Goal: Task Accomplishment & Management: Complete application form

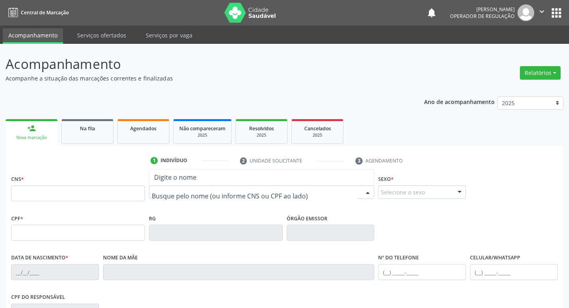
drag, startPoint x: 571, startPoint y: 140, endPoint x: 172, endPoint y: 192, distance: 401.9
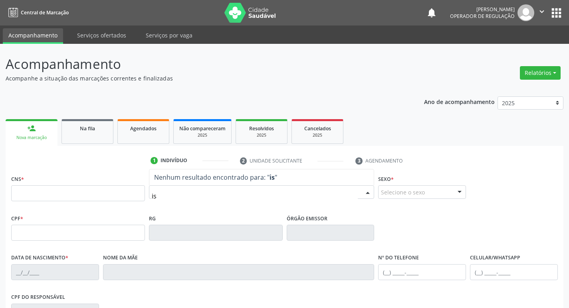
type input "i"
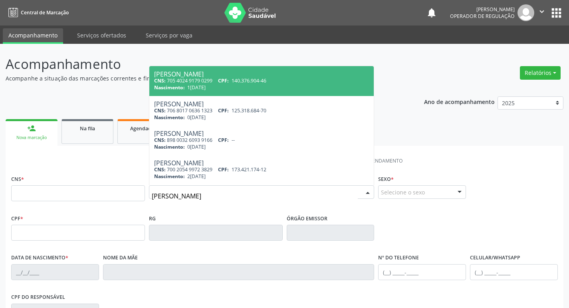
type input "ISABELA TATIAN"
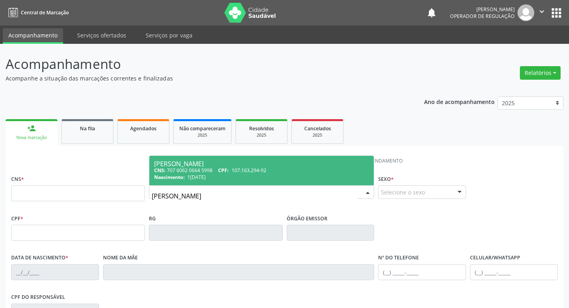
click at [302, 164] on div "[PERSON_NAME]" at bounding box center [261, 164] width 215 height 6
type input "707 6062 0664 5998"
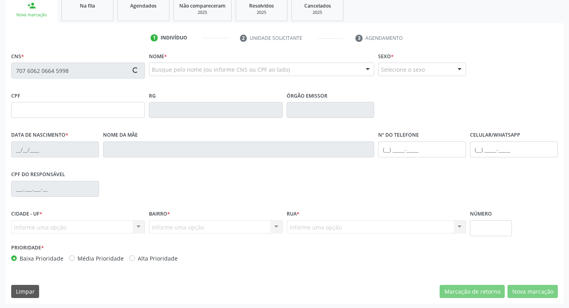
scroll to position [124, 0]
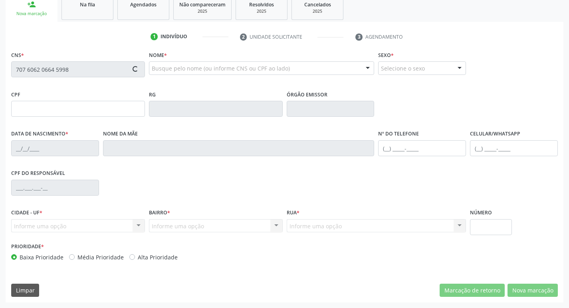
type input "107.163.294-92"
type input "12/01/1996"
type input "Maria do Socorro Cardoso de Moura"
type input "(83) 99304-7226"
type input "023.752.074-59"
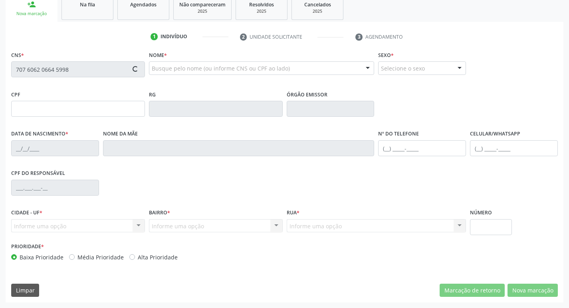
type input "18"
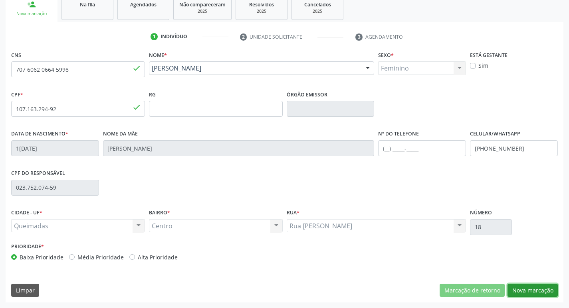
click at [535, 291] on button "Nova marcação" at bounding box center [532, 291] width 50 height 14
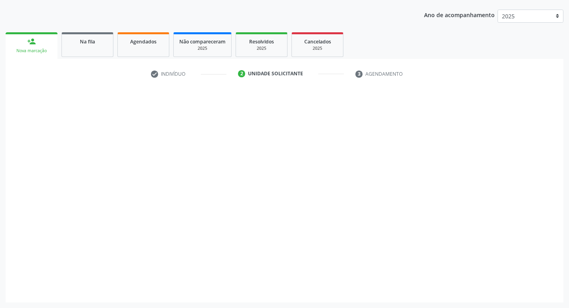
scroll to position [87, 0]
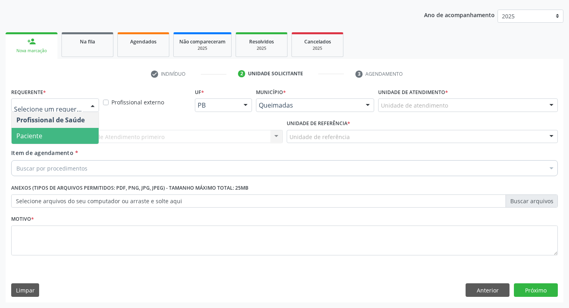
click at [81, 138] on span "Paciente" at bounding box center [55, 136] width 87 height 16
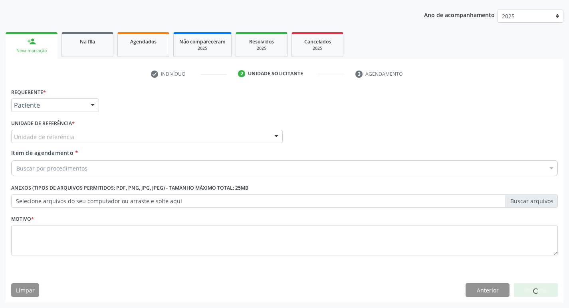
click at [81, 137] on div "Unidade de referência" at bounding box center [146, 137] width 271 height 14
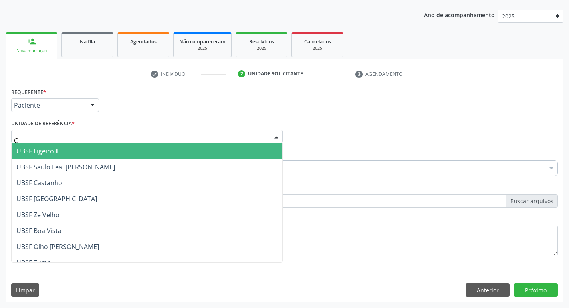
type input "CE"
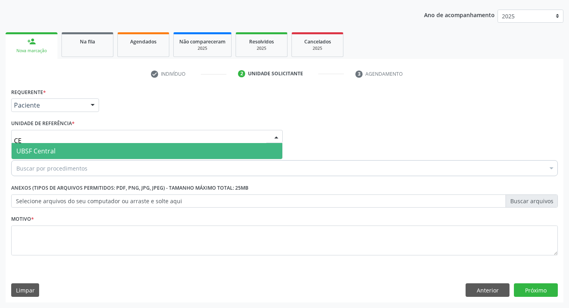
click at [83, 144] on span "UBSF Central" at bounding box center [147, 151] width 271 height 16
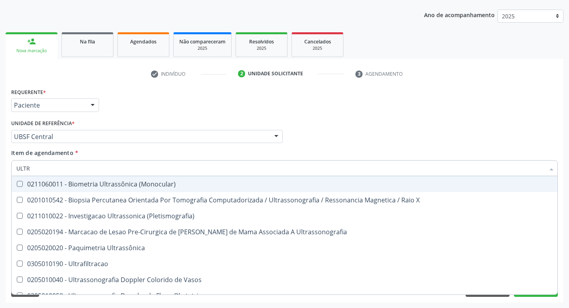
type input "ULTRA"
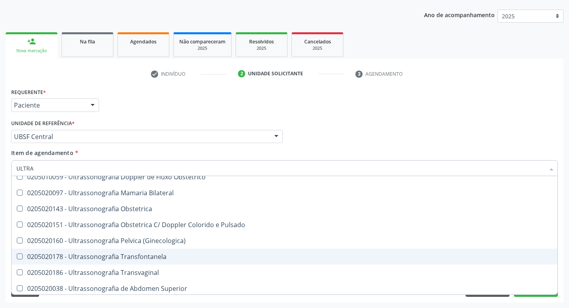
scroll to position [105, 0]
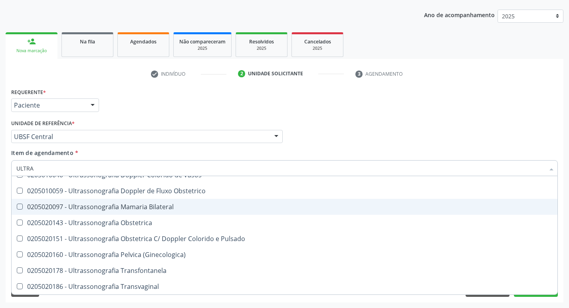
click at [121, 210] on div "0205020097 - Ultrassonografia Mamaria Bilateral" at bounding box center [284, 207] width 536 height 6
checkbox Bilateral "true"
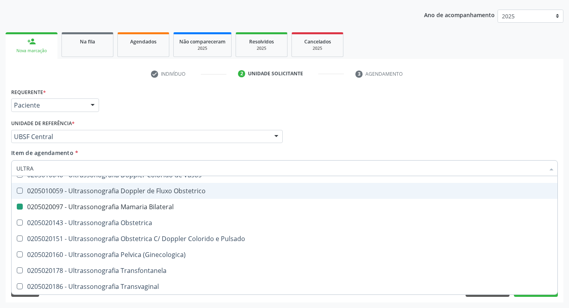
click at [422, 105] on div "Requerente * Paciente Profissional de Saúde Paciente Nenhum resultado encontrad…" at bounding box center [284, 101] width 550 height 31
checkbox X "true"
checkbox Bilateral "false"
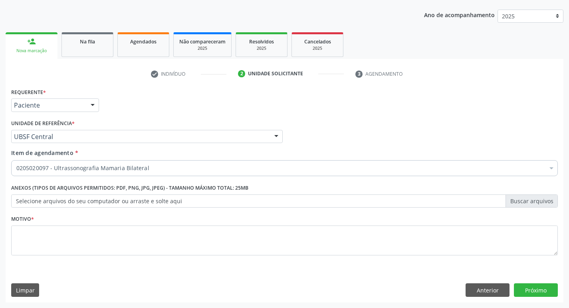
scroll to position [0, 0]
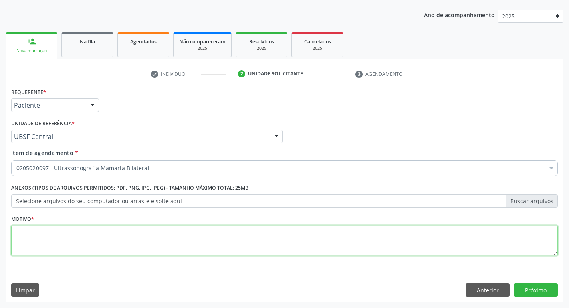
click at [115, 247] on textarea at bounding box center [284, 241] width 546 height 30
type textarea "AVA"
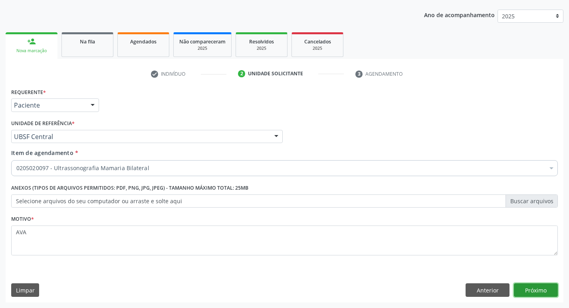
click at [525, 292] on button "Próximo" at bounding box center [536, 291] width 44 height 14
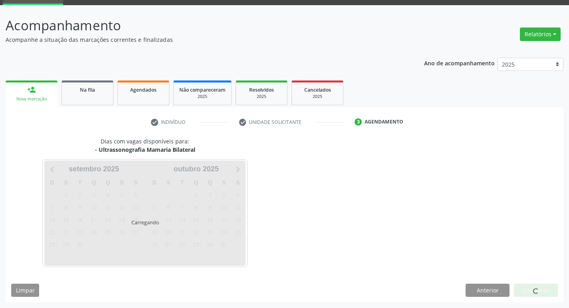
scroll to position [39, 0]
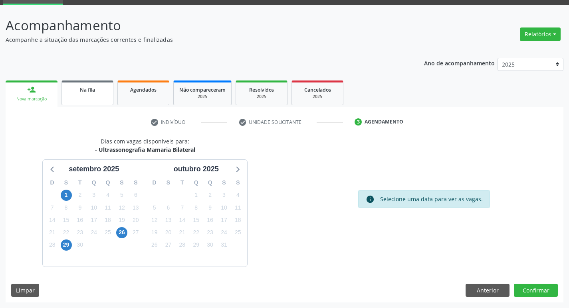
click at [69, 103] on link "Na fila" at bounding box center [87, 93] width 52 height 25
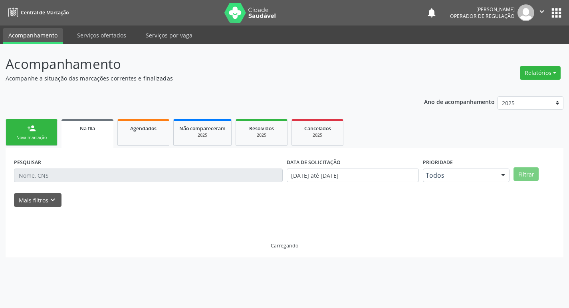
scroll to position [0, 0]
drag, startPoint x: 69, startPoint y: 103, endPoint x: 66, endPoint y: 110, distance: 7.2
click at [68, 104] on div "Ano de acompanhamento 2025 2024 2023 2022 2021 person_add Nova marcação Na fila…" at bounding box center [287, 174] width 563 height 167
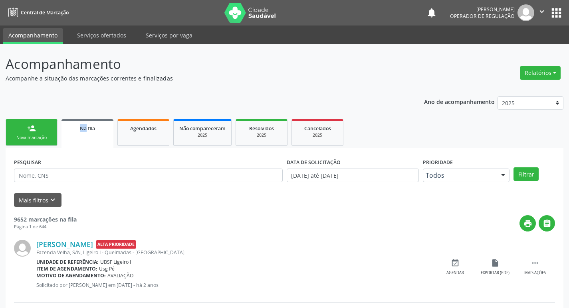
click at [36, 135] on div "Nova marcação" at bounding box center [32, 138] width 40 height 6
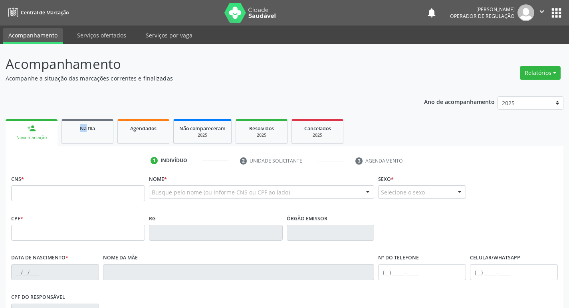
click at [86, 113] on div "Ano de acompanhamento 2025 2024 2023 2022 2021 person_add Nova marcação Na fila…" at bounding box center [284, 259] width 557 height 336
click at [90, 122] on link "Na fila" at bounding box center [87, 131] width 52 height 25
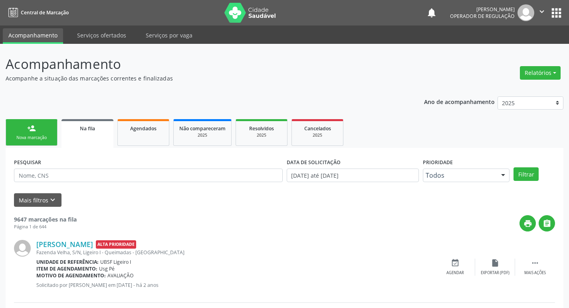
click at [151, 183] on div "PESQUISAR" at bounding box center [148, 171] width 273 height 31
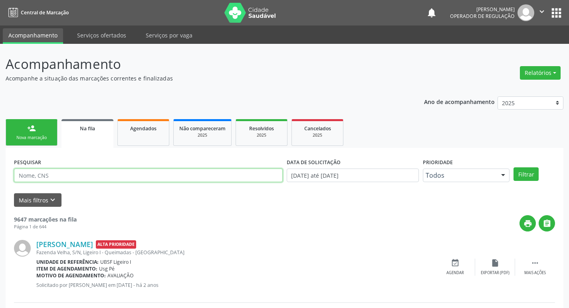
click at [163, 170] on input "text" at bounding box center [148, 176] width 269 height 14
type input "704004340866668"
click at [513, 168] on button "Filtrar" at bounding box center [525, 175] width 25 height 14
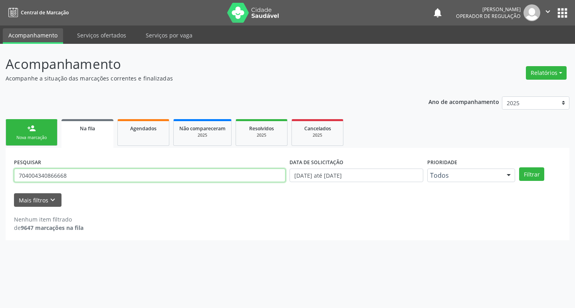
click at [109, 176] on input "704004340866668" at bounding box center [149, 176] width 271 height 14
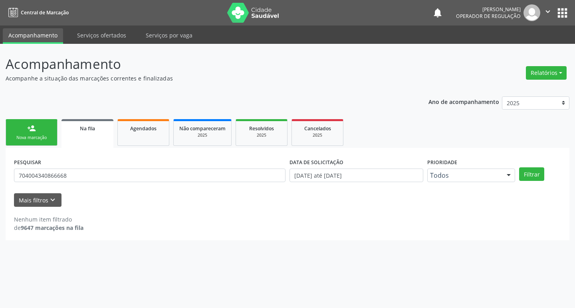
click at [40, 124] on link "person_add Nova marcação" at bounding box center [32, 132] width 52 height 27
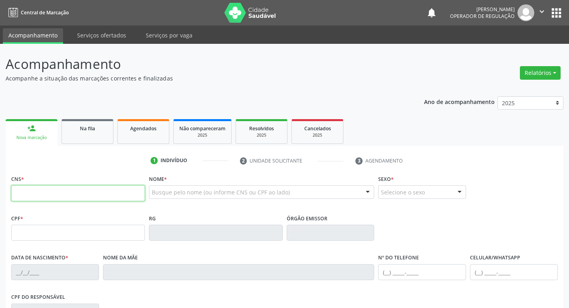
click at [47, 186] on input "text" at bounding box center [78, 194] width 134 height 16
paste input "704 0043 4086 6668"
type input "704 0043 4086 6668"
type input "157.192.994-08"
type input "11/06/2018"
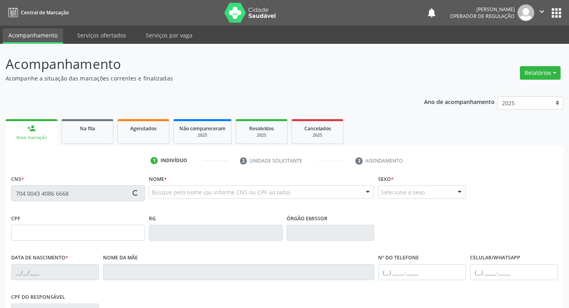
type input "Cristiana Gonçalves Pereira"
type input "(83) 99180-7514"
type input "092.019.084-74"
type input "S/N"
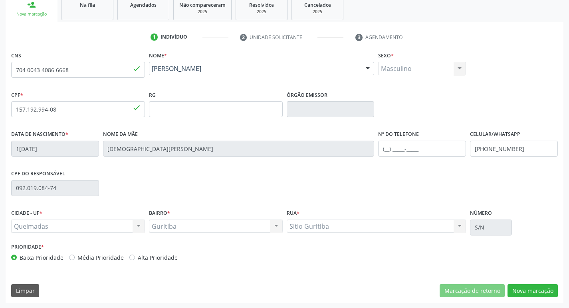
scroll to position [124, 0]
click at [540, 286] on button "Nova marcação" at bounding box center [532, 291] width 50 height 14
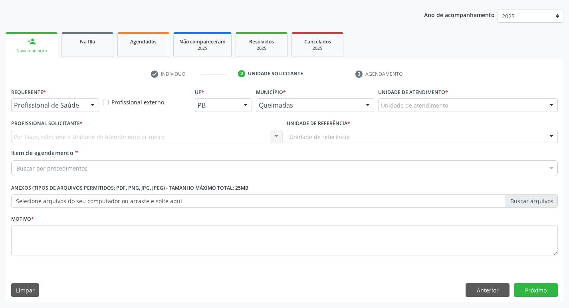
click at [83, 108] on div "Profissional de Saúde" at bounding box center [55, 106] width 88 height 14
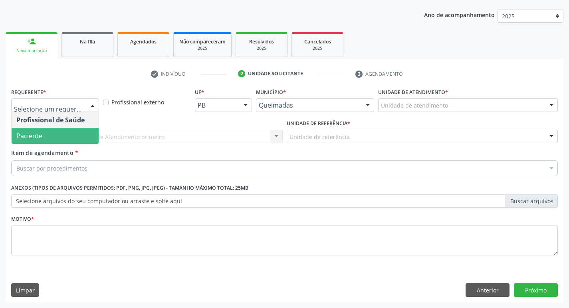
click at [68, 143] on span "Paciente" at bounding box center [55, 136] width 87 height 16
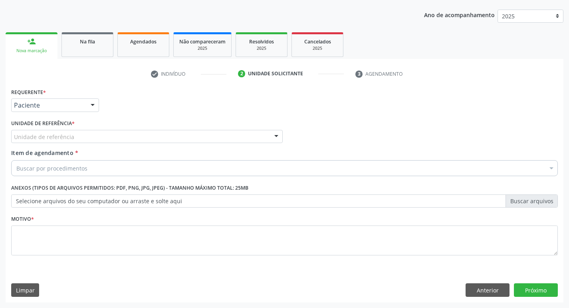
click at [72, 133] on div "Unidade de referência" at bounding box center [146, 137] width 271 height 14
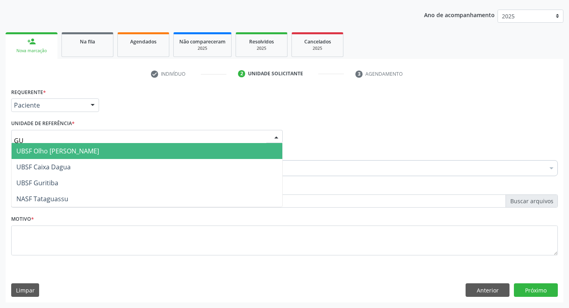
type input "GUR"
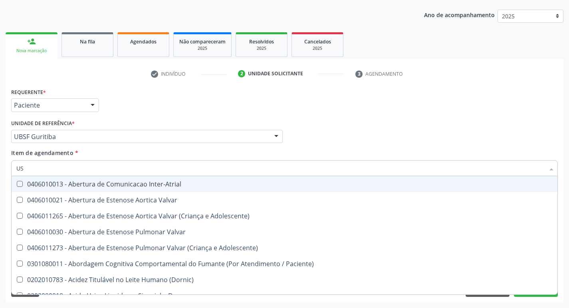
type input "USG"
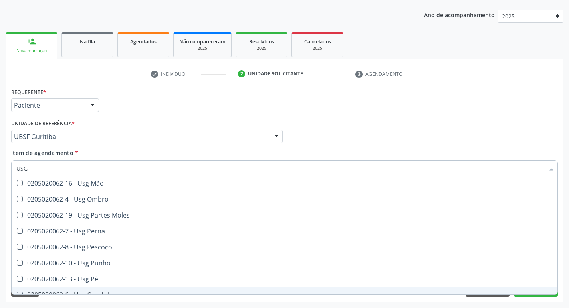
scroll to position [65, 0]
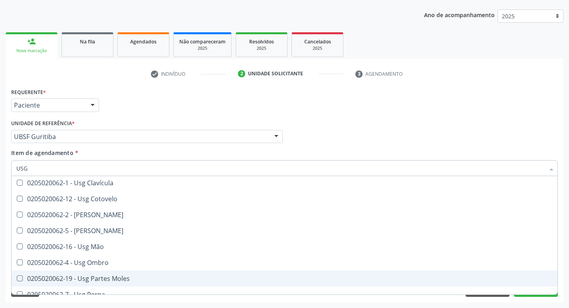
click at [132, 274] on span "0205020062-19 - Usg Partes Moles" at bounding box center [284, 279] width 545 height 16
checkbox Moles "true"
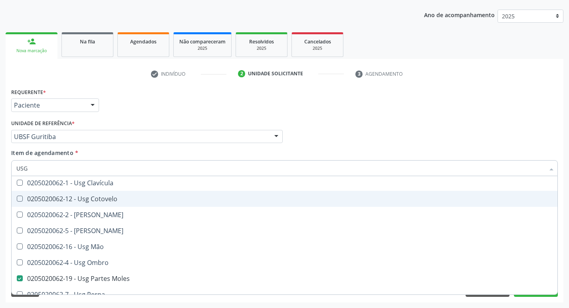
click at [342, 95] on div "Requerente * Paciente Profissional de Saúde Paciente Nenhum resultado encontrad…" at bounding box center [284, 101] width 550 height 31
checkbox Braço "true"
checkbox Moles "false"
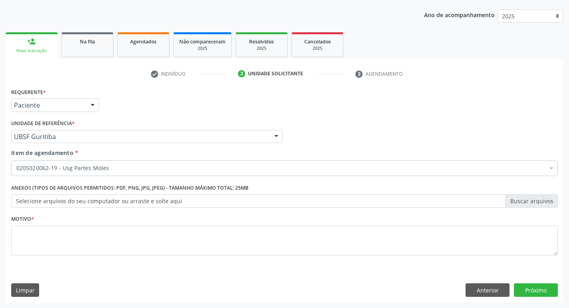
scroll to position [0, 0]
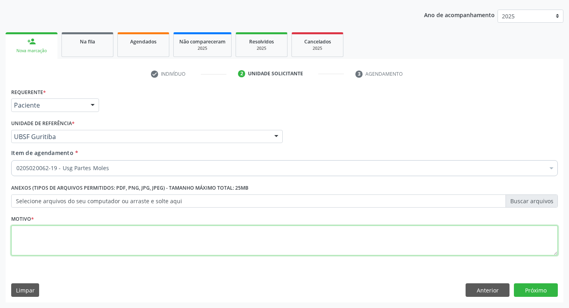
click at [190, 239] on textarea at bounding box center [284, 241] width 546 height 30
type textarea "AVALIAÇÃO"
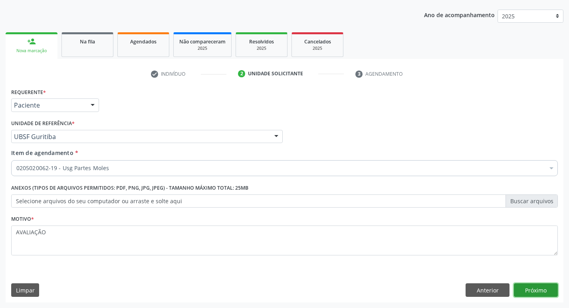
click at [525, 292] on button "Próximo" at bounding box center [536, 291] width 44 height 14
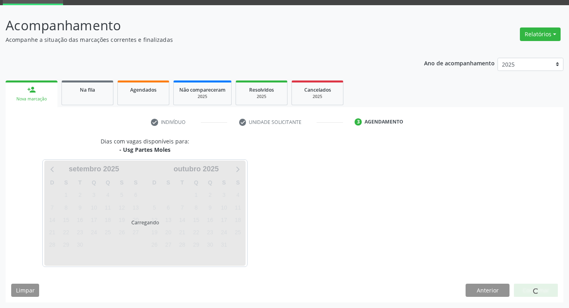
scroll to position [39, 0]
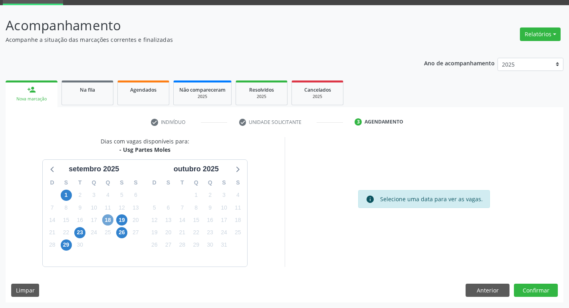
click at [111, 215] on span "18" at bounding box center [107, 220] width 11 height 11
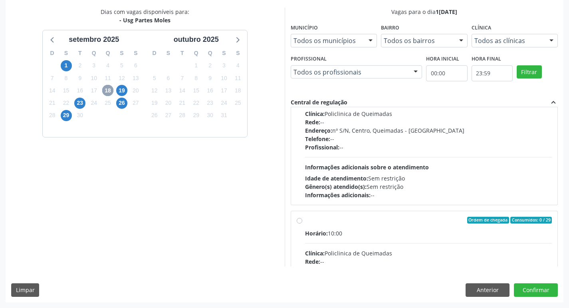
scroll to position [126, 0]
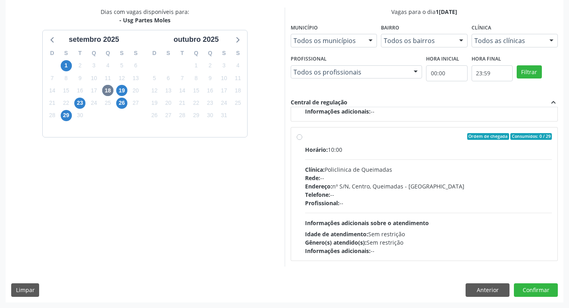
click at [380, 150] on div "Horário: 10:00" at bounding box center [428, 150] width 247 height 8
click at [302, 140] on input "Ordem de chegada Consumidos: 0 / 29 Horário: 10:00 Clínica: Policlinica de Quei…" at bounding box center [299, 136] width 6 height 7
radio input "true"
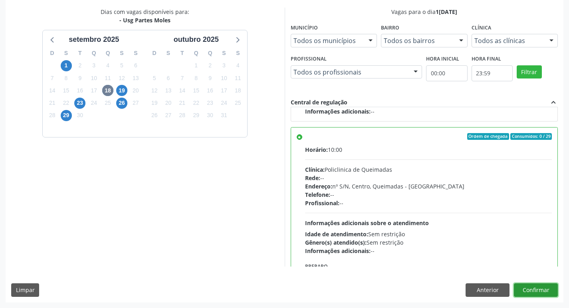
click at [534, 288] on button "Confirmar" at bounding box center [536, 291] width 44 height 14
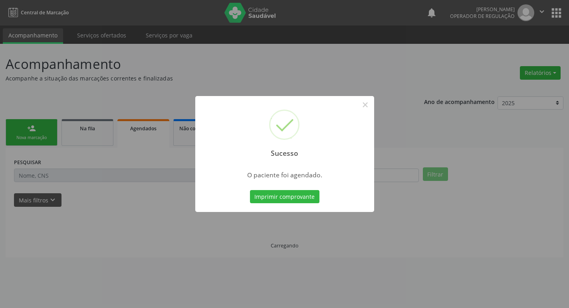
scroll to position [0, 0]
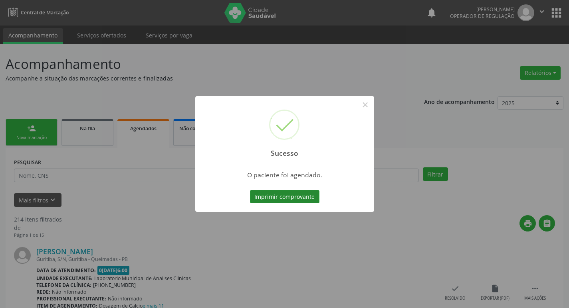
click at [303, 198] on button "Imprimir comprovante" at bounding box center [284, 197] width 69 height 14
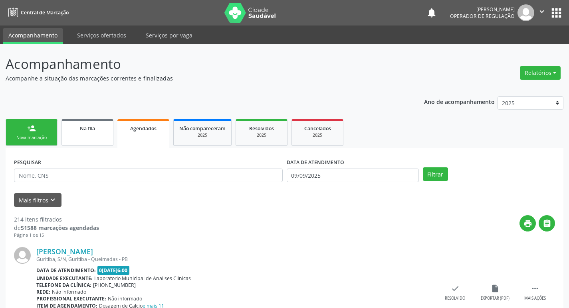
click at [94, 132] on span "Na fila" at bounding box center [87, 128] width 15 height 7
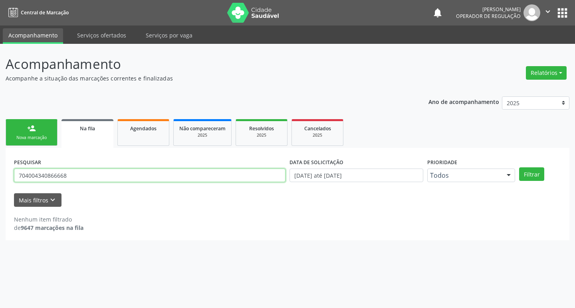
click at [108, 173] on input "704004340866668" at bounding box center [149, 176] width 271 height 14
type input "704107193690570"
click at [519, 168] on button "Filtrar" at bounding box center [531, 175] width 25 height 14
click at [100, 169] on input "704107193690570" at bounding box center [149, 176] width 271 height 14
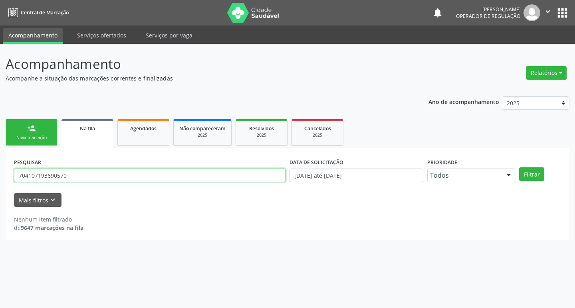
click at [100, 169] on input "704107193690570" at bounding box center [149, 176] width 271 height 14
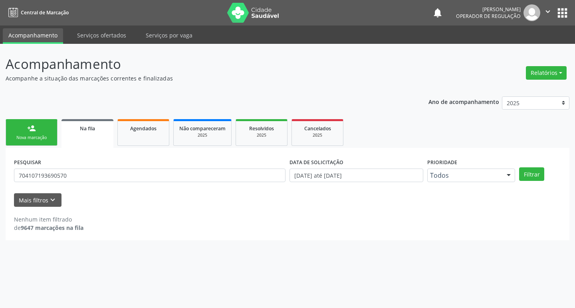
click at [20, 128] on link "person_add Nova marcação" at bounding box center [32, 132] width 52 height 27
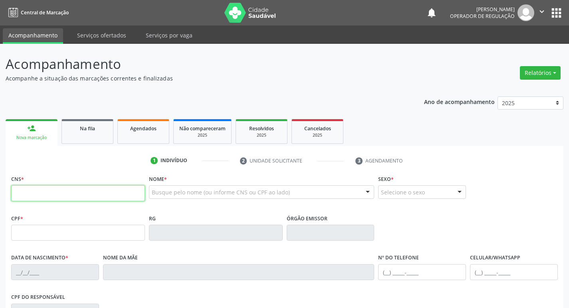
click at [43, 188] on input "text" at bounding box center [78, 194] width 134 height 16
paste input "704 1071 9369 0570"
type input "704 1071 9369 0570"
type input "112.116.524-91"
type input "18/11/1948"
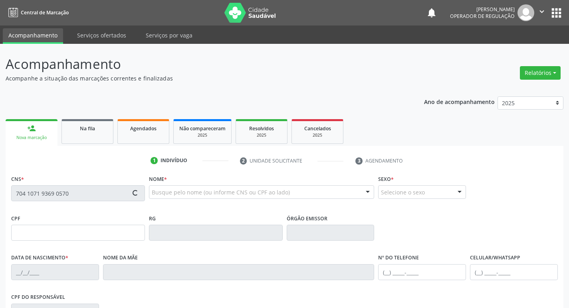
type input "Ana Algusta de Albuquerque"
type input "(83) 99164-5896"
type input "380.436.534-53"
type input "17"
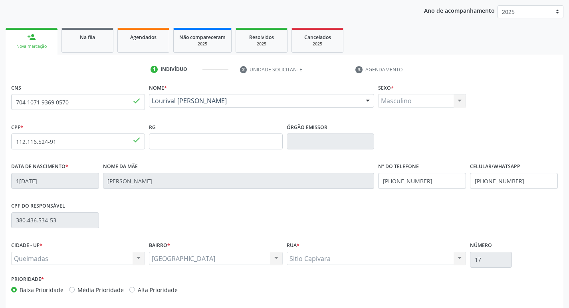
scroll to position [124, 0]
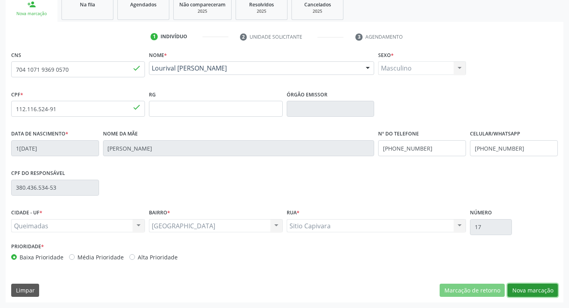
click at [522, 286] on button "Nova marcação" at bounding box center [532, 291] width 50 height 14
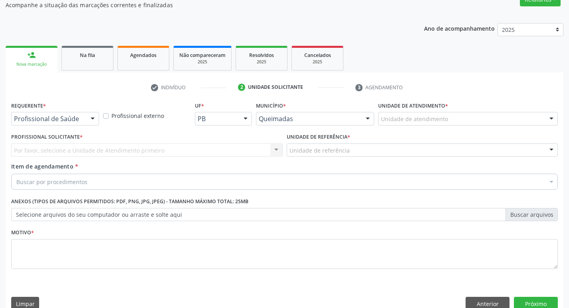
scroll to position [87, 0]
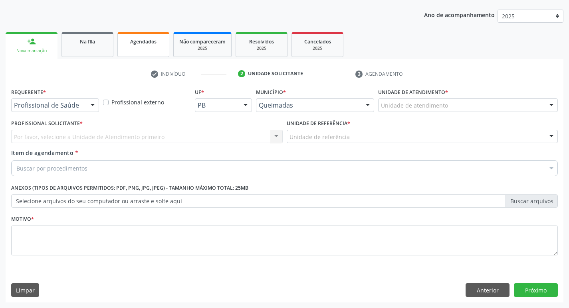
click at [136, 39] on span "Agendados" at bounding box center [143, 41] width 26 height 7
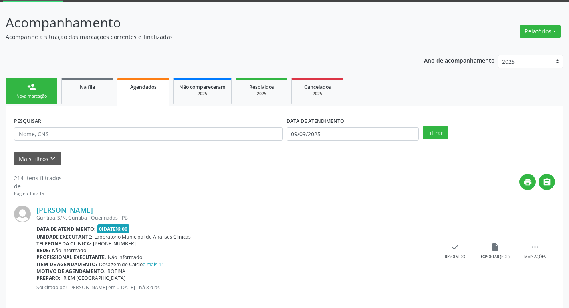
scroll to position [120, 0]
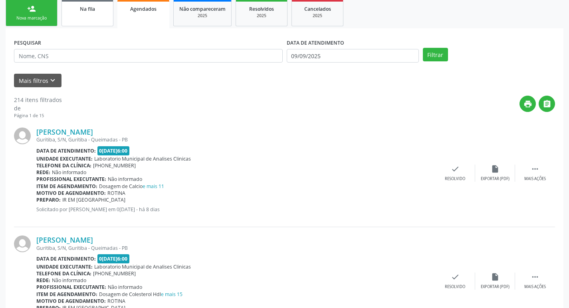
click at [90, 26] on link "Na fila" at bounding box center [87, 13] width 52 height 27
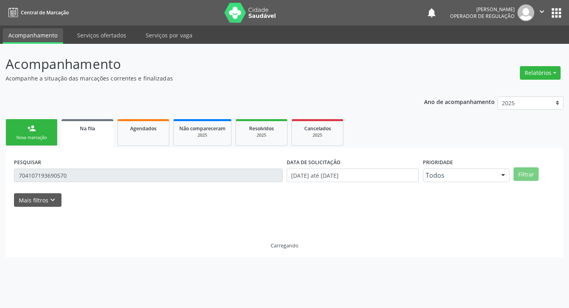
scroll to position [0, 0]
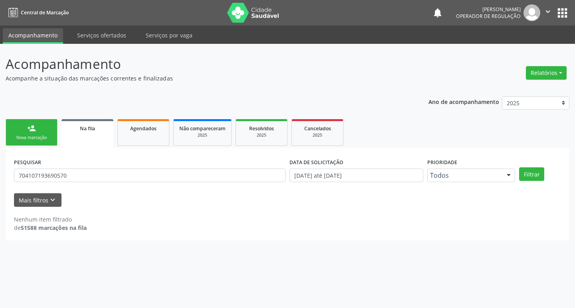
click at [42, 127] on link "person_add Nova marcação" at bounding box center [32, 132] width 52 height 27
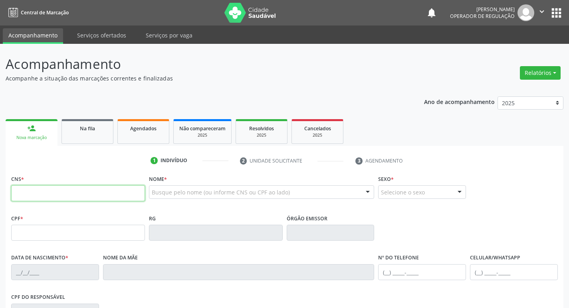
click at [52, 194] on input "text" at bounding box center [78, 194] width 134 height 16
paste input "704 1071 9369 0570"
type input "704 1071 9369 0570"
type input "112.116.524-91"
type input "18/11/1948"
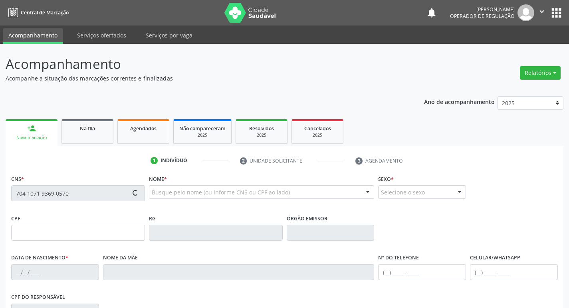
type input "Ana Algusta de Albuquerque"
type input "(83) 99164-5896"
type input "380.436.534-53"
type input "17"
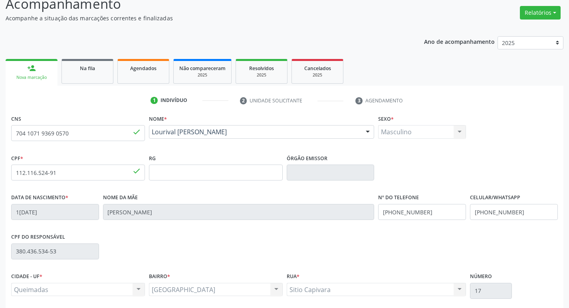
scroll to position [124, 0]
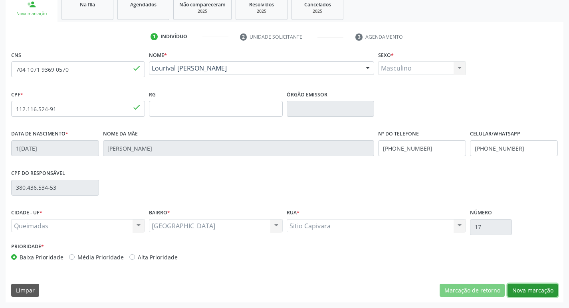
click at [516, 293] on button "Nova marcação" at bounding box center [532, 291] width 50 height 14
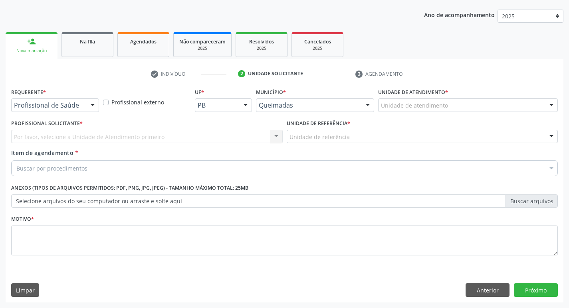
scroll to position [87, 0]
click at [88, 108] on div at bounding box center [93, 106] width 12 height 14
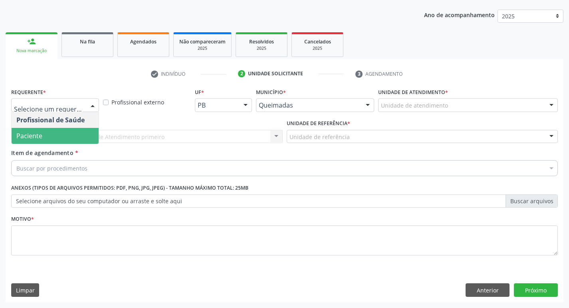
click at [79, 137] on span "Paciente" at bounding box center [55, 136] width 87 height 16
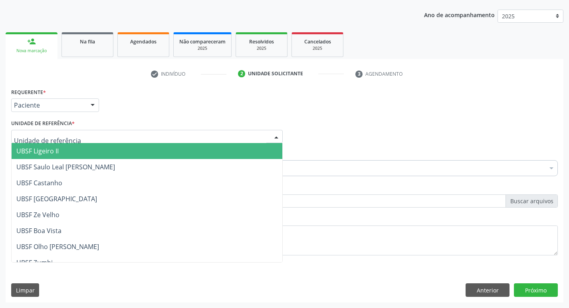
click at [80, 133] on div at bounding box center [146, 137] width 271 height 14
type input "V"
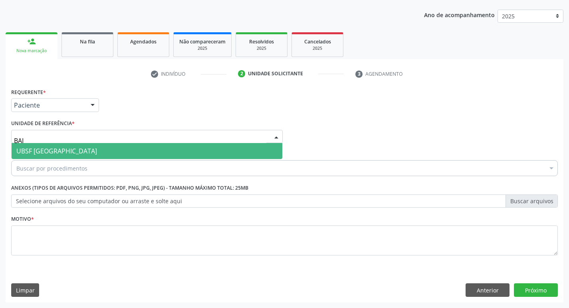
type input "BAIX"
click at [98, 153] on span "UBSF [GEOGRAPHIC_DATA]" at bounding box center [147, 151] width 271 height 16
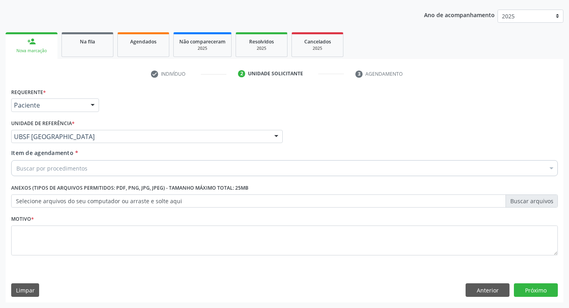
click at [101, 174] on div "Buscar por procedimentos" at bounding box center [284, 168] width 546 height 16
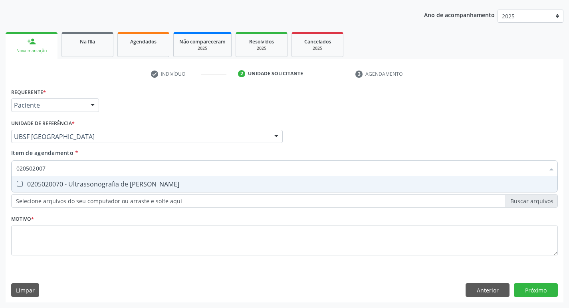
type input "0205020070"
click at [105, 185] on div "0205020070 - Ultrassonografia de [PERSON_NAME]" at bounding box center [284, 184] width 536 height 6
checkbox Escrotal "true"
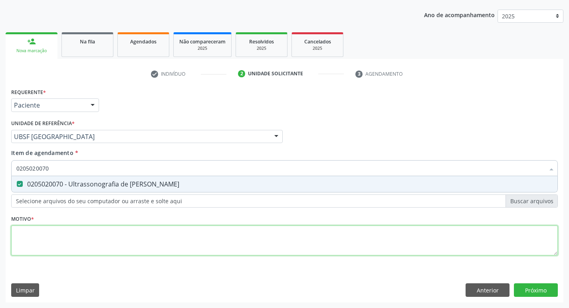
click at [82, 248] on div "Requerente * Paciente Profissional de Saúde Paciente Nenhum resultado encontrad…" at bounding box center [284, 176] width 546 height 181
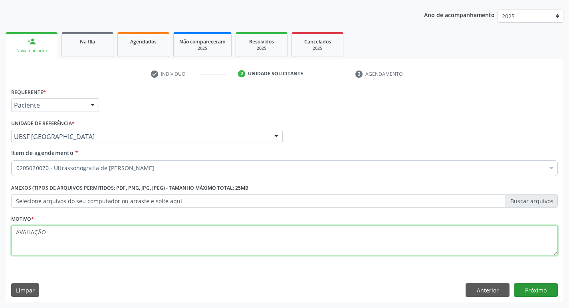
type textarea "AVALIAÇÃO"
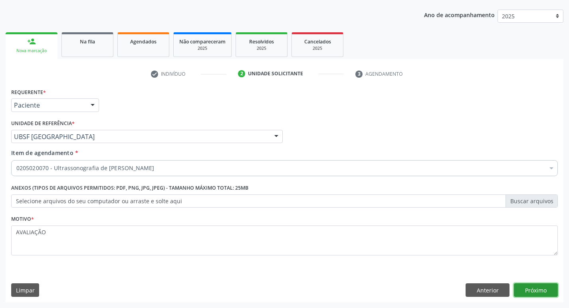
click at [536, 292] on button "Próximo" at bounding box center [536, 291] width 44 height 14
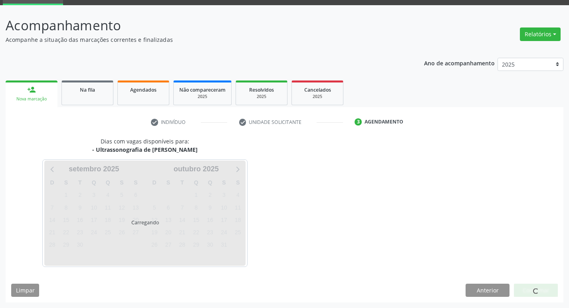
scroll to position [39, 0]
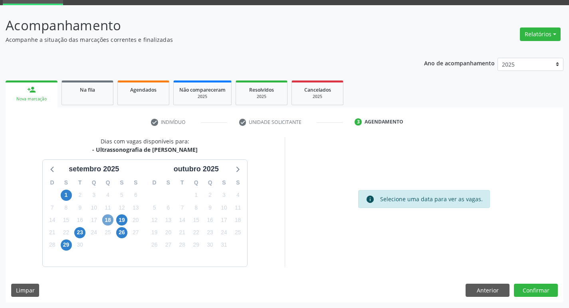
click at [107, 223] on span "18" at bounding box center [107, 220] width 11 height 11
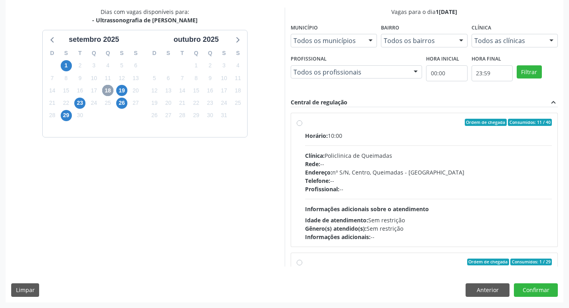
scroll to position [0, 0]
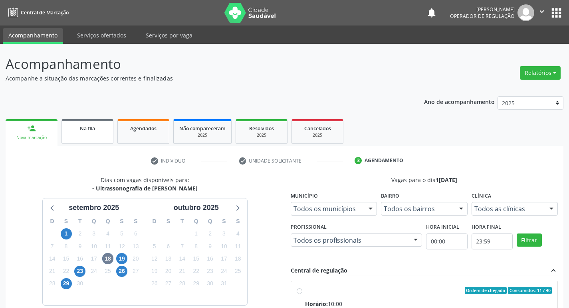
click at [90, 140] on link "Na fila" at bounding box center [87, 131] width 52 height 25
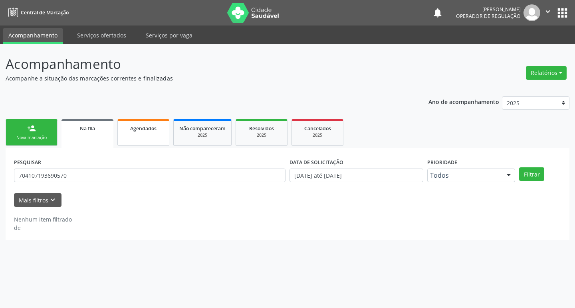
click at [148, 135] on link "Agendados" at bounding box center [143, 132] width 52 height 27
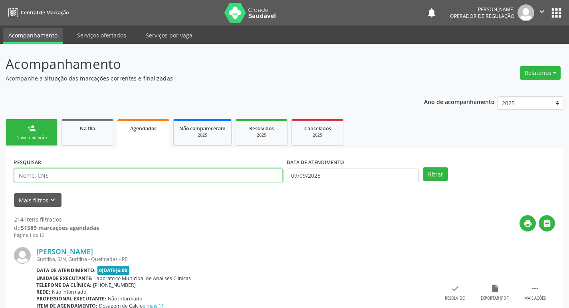
click at [114, 179] on input "text" at bounding box center [148, 176] width 269 height 14
type input "7040043408666"
click at [423, 168] on button "Filtrar" at bounding box center [435, 175] width 25 height 14
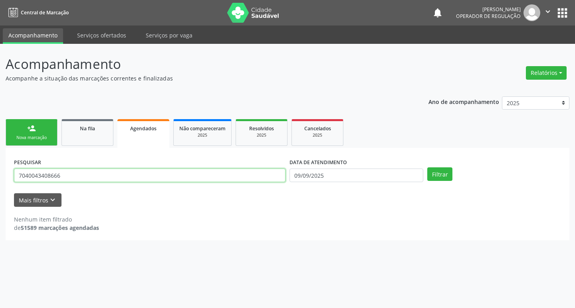
click at [114, 179] on input "7040043408666" at bounding box center [149, 176] width 271 height 14
type input "7040043"
click at [84, 178] on input "7040043" at bounding box center [149, 176] width 271 height 14
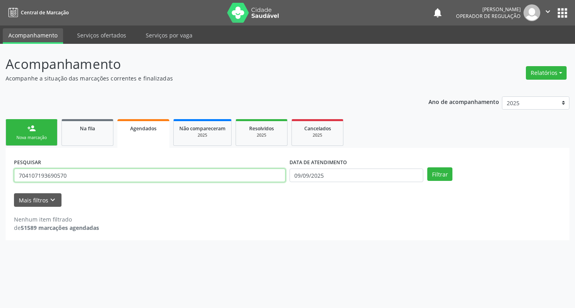
type input "704107193690570"
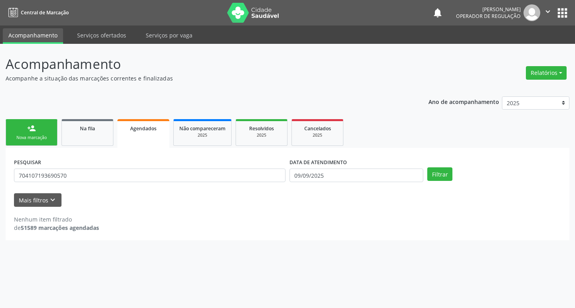
click at [107, 168] on div "PESQUISAR 704107193690570" at bounding box center [149, 171] width 275 height 31
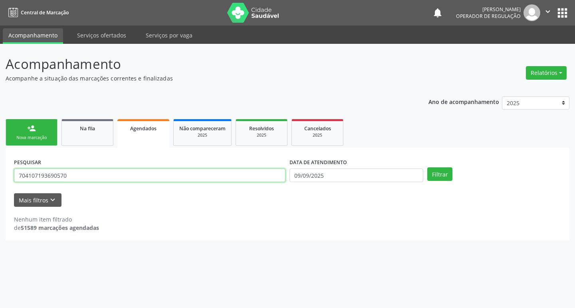
click at [107, 173] on input "704107193690570" at bounding box center [149, 176] width 271 height 14
type input "704004340866668"
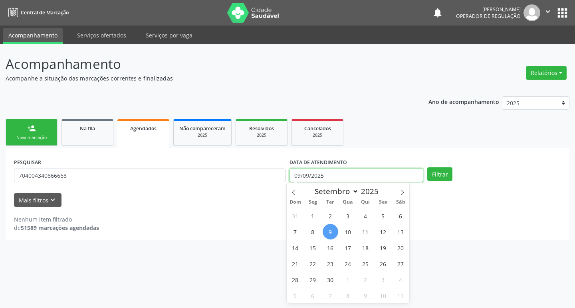
click at [354, 176] on input "09/09/2025" at bounding box center [356, 176] width 134 height 14
click at [427, 168] on button "Filtrar" at bounding box center [439, 175] width 25 height 14
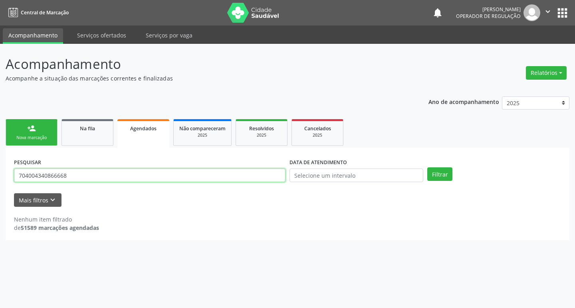
click at [96, 173] on input "704004340866668" at bounding box center [149, 176] width 271 height 14
click at [427, 168] on button "Filtrar" at bounding box center [439, 175] width 25 height 14
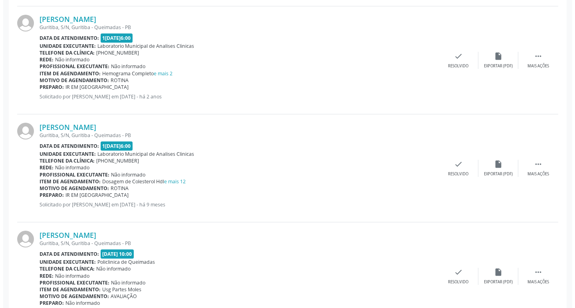
scroll to position [377, 0]
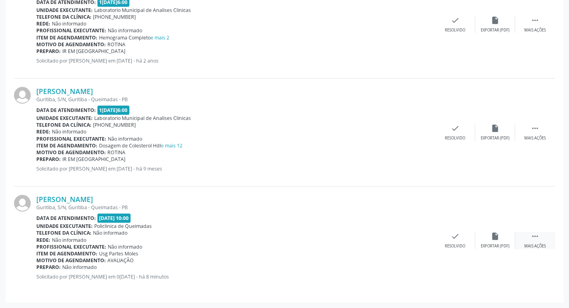
click at [538, 234] on icon "" at bounding box center [534, 236] width 9 height 9
click at [416, 238] on icon "cancel" at bounding box center [415, 236] width 9 height 9
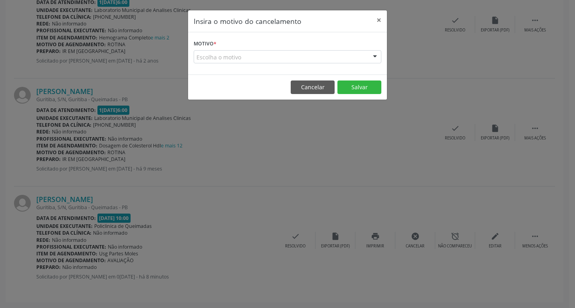
click at [349, 56] on div "Escolha o motivo" at bounding box center [288, 57] width 188 height 14
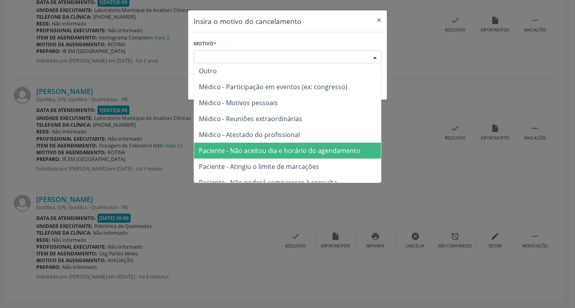
scroll to position [0, 0]
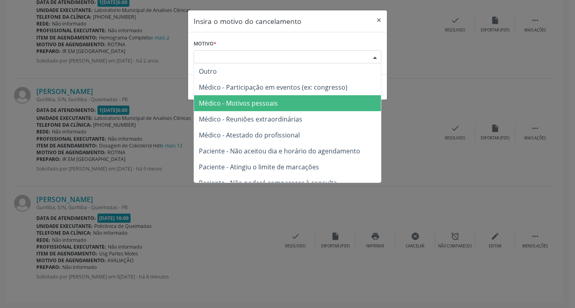
click at [324, 104] on span "Médico - Motivos pessoais" at bounding box center [287, 103] width 187 height 16
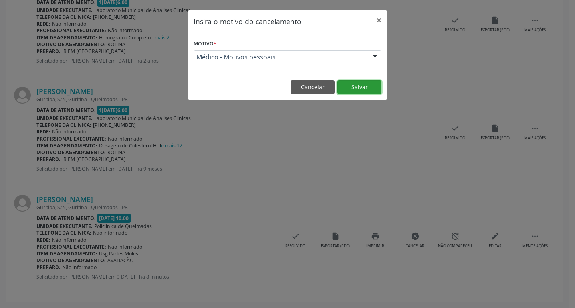
click at [360, 86] on button "Salvar" at bounding box center [359, 88] width 44 height 14
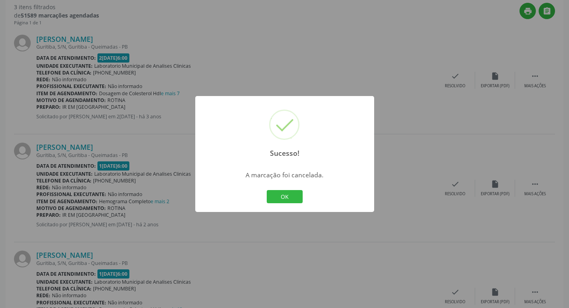
scroll to position [269, 0]
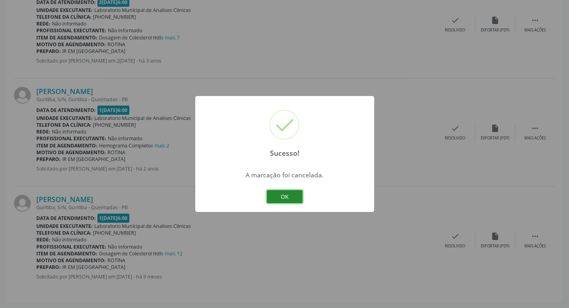
click at [289, 200] on button "OK" at bounding box center [285, 197] width 36 height 14
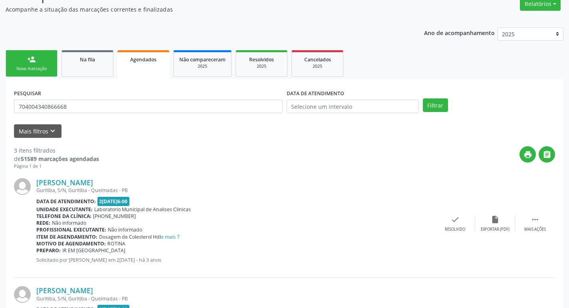
scroll to position [0, 0]
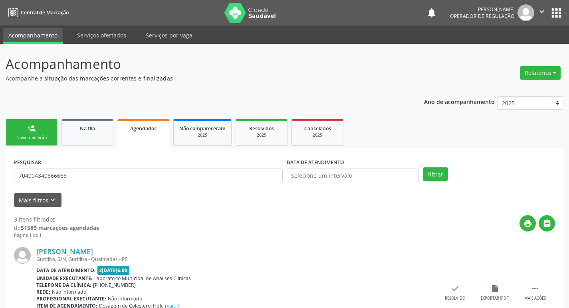
click at [25, 129] on link "person_add Nova marcação" at bounding box center [32, 132] width 52 height 27
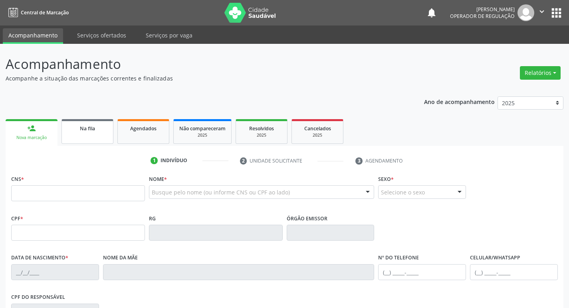
click at [84, 129] on span "Na fila" at bounding box center [87, 128] width 15 height 7
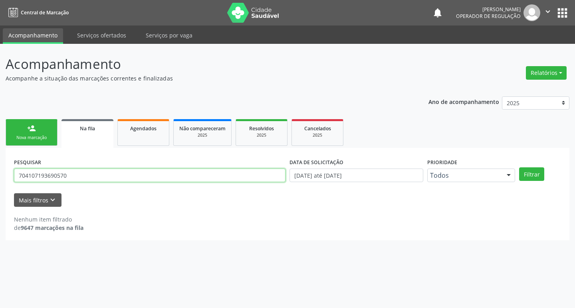
click at [123, 176] on input "704107193690570" at bounding box center [149, 176] width 271 height 14
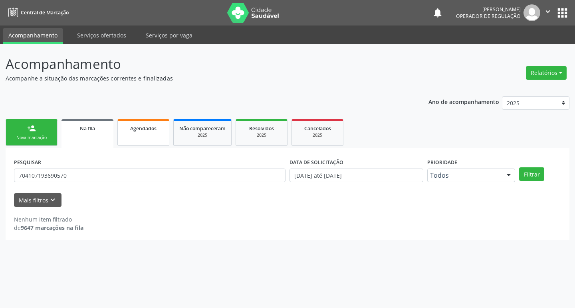
click at [156, 132] on div "Agendados" at bounding box center [143, 128] width 40 height 8
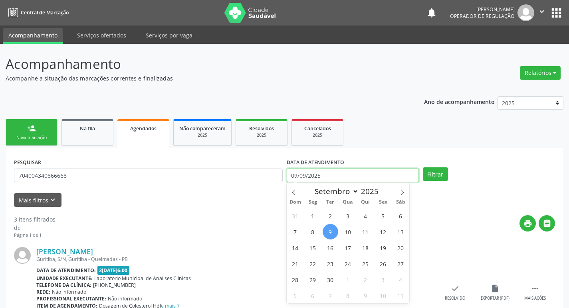
click at [375, 179] on input "09/09/2025" at bounding box center [352, 176] width 132 height 14
click at [320, 123] on link "Cancelados 2025" at bounding box center [317, 132] width 52 height 27
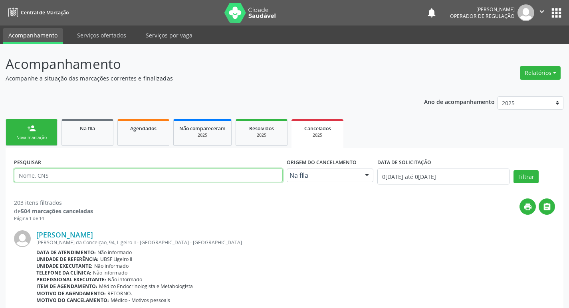
click at [136, 177] on input "text" at bounding box center [148, 176] width 269 height 14
type input "704004340866668"
click at [513, 170] on button "Filtrar" at bounding box center [525, 177] width 25 height 14
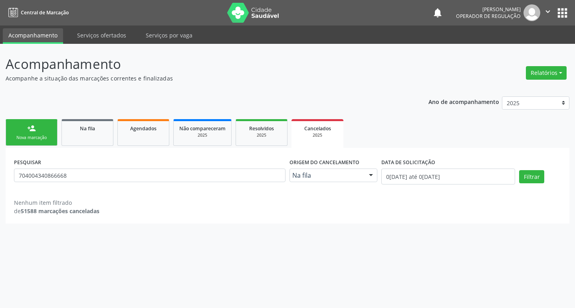
click at [107, 168] on div "PESQUISAR 704004340866668" at bounding box center [149, 173] width 275 height 34
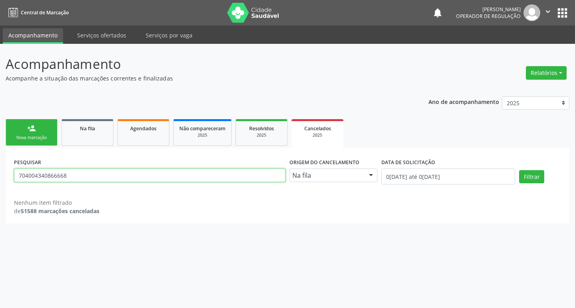
click at [99, 180] on input "704004340866668" at bounding box center [149, 176] width 271 height 14
type input "704004340866668"
click at [519, 170] on button "Filtrar" at bounding box center [531, 177] width 25 height 14
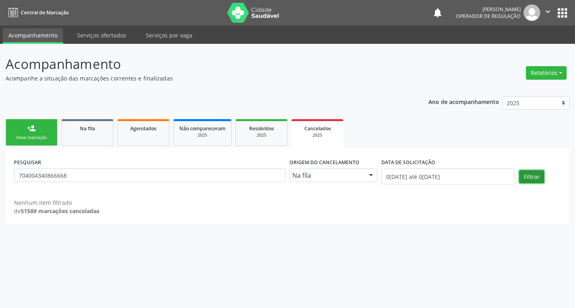
click at [526, 177] on button "Filtrar" at bounding box center [531, 177] width 25 height 14
click at [337, 182] on div "Origem do cancelamento Na fila Na fila Agendados Nenhum resultado encontrado pa…" at bounding box center [333, 173] width 92 height 34
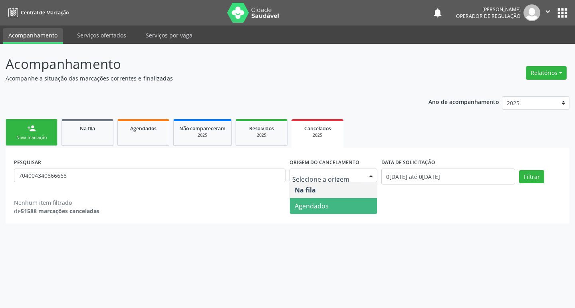
click at [330, 200] on span "Agendados" at bounding box center [333, 206] width 87 height 16
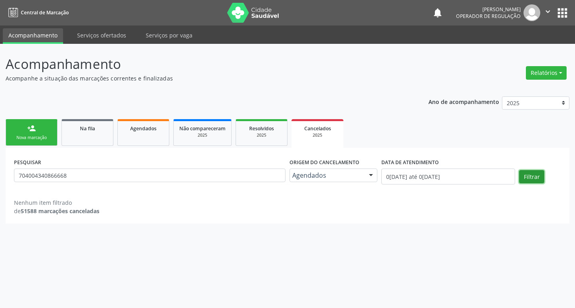
click at [533, 172] on button "Filtrar" at bounding box center [531, 177] width 25 height 14
click at [51, 131] on link "person_add Nova marcação" at bounding box center [32, 132] width 52 height 27
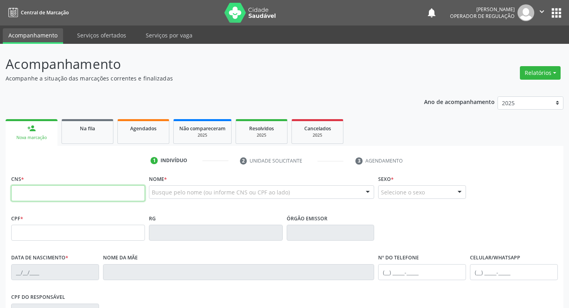
click at [55, 197] on input "text" at bounding box center [78, 194] width 134 height 16
click at [74, 185] on div "CNS *" at bounding box center [78, 187] width 134 height 28
click at [73, 188] on input "text" at bounding box center [78, 194] width 134 height 16
type input "704 0043 4086 6668"
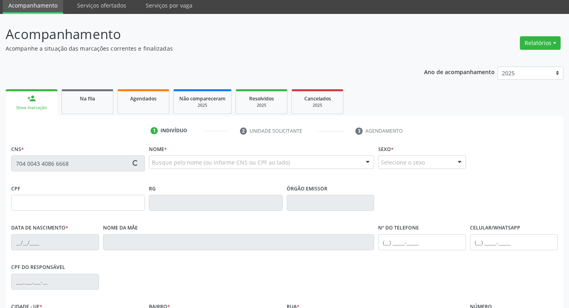
scroll to position [120, 0]
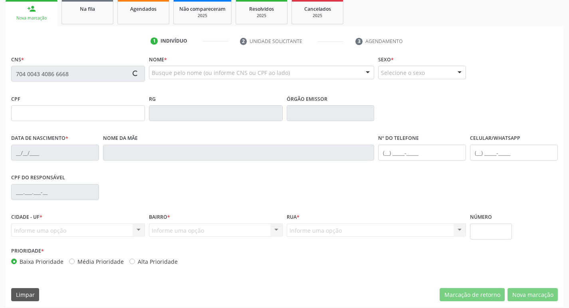
type input "157.192.994-08"
type input "11/06/2018"
type input "Cristiana Gonçalves Pereira"
type input "(83) 99180-7514"
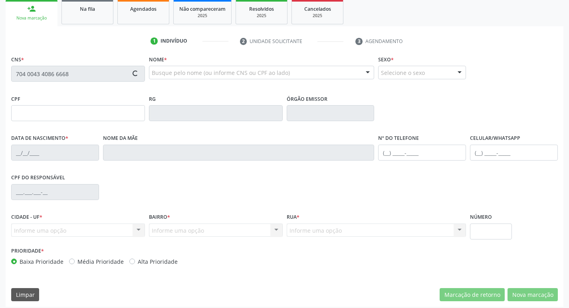
type input "092.019.084-74"
type input "S/N"
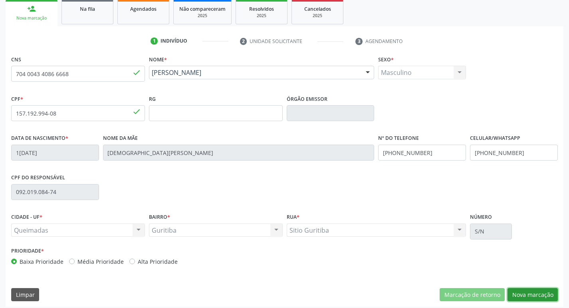
click at [527, 295] on button "Nova marcação" at bounding box center [532, 295] width 50 height 14
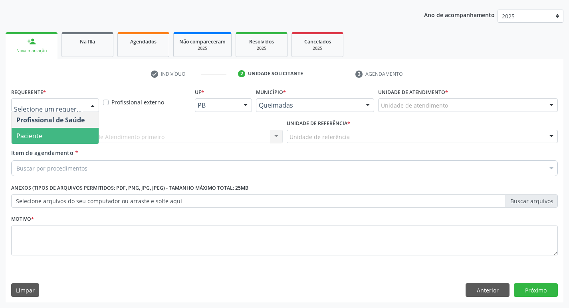
click at [83, 132] on span "Paciente" at bounding box center [55, 136] width 87 height 16
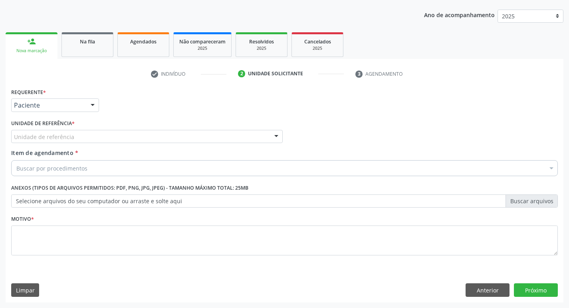
click at [83, 132] on div "Unidade de referência" at bounding box center [146, 137] width 271 height 14
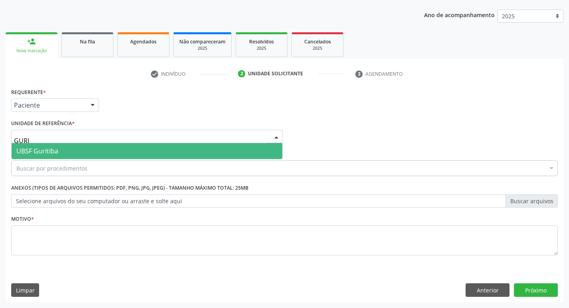
type input "GURIT"
click at [85, 148] on span "UBSF Guritiba" at bounding box center [147, 151] width 271 height 16
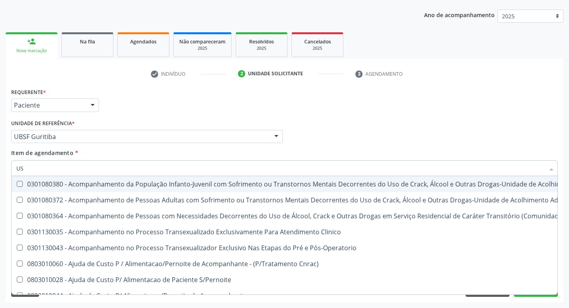
type input "USG"
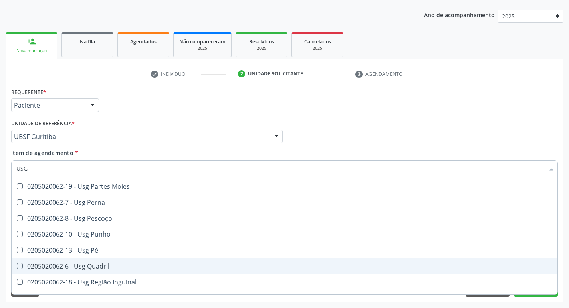
scroll to position [145, 0]
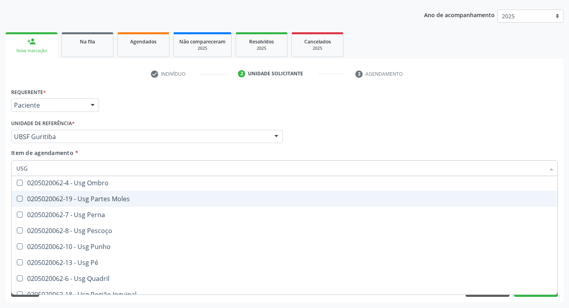
click at [154, 204] on span "0205020062-19 - Usg Partes Moles" at bounding box center [284, 199] width 545 height 16
checkbox Moles "true"
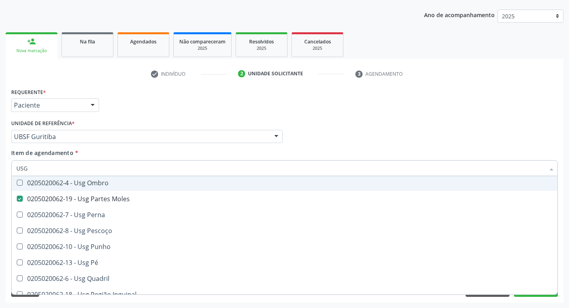
click at [381, 113] on div "Requerente * Paciente Profissional de Saúde Paciente Nenhum resultado encontrad…" at bounding box center [284, 101] width 550 height 31
checkbox Braço "true"
checkbox Moles "false"
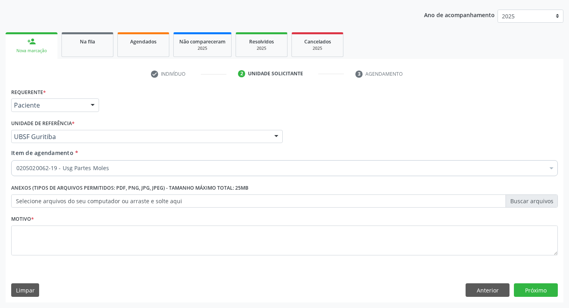
scroll to position [0, 0]
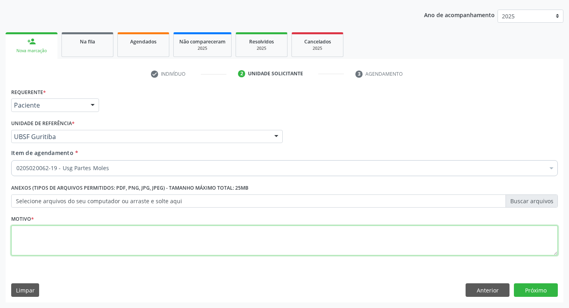
click at [65, 240] on textarea at bounding box center [284, 241] width 546 height 30
type textarea "AVALIAÇÃO"
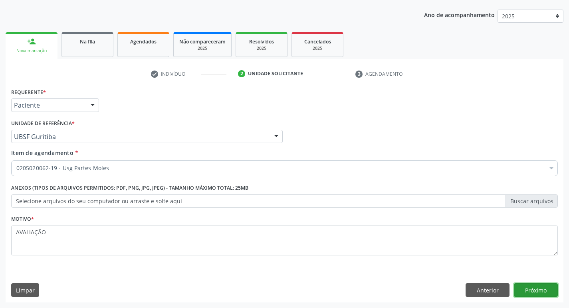
click at [543, 290] on button "Próximo" at bounding box center [536, 291] width 44 height 14
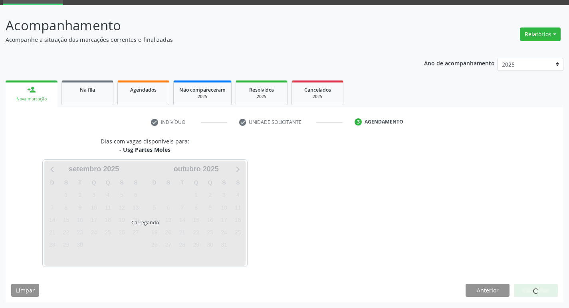
scroll to position [39, 0]
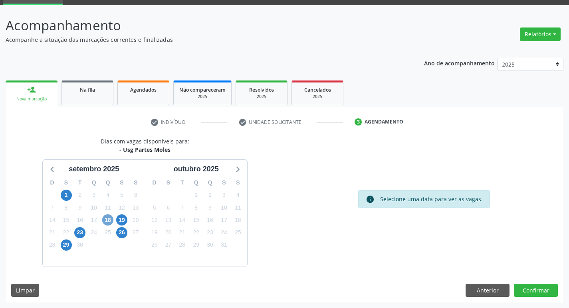
click at [103, 219] on span "18" at bounding box center [107, 220] width 11 height 11
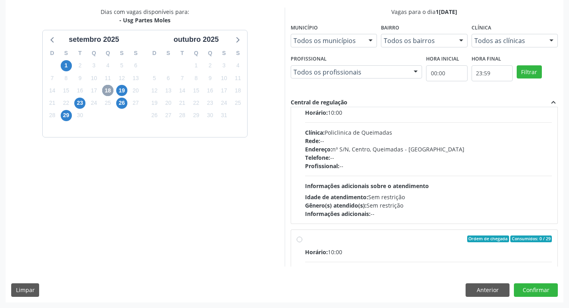
scroll to position [0, 0]
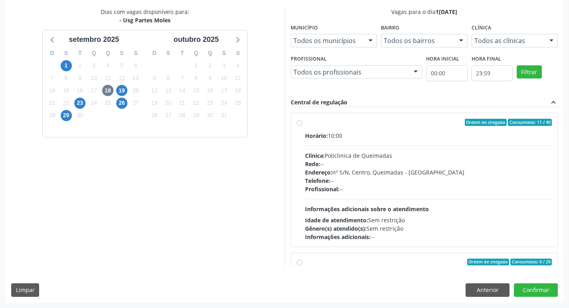
click at [489, 144] on div "Horário: 10:00 Clínica: Policlinica de Queimadas Rede: -- Endereço: nº S/N, Cen…" at bounding box center [428, 187] width 247 height 110
click at [302, 126] on input "Ordem de chegada Consumidos: 11 / 40 Horário: 10:00 Clínica: Policlinica de Que…" at bounding box center [299, 122] width 6 height 7
radio input "true"
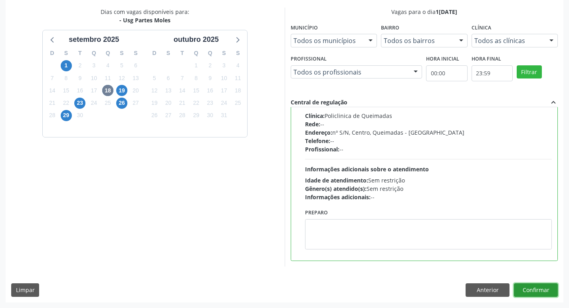
click at [537, 290] on button "Confirmar" at bounding box center [536, 291] width 44 height 14
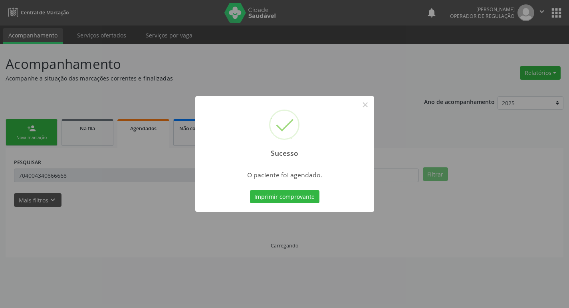
scroll to position [0, 0]
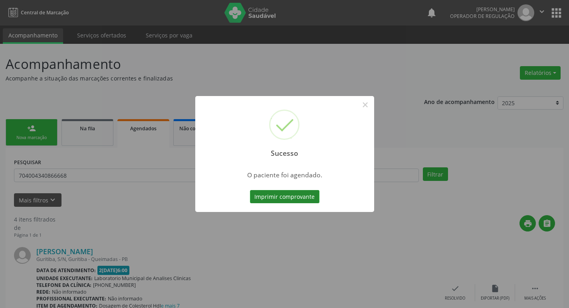
click at [292, 192] on button "Imprimir comprovante" at bounding box center [284, 197] width 69 height 14
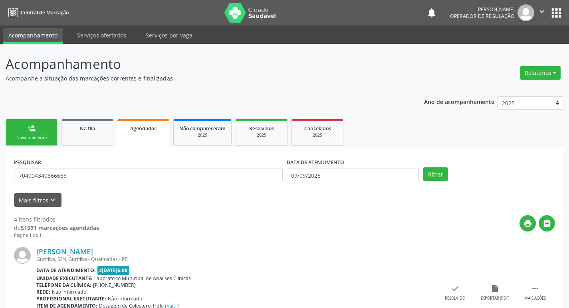
click at [32, 126] on div "person_add" at bounding box center [31, 128] width 9 height 9
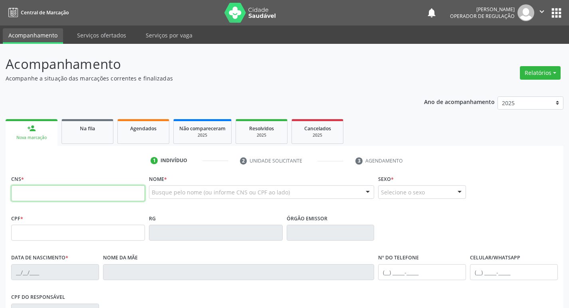
click at [47, 194] on input "text" at bounding box center [78, 194] width 134 height 16
type input "704 1071 9369 0570"
type input "112.116.524-91"
type input "18/11/1948"
type input "Ana Algusta de Albuquerque"
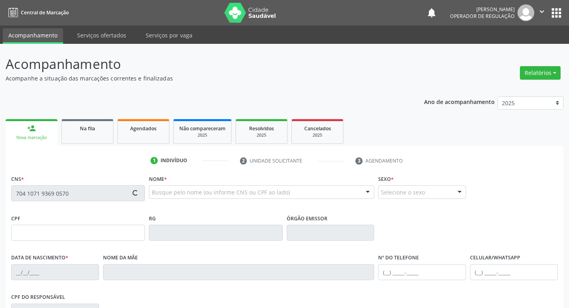
type input "(83) 99164-5896"
type input "380.436.534-53"
type input "17"
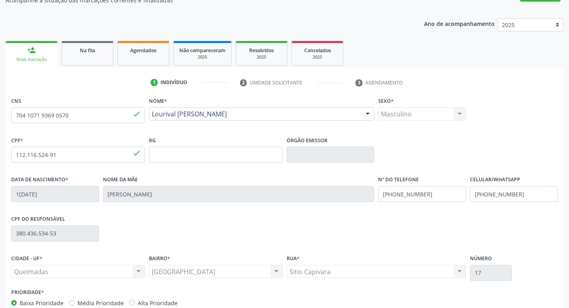
scroll to position [124, 0]
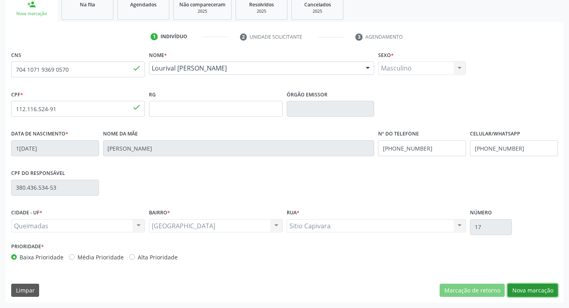
click at [537, 291] on button "Nova marcação" at bounding box center [532, 291] width 50 height 14
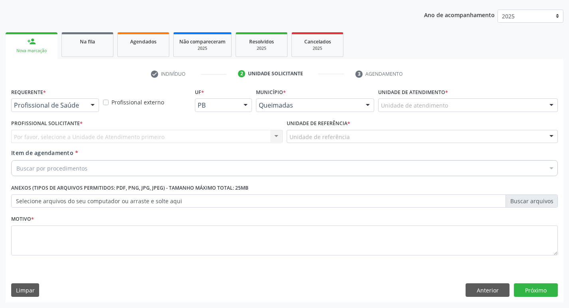
scroll to position [87, 0]
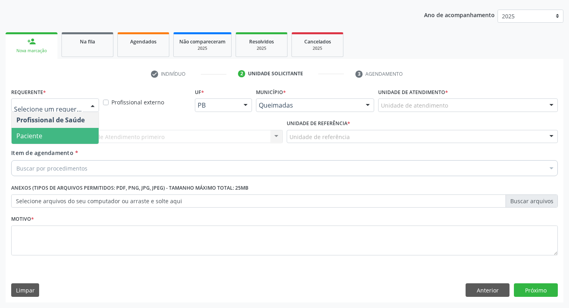
click at [61, 140] on span "Paciente" at bounding box center [55, 136] width 87 height 16
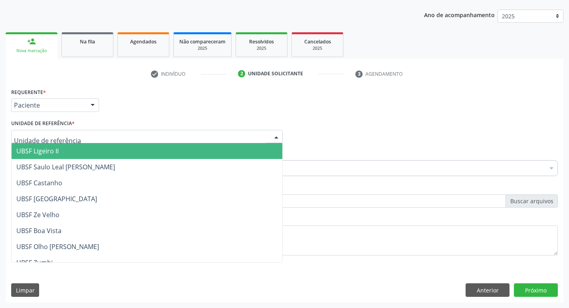
click at [64, 131] on div at bounding box center [146, 137] width 271 height 14
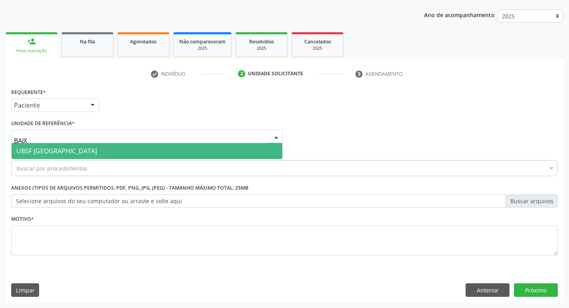
type input "BAIXA"
click at [71, 145] on span "UBSF [GEOGRAPHIC_DATA]" at bounding box center [147, 151] width 271 height 16
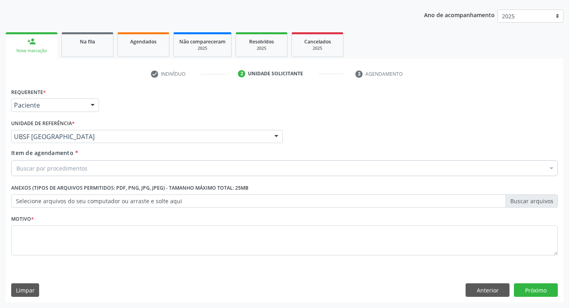
click at [152, 160] on div "Buscar por procedimentos" at bounding box center [284, 168] width 546 height 16
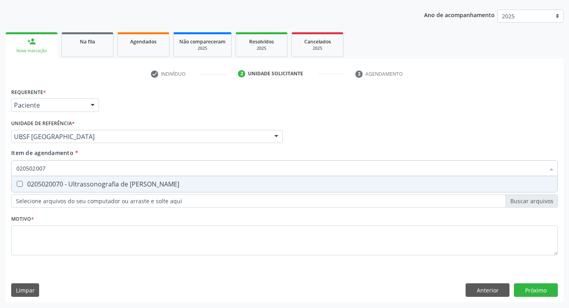
type input "0205020070"
click at [169, 186] on div "0205020070 - Ultrassonografia de [PERSON_NAME]" at bounding box center [284, 184] width 536 height 6
checkbox Escrotal "true"
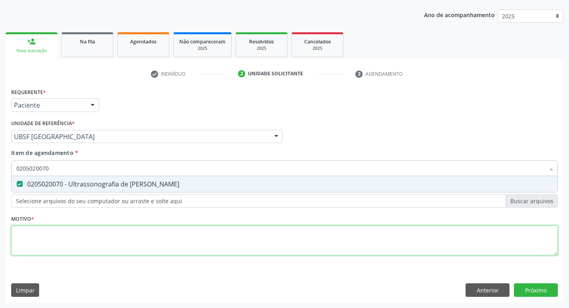
click at [154, 235] on div "Requerente * Paciente Profissional de Saúde Paciente Nenhum resultado encontrad…" at bounding box center [284, 176] width 546 height 181
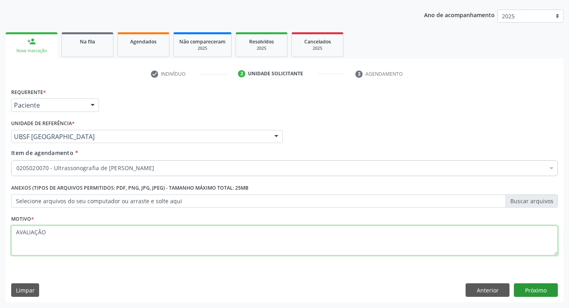
type textarea "AVALIAÇÃO"
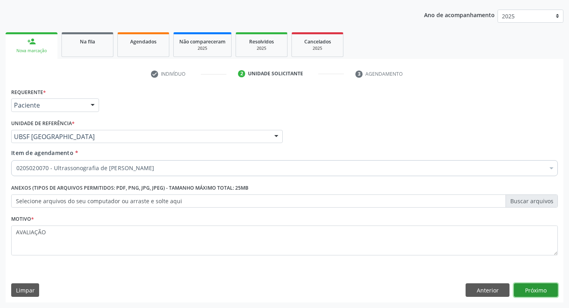
click at [523, 288] on button "Próximo" at bounding box center [536, 291] width 44 height 14
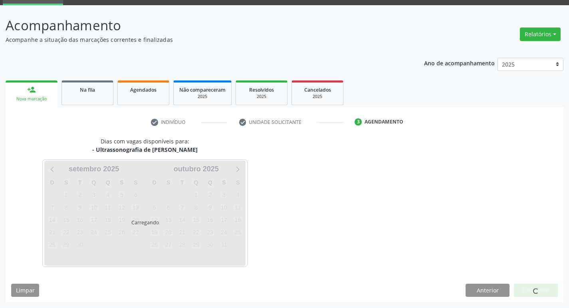
scroll to position [39, 0]
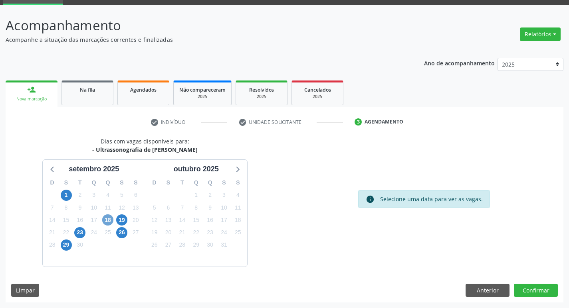
click at [106, 218] on span "18" at bounding box center [107, 220] width 11 height 11
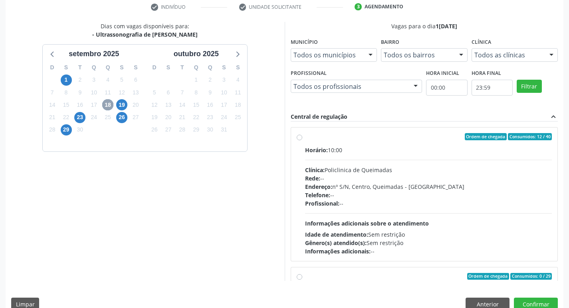
scroll to position [158, 0]
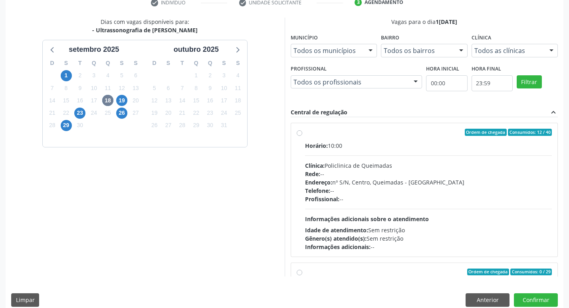
click at [474, 157] on div "Horário: 10:00 Clínica: Policlinica de Queimadas Rede: -- Endereço: nº S/N, Cen…" at bounding box center [428, 197] width 247 height 110
click at [302, 136] on input "Ordem de chegada Consumidos: 12 / 40 Horário: 10:00 Clínica: Policlinica de Que…" at bounding box center [299, 132] width 6 height 7
radio input "true"
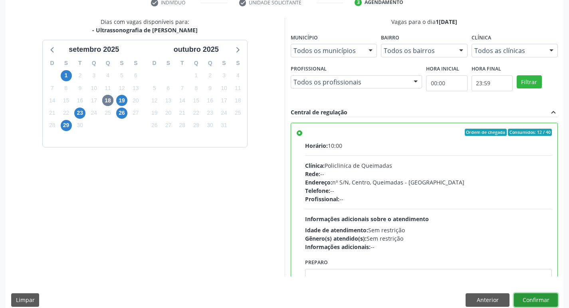
click at [521, 295] on button "Confirmar" at bounding box center [536, 301] width 44 height 14
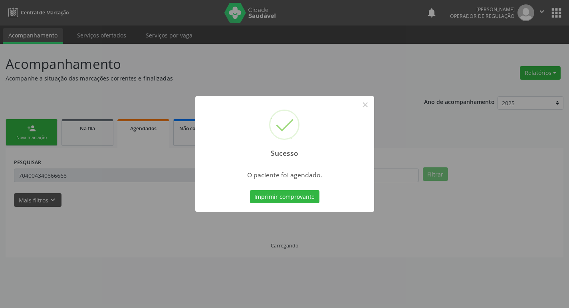
scroll to position [0, 0]
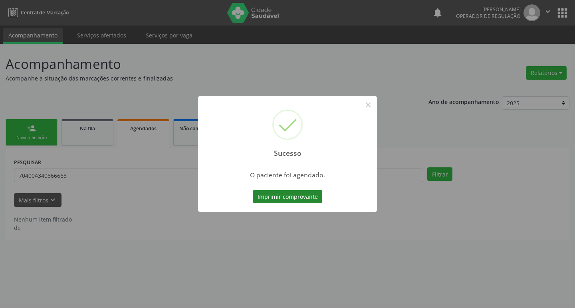
click at [270, 196] on button "Imprimir comprovante" at bounding box center [287, 197] width 69 height 14
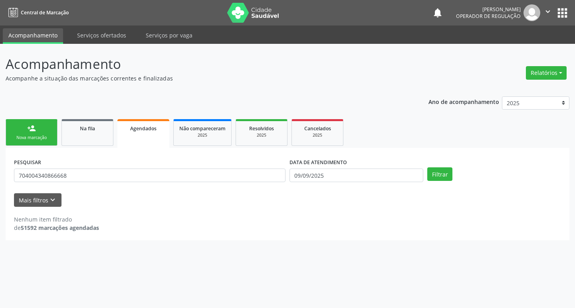
click at [44, 131] on link "person_add Nova marcação" at bounding box center [32, 132] width 52 height 27
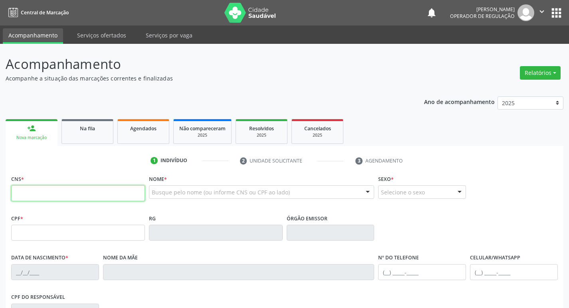
click at [75, 197] on input "text" at bounding box center [78, 194] width 134 height 16
type input "708 9067 4794 8612"
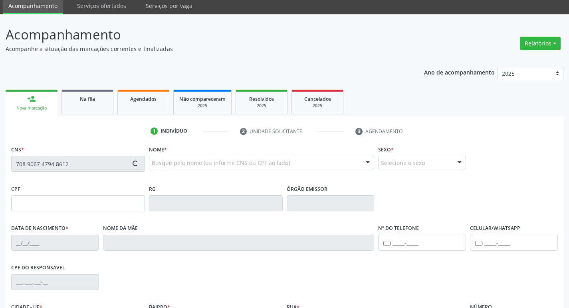
type input "112.473.387-62"
type input "31/03/1985"
type input "Eliza Cristina Rodrigues Azevedo"
type input "(83) 99318-0188"
type input "(83) 99932-9968"
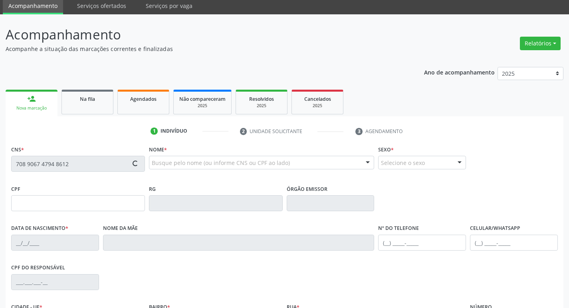
type input "115.254.967-78"
type input "50"
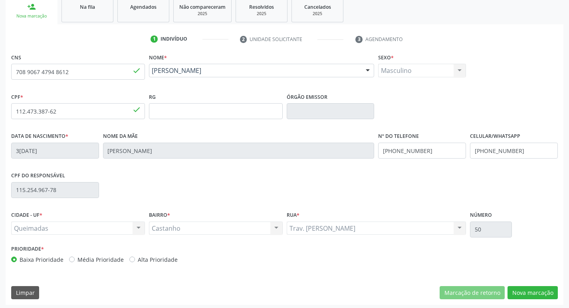
scroll to position [124, 0]
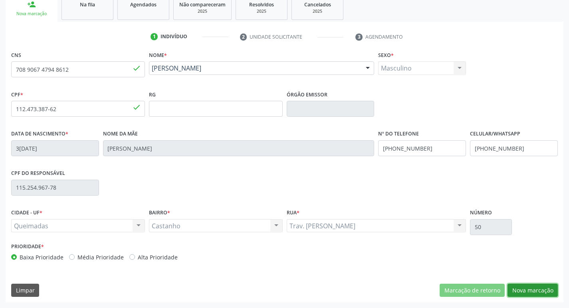
click at [524, 286] on button "Nova marcação" at bounding box center [532, 291] width 50 height 14
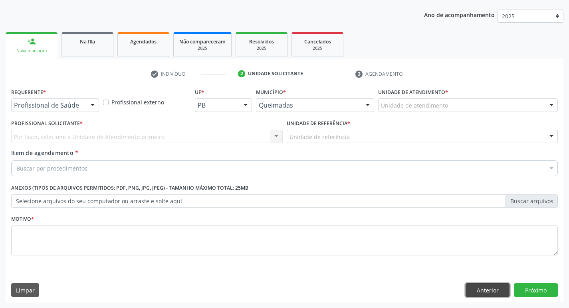
click at [480, 286] on button "Anterior" at bounding box center [487, 291] width 44 height 14
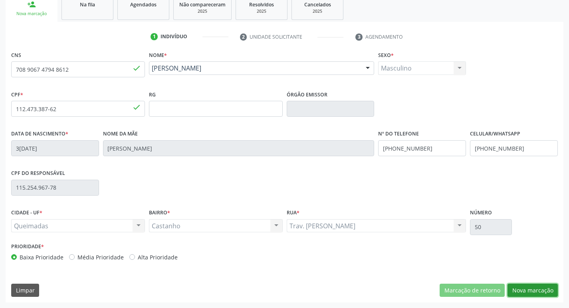
click at [527, 288] on button "Nova marcação" at bounding box center [532, 291] width 50 height 14
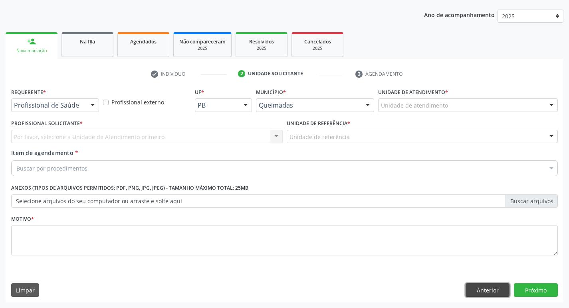
drag, startPoint x: 470, startPoint y: 290, endPoint x: 444, endPoint y: 287, distance: 26.5
click at [470, 290] on button "Anterior" at bounding box center [487, 291] width 44 height 14
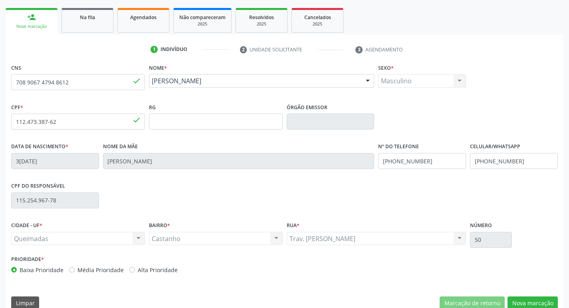
scroll to position [124, 0]
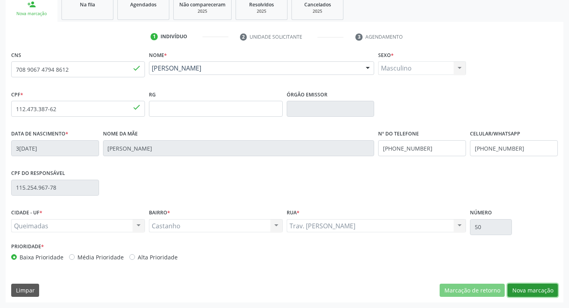
click at [537, 294] on button "Nova marcação" at bounding box center [532, 291] width 50 height 14
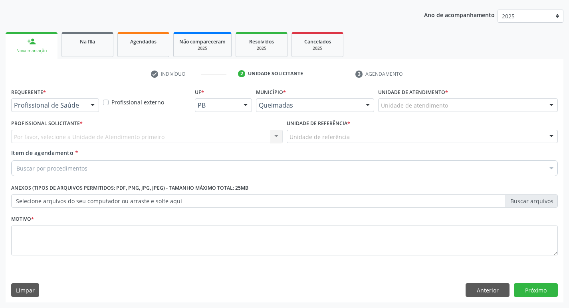
scroll to position [87, 0]
click at [88, 104] on div at bounding box center [93, 106] width 12 height 14
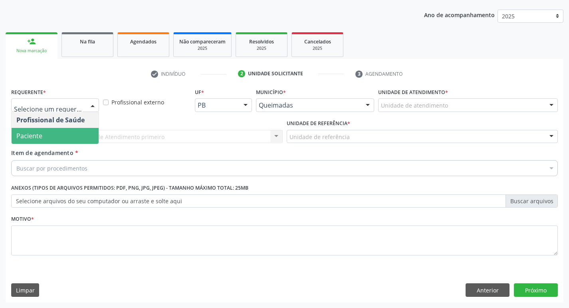
click at [72, 141] on span "Paciente" at bounding box center [55, 136] width 87 height 16
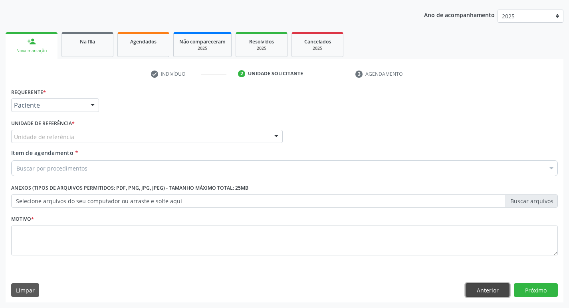
click at [476, 290] on button "Anterior" at bounding box center [487, 291] width 44 height 14
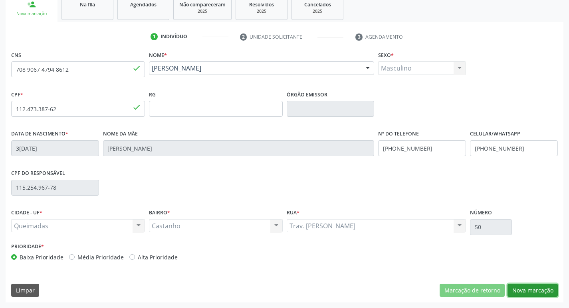
click at [542, 295] on button "Nova marcação" at bounding box center [532, 291] width 50 height 14
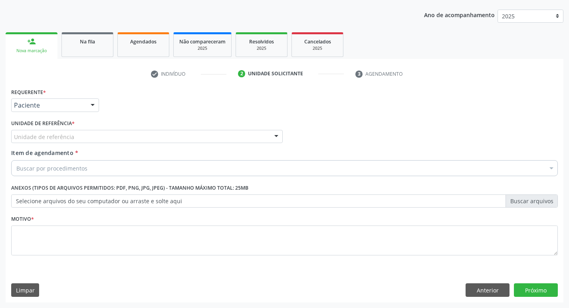
click at [117, 135] on div "Unidade de referência" at bounding box center [146, 137] width 271 height 14
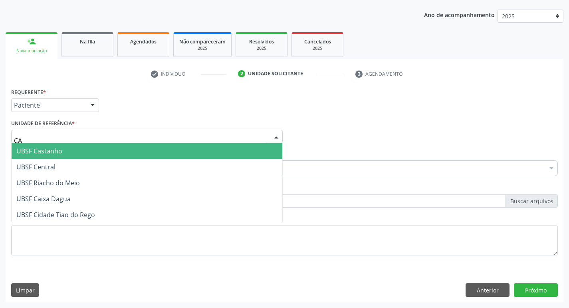
type input "CAS"
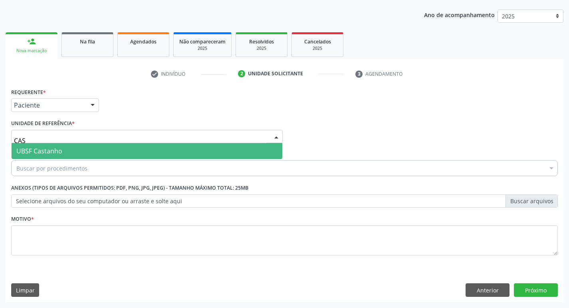
click at [115, 147] on span "UBSF Castanho" at bounding box center [147, 151] width 271 height 16
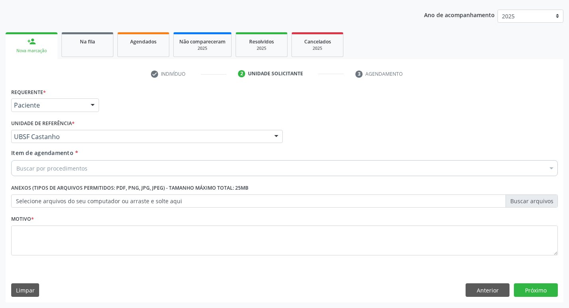
click at [115, 168] on div "Buscar por procedimentos" at bounding box center [284, 168] width 546 height 16
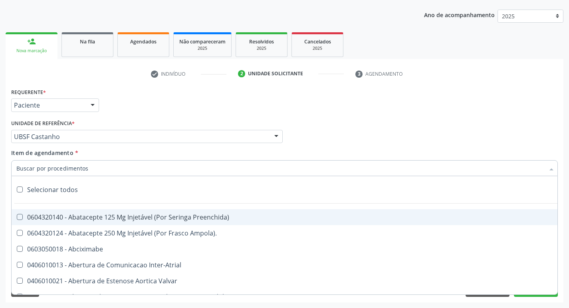
click at [117, 168] on input "Item de agendamento *" at bounding box center [280, 168] width 528 height 16
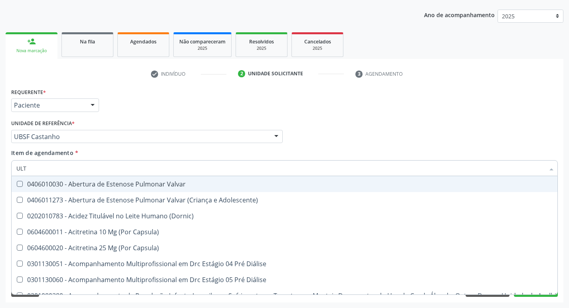
type input "ULTR"
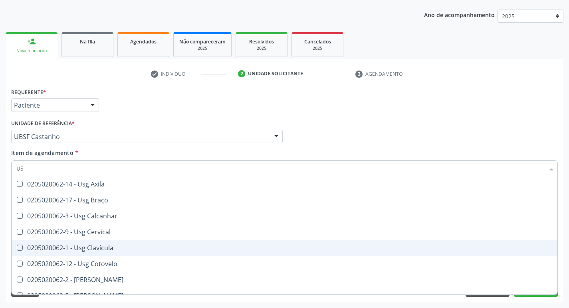
type input "U"
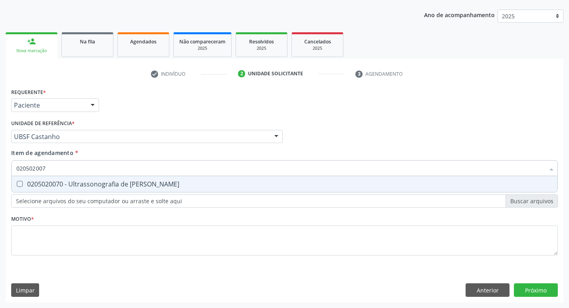
type input "0205020070"
click at [124, 183] on div "0205020070 - Ultrassonografia de [PERSON_NAME]" at bounding box center [284, 184] width 536 height 6
checkbox Escrotal "true"
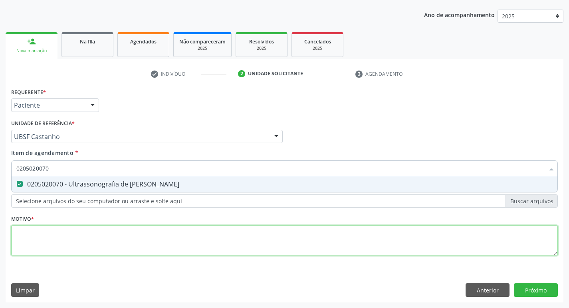
click at [156, 239] on div "Requerente * Paciente Profissional de Saúde Paciente Nenhum resultado encontrad…" at bounding box center [284, 176] width 546 height 181
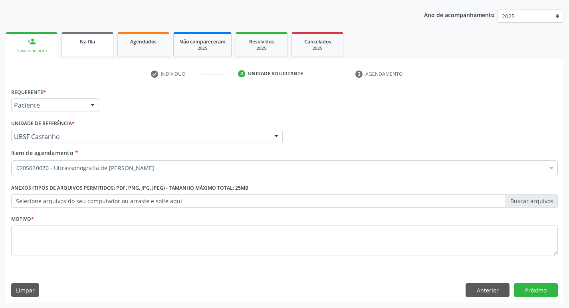
click at [102, 50] on link "Na fila" at bounding box center [87, 44] width 52 height 25
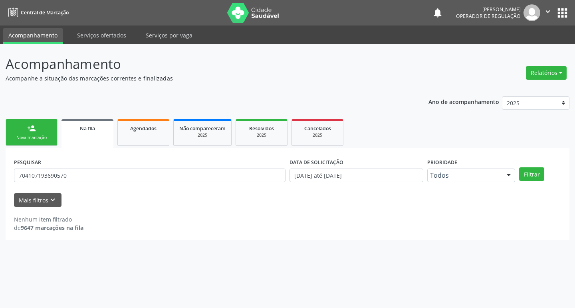
click at [21, 126] on link "person_add Nova marcação" at bounding box center [32, 132] width 52 height 27
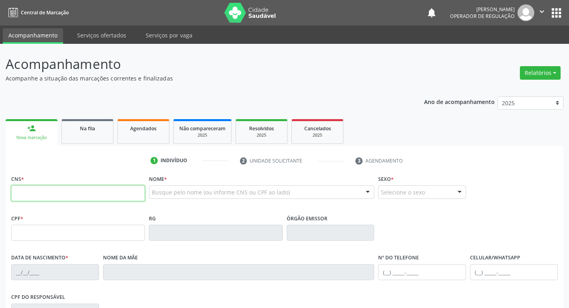
click at [45, 195] on input "text" at bounding box center [78, 194] width 134 height 16
click at [53, 198] on input "text" at bounding box center [78, 194] width 134 height 16
type input "700 1089 5853 3211"
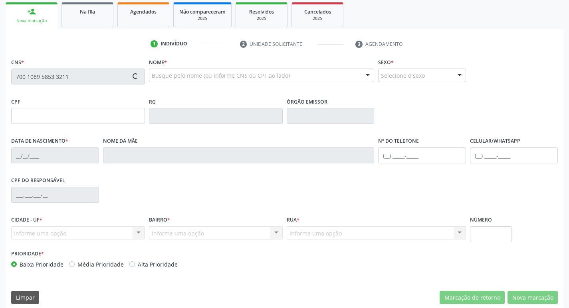
scroll to position [124, 0]
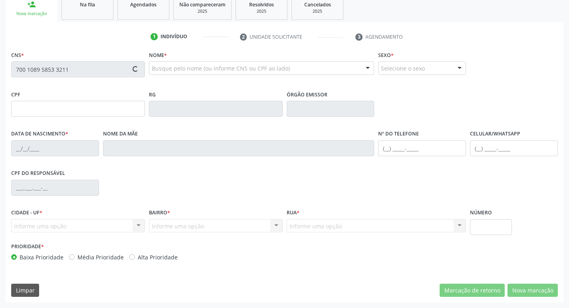
type input "181.826.894-90"
type input "05/06/2022"
type input "Rafaela Monerat de Oliveira"
type input "(83) 99304-7731"
type input "062.944.817-59"
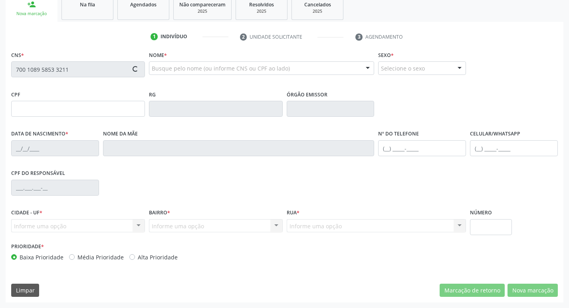
type input "173"
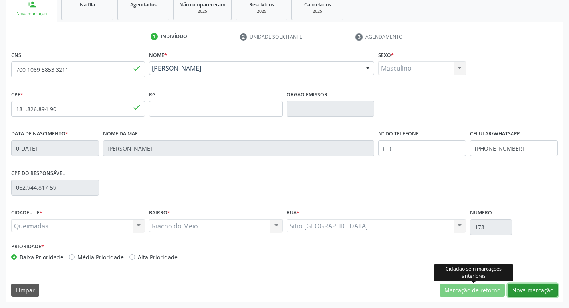
click at [554, 287] on button "Nova marcação" at bounding box center [532, 291] width 50 height 14
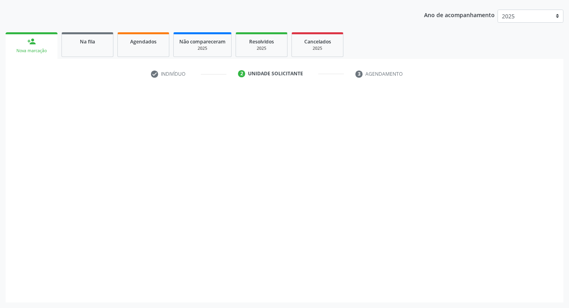
scroll to position [87, 0]
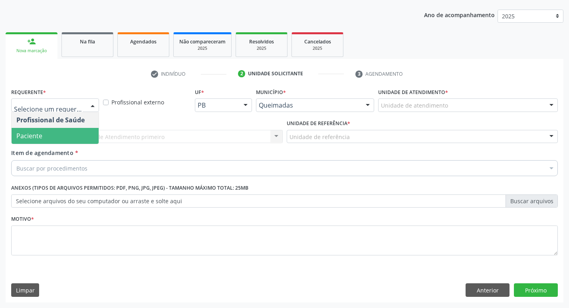
click at [59, 142] on span "Paciente" at bounding box center [55, 136] width 87 height 16
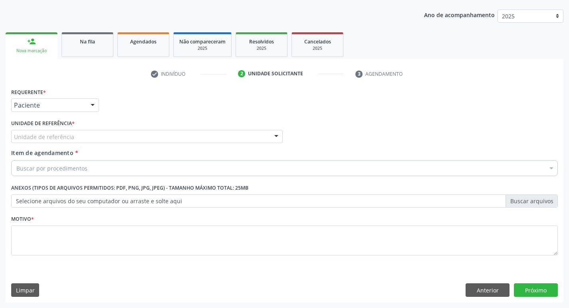
click at [61, 130] on div "Unidade de referência" at bounding box center [146, 137] width 271 height 14
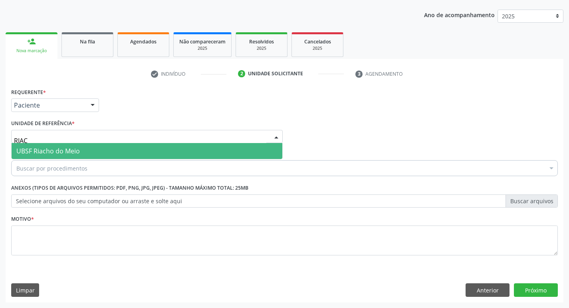
type input "RIACH"
click at [60, 147] on span "UBSF Riacho do Meio" at bounding box center [47, 151] width 63 height 9
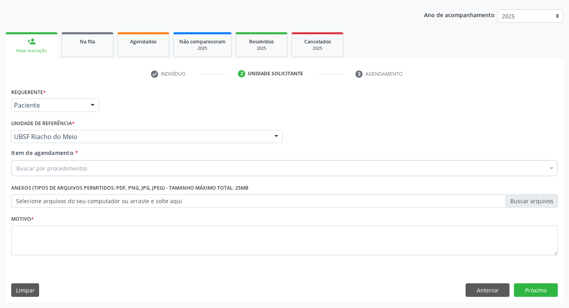
click at [64, 173] on div "Buscar por procedimentos" at bounding box center [284, 168] width 546 height 16
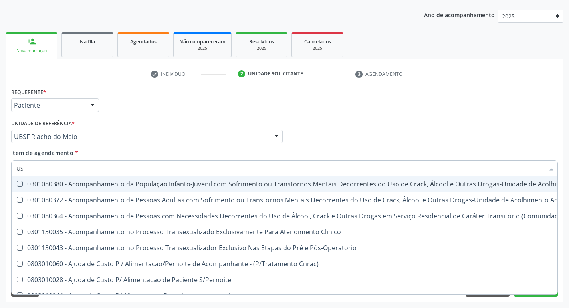
type input "U"
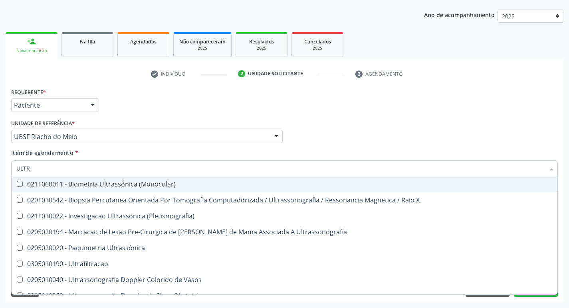
type input "ULTRA"
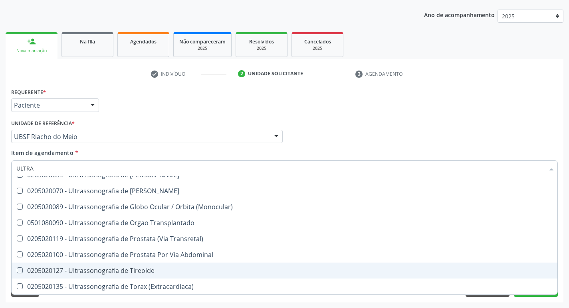
scroll to position [185, 0]
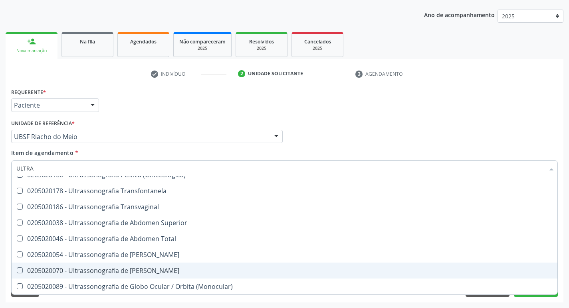
click at [143, 266] on span "0205020070 - Ultrassonografia de [PERSON_NAME]" at bounding box center [284, 271] width 545 height 16
checkbox Escrotal "true"
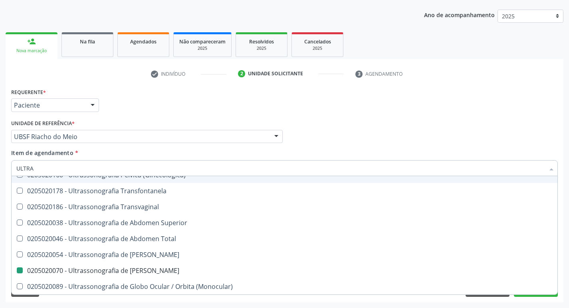
click at [213, 119] on div "Unidade de referência * UBSF Riacho do Meio UBSF Ligeiro II UBSF Saulo Leal Ern…" at bounding box center [146, 131] width 271 height 26
checkbox X "true"
checkbox Escrotal "false"
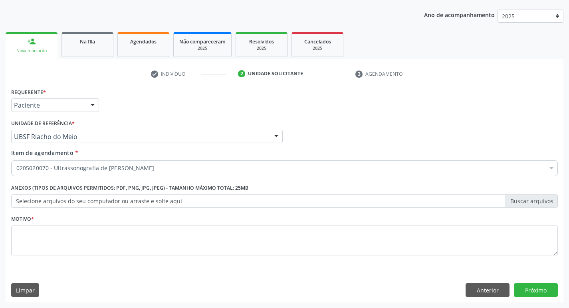
scroll to position [0, 0]
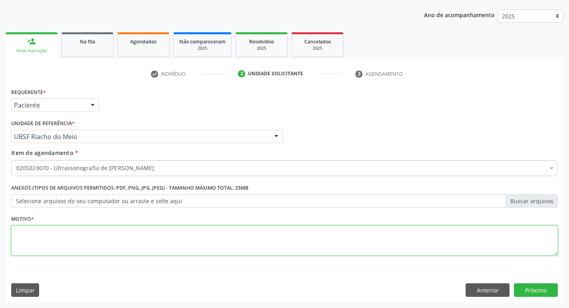
click at [103, 241] on textarea at bounding box center [284, 241] width 546 height 30
type textarea "AVALIAÇÃO"
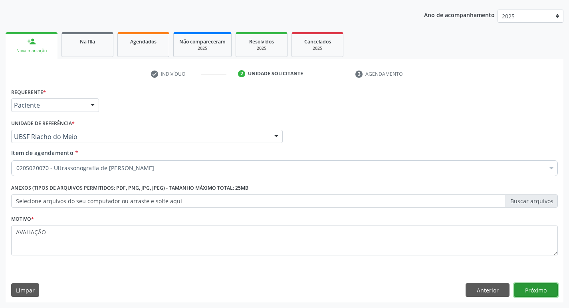
click at [547, 290] on button "Próximo" at bounding box center [536, 291] width 44 height 14
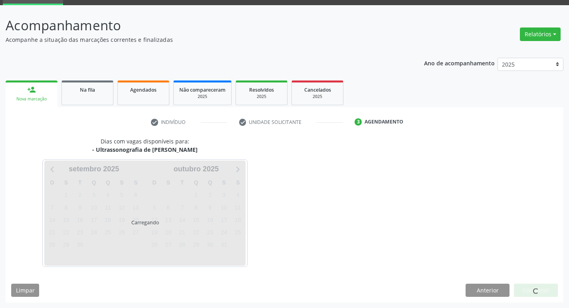
scroll to position [39, 0]
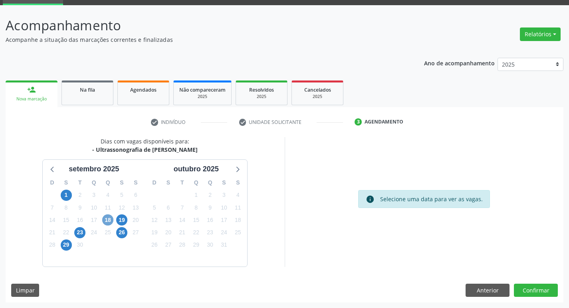
click at [109, 220] on span "18" at bounding box center [107, 220] width 11 height 11
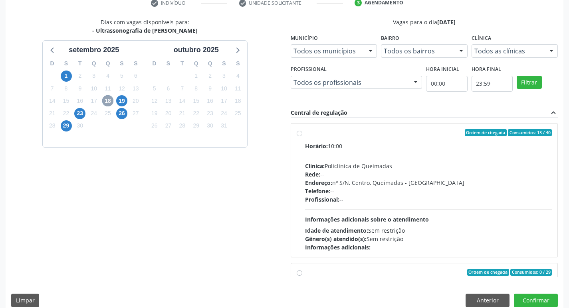
scroll to position [168, 0]
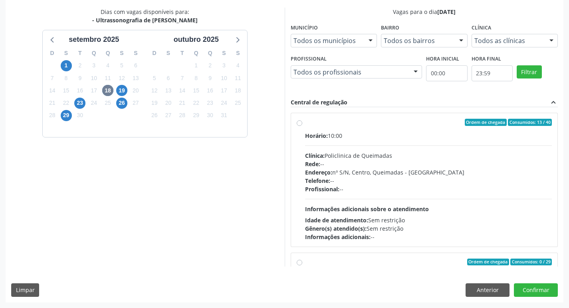
click at [404, 126] on label "Ordem de chegada Consumidos: 13 / 40 Horário: 10:00 Clínica: Policlinica de Que…" at bounding box center [428, 180] width 247 height 122
click at [302, 126] on input "Ordem de chegada Consumidos: 13 / 40 Horário: 10:00 Clínica: Policlinica de Que…" at bounding box center [299, 122] width 6 height 7
radio input "true"
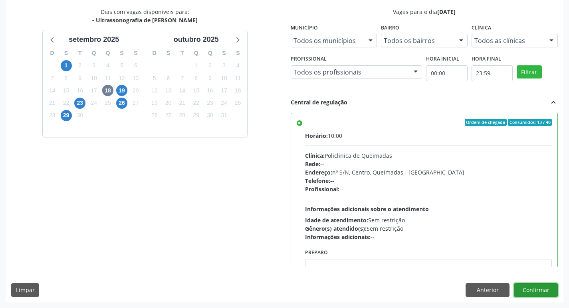
click at [529, 288] on button "Confirmar" at bounding box center [536, 291] width 44 height 14
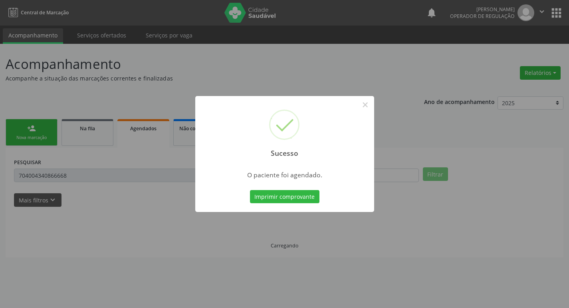
scroll to position [0, 0]
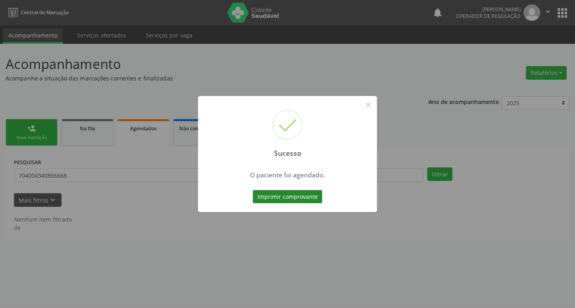
click at [289, 196] on button "Imprimir comprovante" at bounding box center [287, 197] width 69 height 14
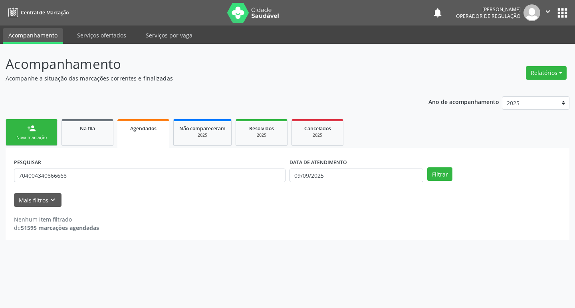
click at [32, 132] on div "person_add" at bounding box center [31, 128] width 9 height 9
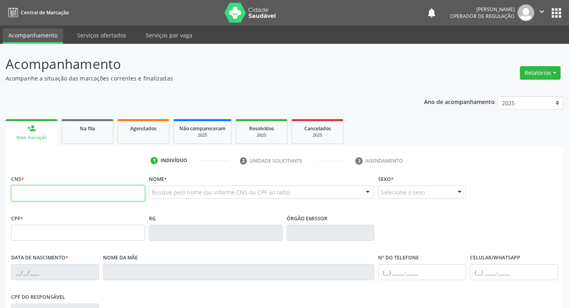
click at [81, 191] on input "text" at bounding box center [78, 194] width 134 height 16
click at [87, 195] on input "text" at bounding box center [78, 194] width 134 height 16
type input "704 5063 1963 5315"
type input "055.715.214-30"
type input "27/07/1985"
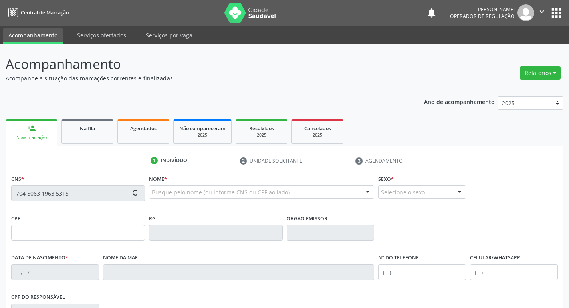
type input "Maria das Gracas de Sousa da Silva"
type input "(83) 99167-9965"
type input "72"
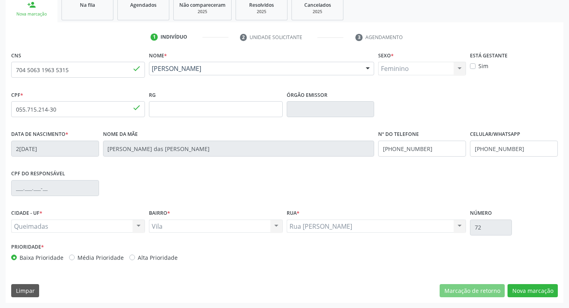
scroll to position [124, 0]
click at [530, 292] on button "Nova marcação" at bounding box center [532, 291] width 50 height 14
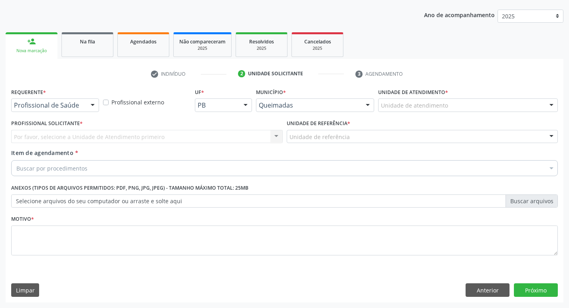
scroll to position [87, 0]
click at [89, 104] on div at bounding box center [93, 106] width 12 height 14
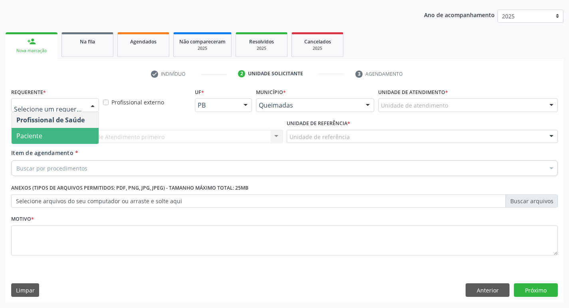
click at [67, 136] on span "Paciente" at bounding box center [55, 136] width 87 height 16
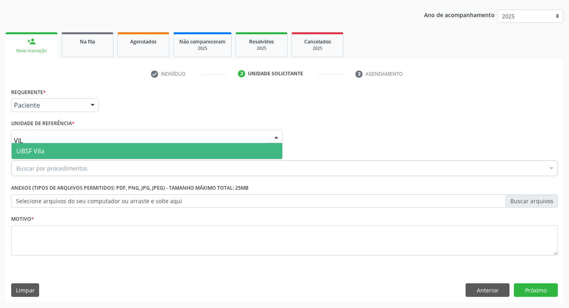
type input "VILA"
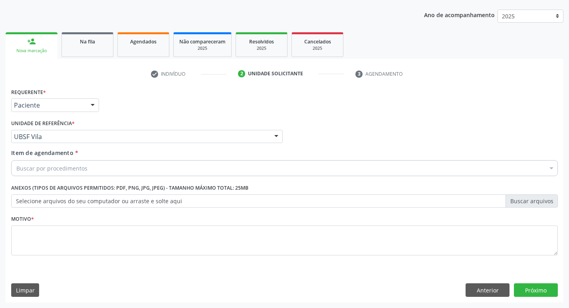
click at [183, 163] on div "Buscar por procedimentos" at bounding box center [284, 168] width 546 height 16
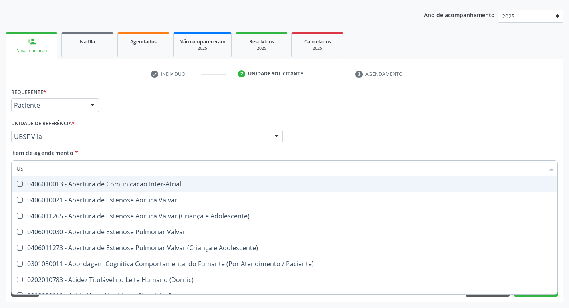
type input "USG"
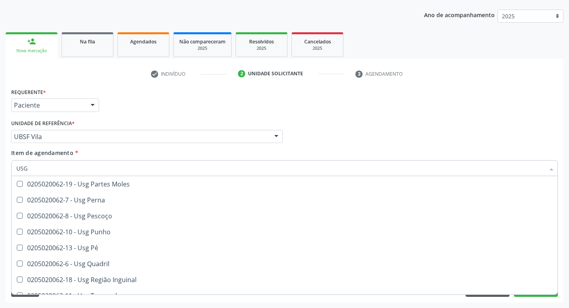
scroll to position [185, 0]
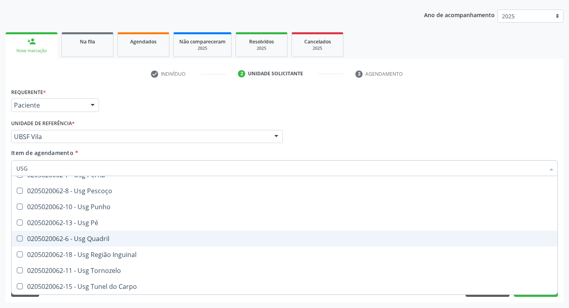
click at [166, 237] on div "0205020062-6 - Usg Quadril" at bounding box center [284, 239] width 536 height 6
checkbox Quadril "true"
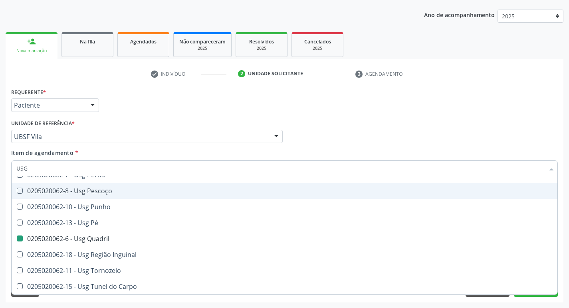
click at [373, 105] on div "Requerente * Paciente Profissional de Saúde Paciente Nenhum resultado encontrad…" at bounding box center [284, 101] width 550 height 31
checkbox Braço "true"
checkbox Quadril "false"
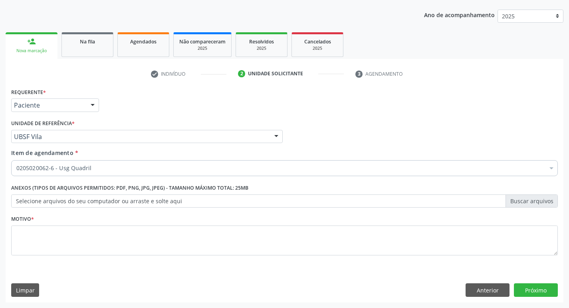
scroll to position [0, 0]
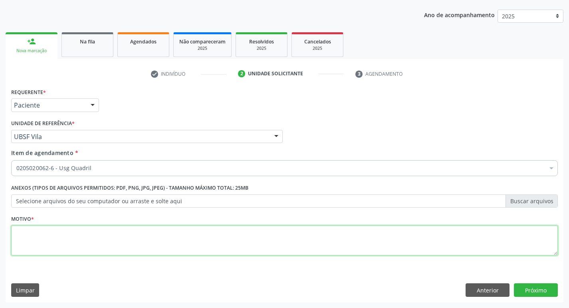
click at [177, 238] on textarea at bounding box center [284, 241] width 546 height 30
type textarea "AVALIAÇÃO"
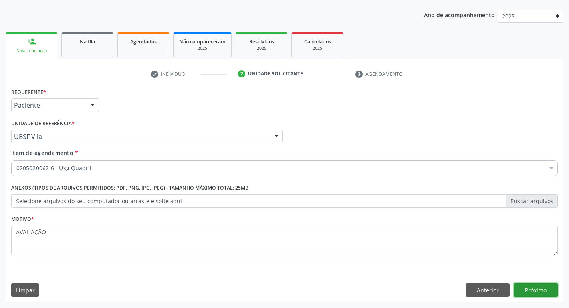
click at [547, 296] on button "Próximo" at bounding box center [536, 291] width 44 height 14
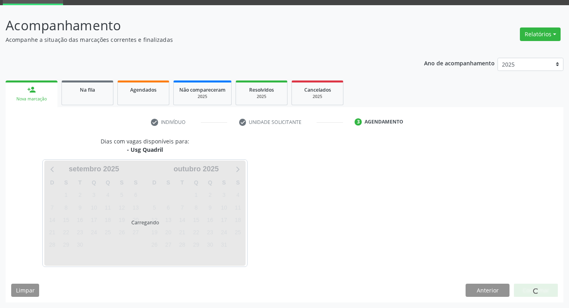
scroll to position [39, 0]
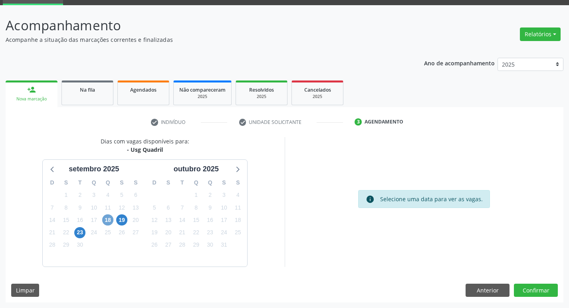
click at [110, 219] on span "18" at bounding box center [107, 220] width 11 height 11
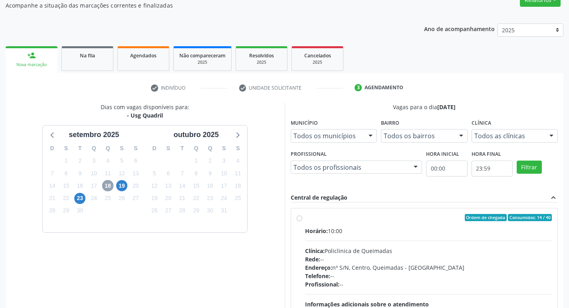
scroll to position [158, 0]
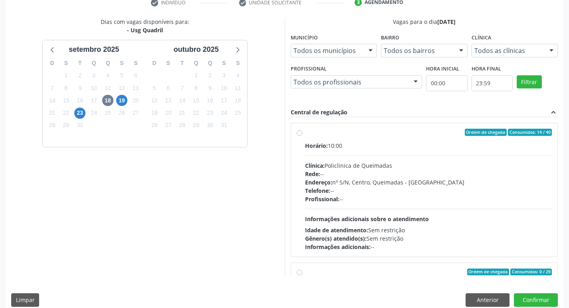
click at [455, 137] on label "Ordem de chegada Consumidos: 14 / 40 Horário: 10:00 Clínica: Policlinica de Que…" at bounding box center [428, 190] width 247 height 122
click at [302, 136] on input "Ordem de chegada Consumidos: 14 / 40 Horário: 10:00 Clínica: Policlinica de Que…" at bounding box center [299, 132] width 6 height 7
radio input "true"
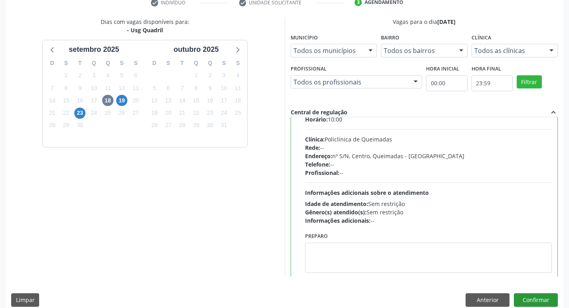
scroll to position [80, 0]
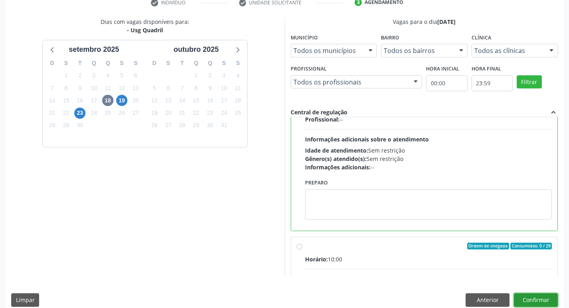
click at [541, 301] on button "Confirmar" at bounding box center [536, 301] width 44 height 14
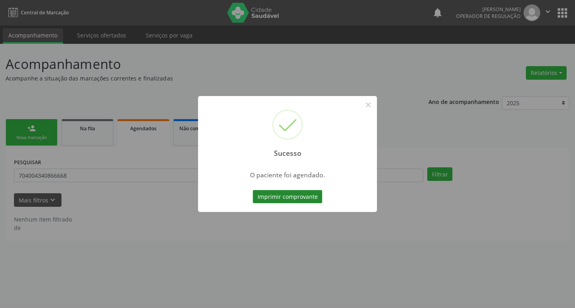
click at [303, 201] on button "Imprimir comprovante" at bounding box center [287, 197] width 69 height 14
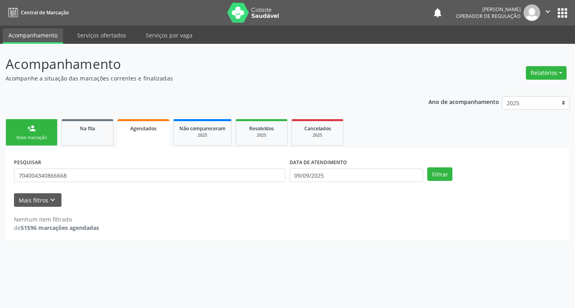
click at [30, 133] on link "person_add Nova marcação" at bounding box center [32, 132] width 52 height 27
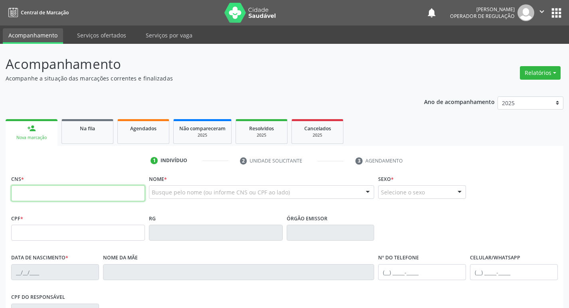
click at [45, 187] on input "text" at bounding box center [78, 194] width 134 height 16
type input "704 5063 1963 5315"
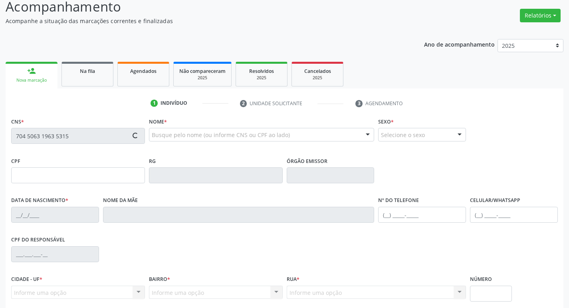
scroll to position [124, 0]
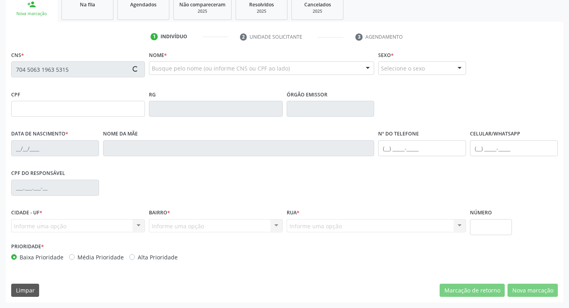
type input "055.715.214-30"
type input "27/07/1985"
type input "Maria das Gracas de Sousa da Silva"
type input "(83) 99167-9965"
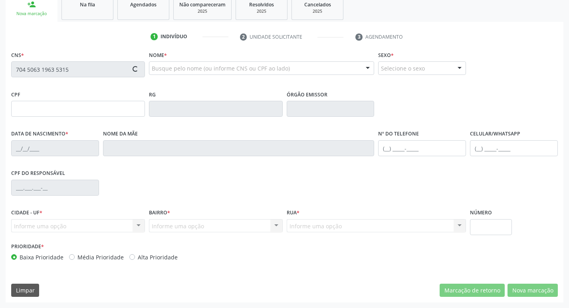
type input "72"
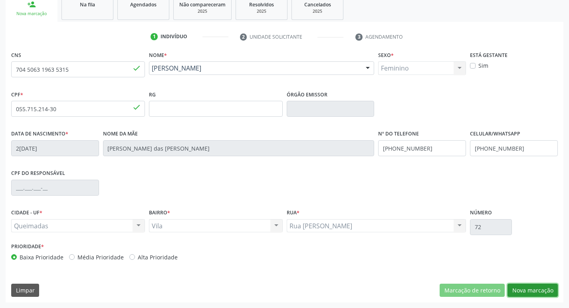
click at [521, 294] on button "Nova marcação" at bounding box center [532, 291] width 50 height 14
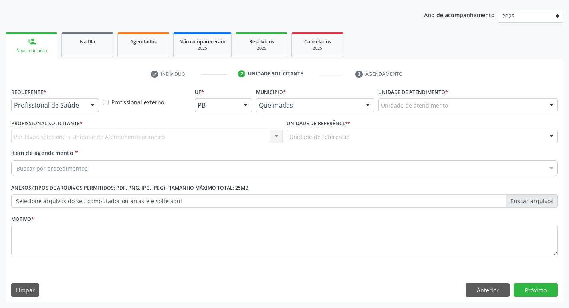
scroll to position [87, 0]
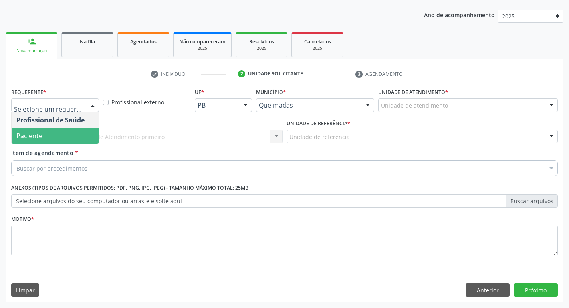
click at [63, 136] on span "Paciente" at bounding box center [55, 136] width 87 height 16
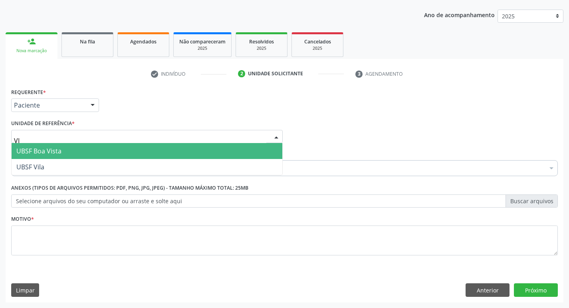
type input "VIL"
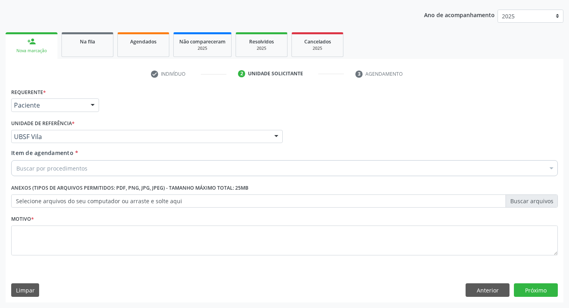
click at [99, 172] on div "Buscar por procedimentos" at bounding box center [284, 168] width 546 height 16
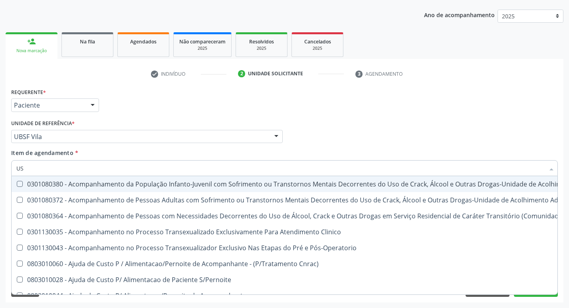
type input "USG"
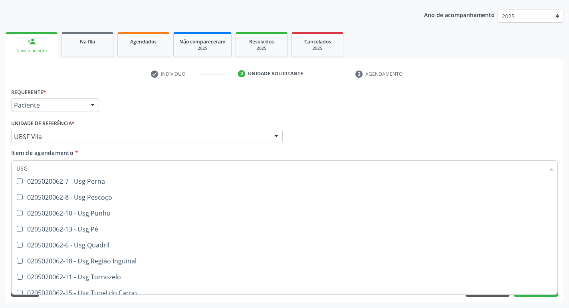
scroll to position [185, 0]
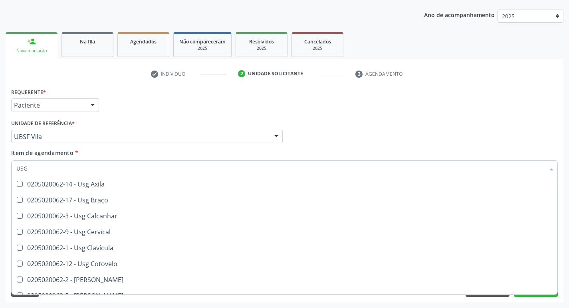
scroll to position [185, 0]
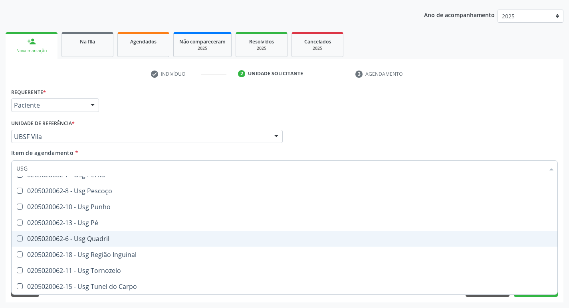
click at [105, 236] on div "0205020062-6 - Usg Quadril" at bounding box center [284, 239] width 536 height 6
checkbox Quadril "true"
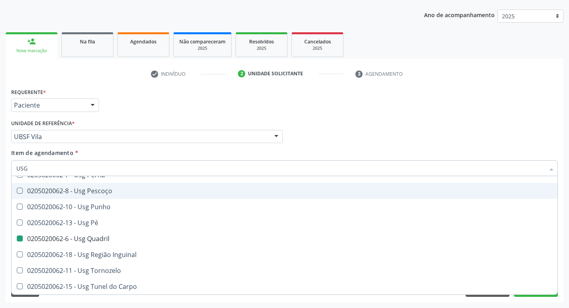
click at [371, 125] on div "Profissional Solicitante Por favor, selecione a Unidade de Atendimento primeiro…" at bounding box center [284, 133] width 550 height 31
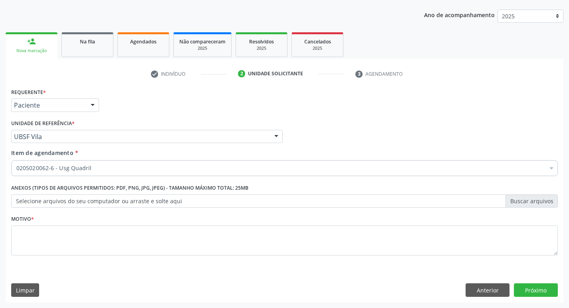
scroll to position [0, 0]
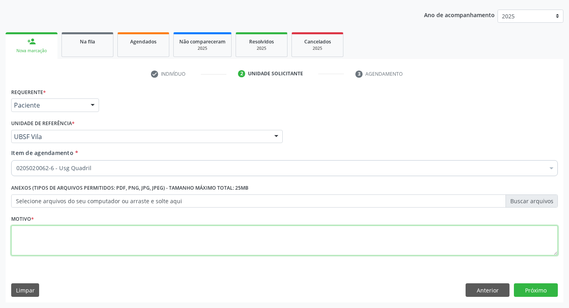
click at [87, 232] on textarea at bounding box center [284, 241] width 546 height 30
type textarea "AVALIAÇÃO"
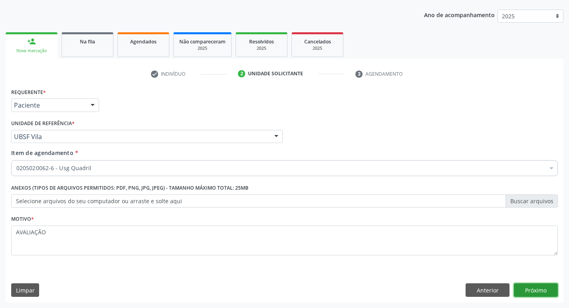
click at [539, 288] on button "Próximo" at bounding box center [536, 291] width 44 height 14
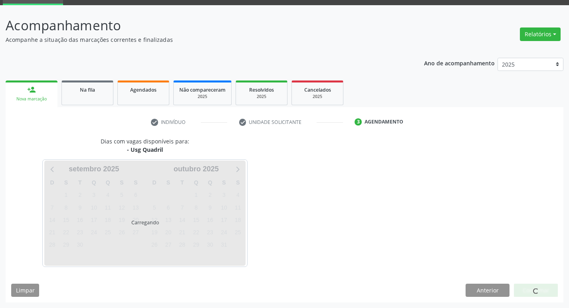
scroll to position [39, 0]
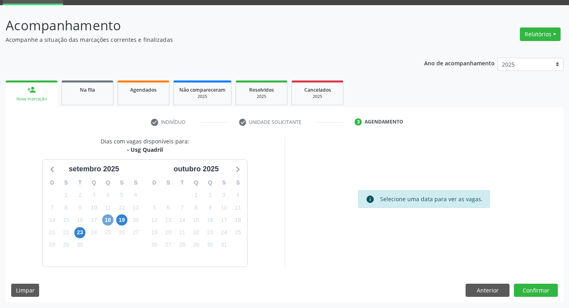
click at [107, 220] on span "18" at bounding box center [107, 220] width 11 height 11
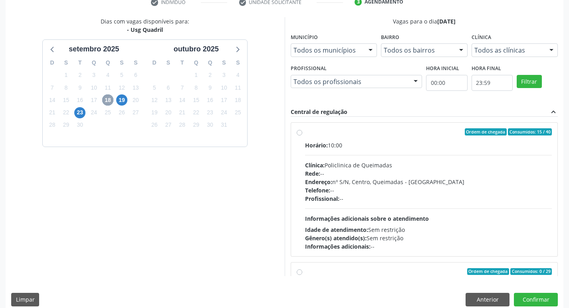
scroll to position [168, 0]
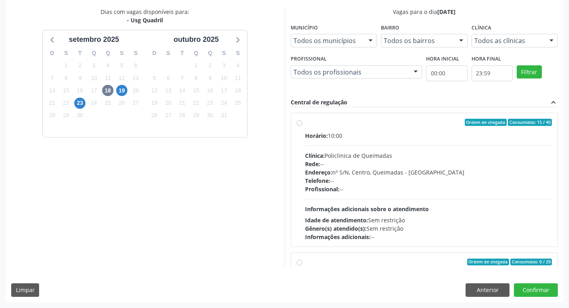
click at [360, 124] on div "Ordem de chegada Consumidos: 15 / 40" at bounding box center [428, 122] width 247 height 7
click at [302, 124] on input "Ordem de chegada Consumidos: 15 / 40 Horário: 10:00 Clínica: Policlinica de Que…" at bounding box center [299, 122] width 6 height 7
radio input "true"
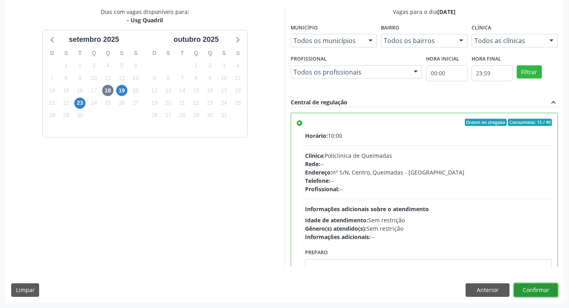
click at [536, 289] on button "Confirmar" at bounding box center [536, 291] width 44 height 14
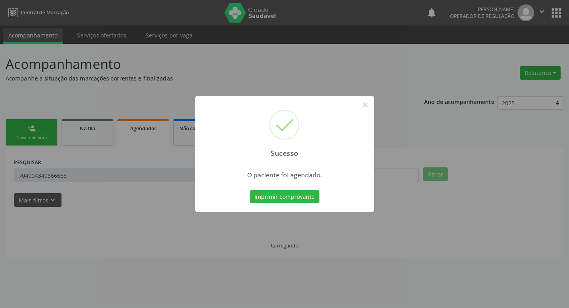
scroll to position [0, 0]
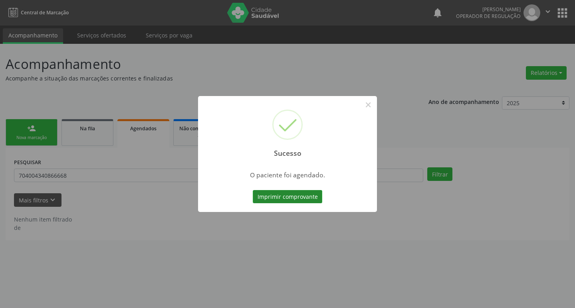
click at [284, 193] on button "Imprimir comprovante" at bounding box center [287, 197] width 69 height 14
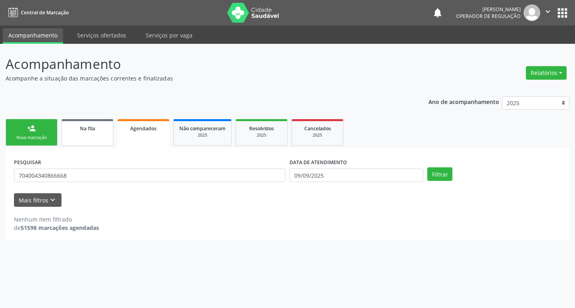
click at [83, 132] on span "Na fila" at bounding box center [87, 128] width 15 height 7
click at [22, 136] on div "Nova marcação" at bounding box center [32, 138] width 40 height 6
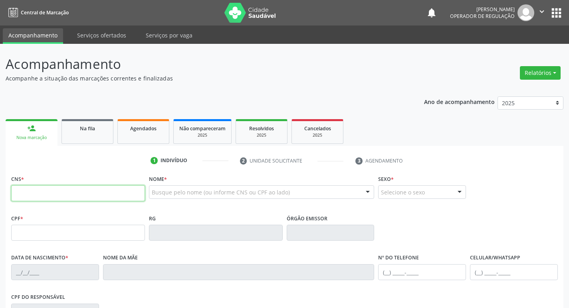
click at [77, 198] on input "text" at bounding box center [78, 194] width 134 height 16
type input "708 1035 5811 6835"
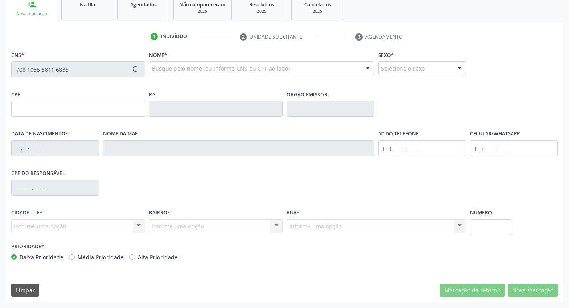
type input "017.547.704-36"
type input "07/06/1992"
type input "Gilvaneide da Silva Cunha"
type input "(83) 99381-0481"
type input "171"
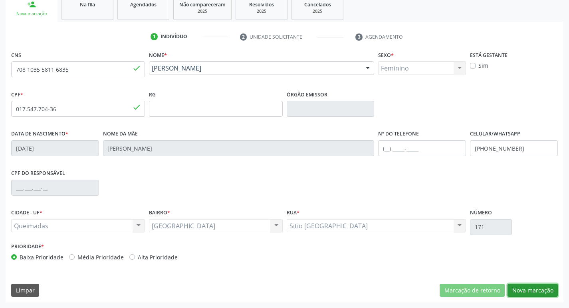
click at [529, 292] on button "Nova marcação" at bounding box center [532, 291] width 50 height 14
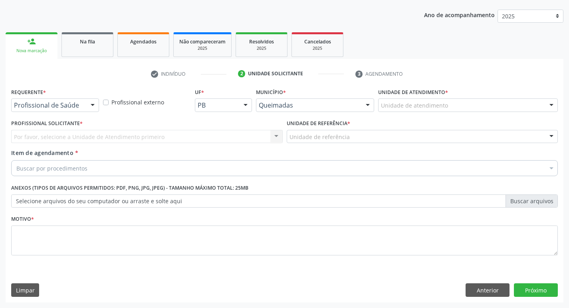
scroll to position [87, 0]
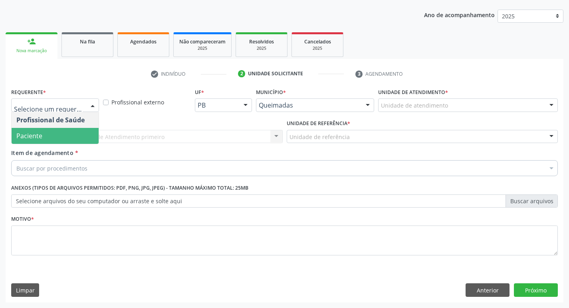
click at [60, 136] on span "Paciente" at bounding box center [55, 136] width 87 height 16
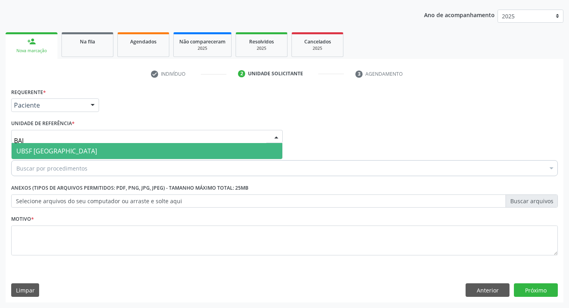
type input "BAIX"
click at [59, 147] on span "UBSF [GEOGRAPHIC_DATA]" at bounding box center [56, 151] width 81 height 9
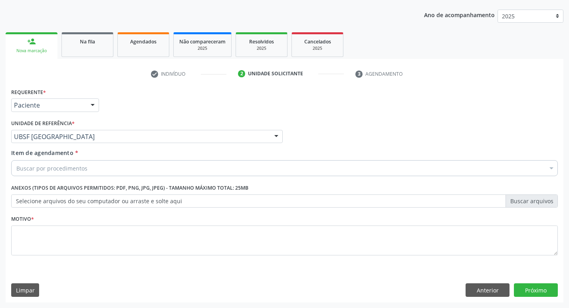
click at [193, 166] on div "Buscar por procedimentos" at bounding box center [284, 168] width 546 height 16
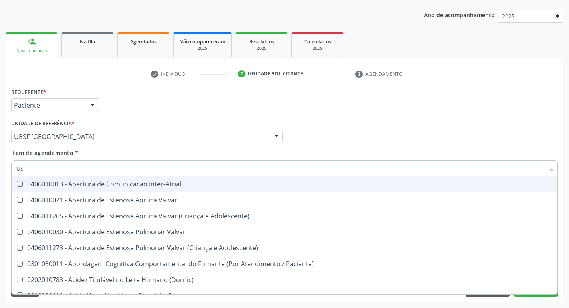
type input "USG"
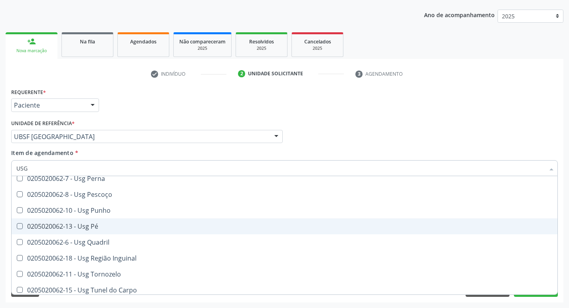
scroll to position [185, 0]
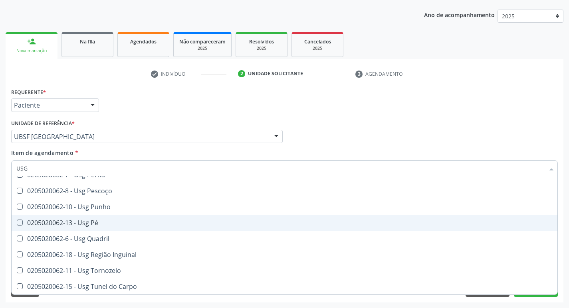
click at [115, 227] on span "0205020062-13 - Usg Pé" at bounding box center [284, 223] width 545 height 16
checkbox Pé "true"
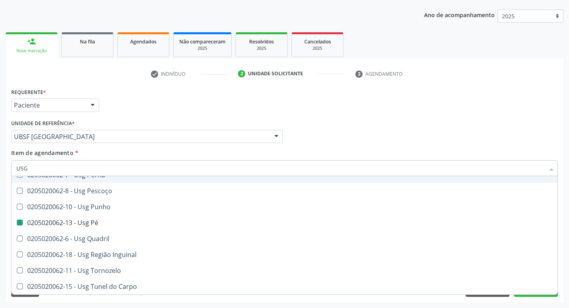
click at [456, 106] on div "Requerente * Paciente Profissional de Saúde Paciente Nenhum resultado encontrad…" at bounding box center [284, 101] width 550 height 31
checkbox Braço "true"
checkbox Pé "false"
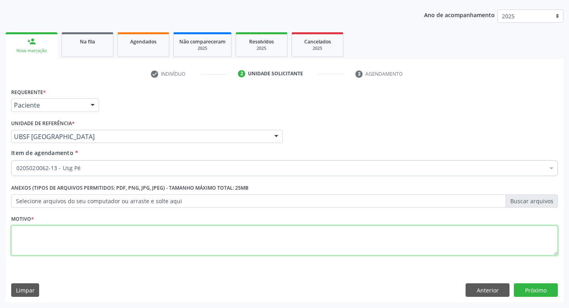
click at [119, 238] on textarea at bounding box center [284, 241] width 546 height 30
type textarea "AVALIAÇÃO"
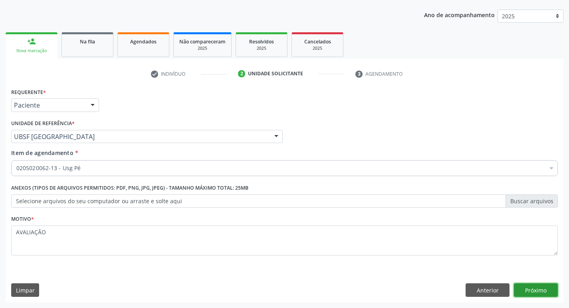
click at [549, 288] on button "Próximo" at bounding box center [536, 291] width 44 height 14
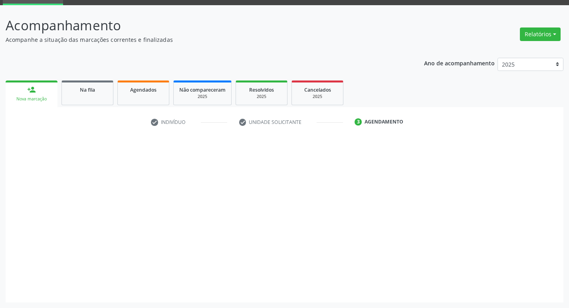
scroll to position [39, 0]
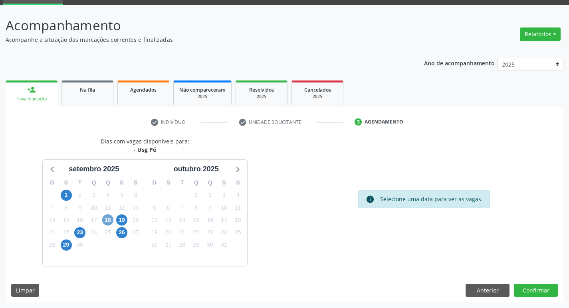
click at [106, 219] on span "18" at bounding box center [107, 220] width 11 height 11
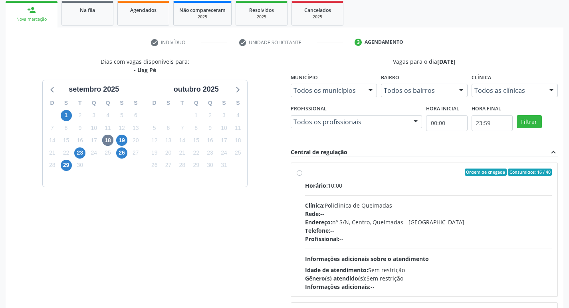
click at [337, 179] on label "Ordem de chegada Consumidos: 16 / 40 Horário: 10:00 Clínica: Policlinica de Que…" at bounding box center [428, 230] width 247 height 122
click at [302, 176] on input "Ordem de chegada Consumidos: 16 / 40 Horário: 10:00 Clínica: Policlinica de Que…" at bounding box center [299, 172] width 6 height 7
radio input "true"
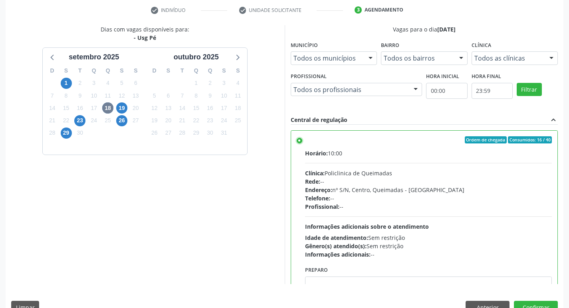
scroll to position [168, 0]
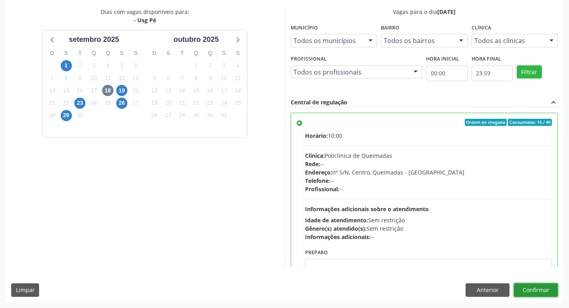
click at [539, 286] on button "Confirmar" at bounding box center [536, 291] width 44 height 14
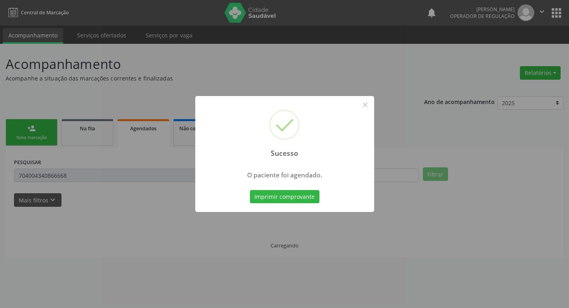
scroll to position [0, 0]
click at [271, 197] on button "Imprimir comprovante" at bounding box center [287, 197] width 69 height 14
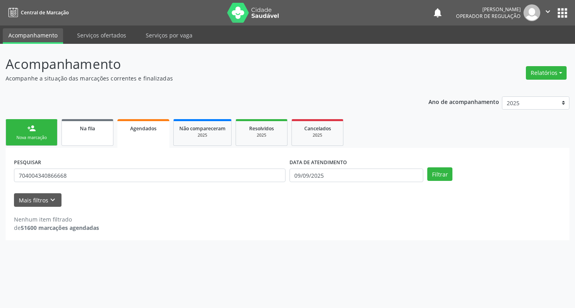
click at [73, 132] on link "Na fila" at bounding box center [87, 132] width 52 height 27
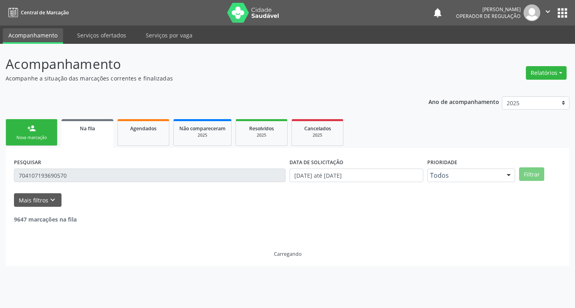
click at [44, 130] on link "person_add Nova marcação" at bounding box center [32, 132] width 52 height 27
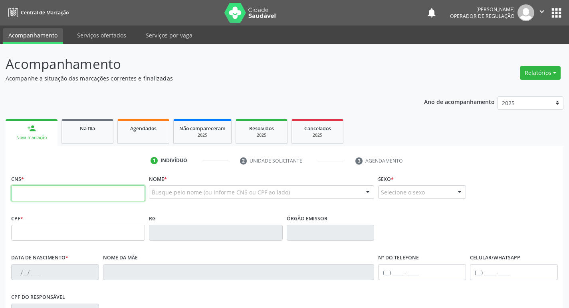
click at [76, 186] on input "text" at bounding box center [78, 194] width 134 height 16
click at [75, 188] on input "text" at bounding box center [78, 194] width 134 height 16
type input "702 9065 9095 1570"
type input "527.029.284-04"
type input "29/01/1967"
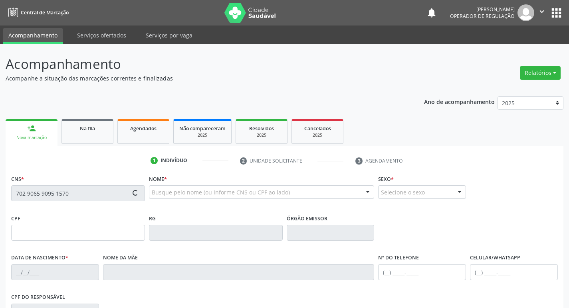
type input "Neli de Sousa Barbosa"
type input "(83) 99137-4771"
type input "182"
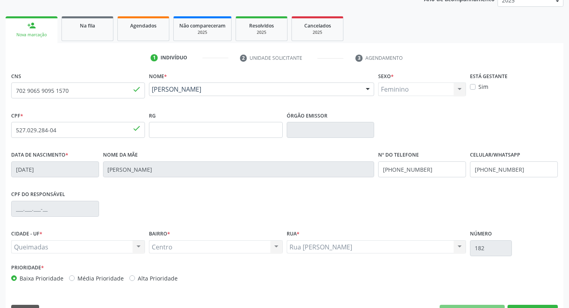
scroll to position [124, 0]
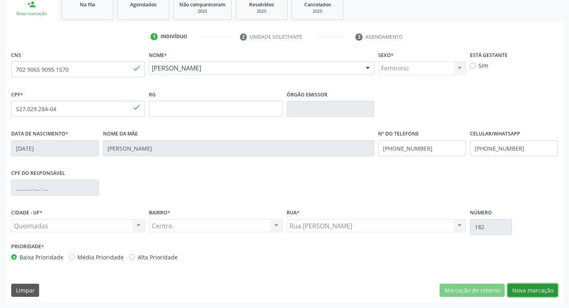
click at [534, 289] on button "Nova marcação" at bounding box center [532, 291] width 50 height 14
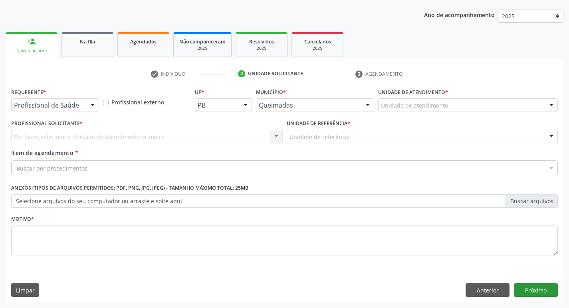
scroll to position [87, 0]
click at [90, 111] on div at bounding box center [93, 106] width 12 height 14
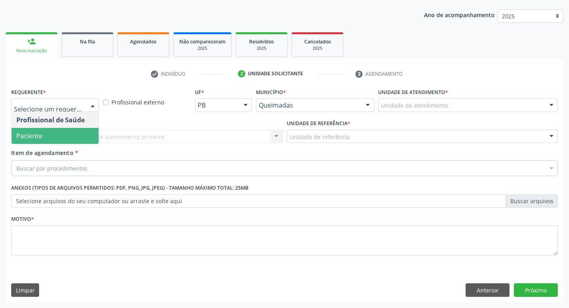
click at [73, 140] on span "Paciente" at bounding box center [55, 136] width 87 height 16
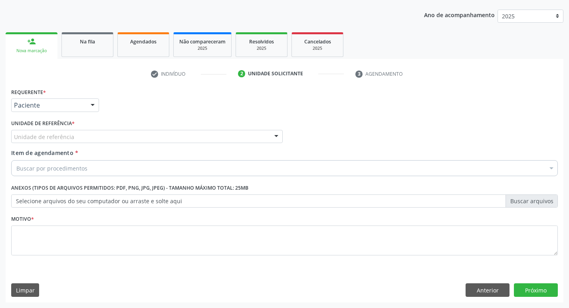
click at [75, 136] on div "Unidade de referência" at bounding box center [146, 137] width 271 height 14
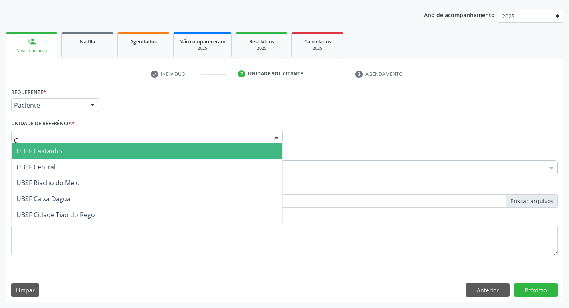
type input "CE"
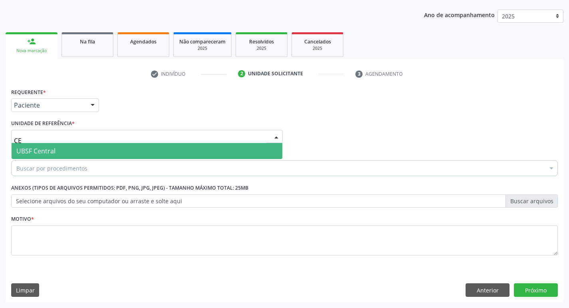
click at [67, 154] on span "UBSF Central" at bounding box center [147, 151] width 271 height 16
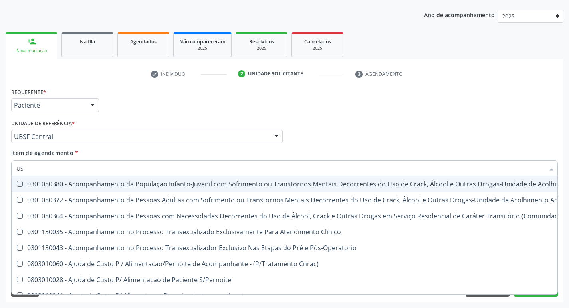
type input "USG"
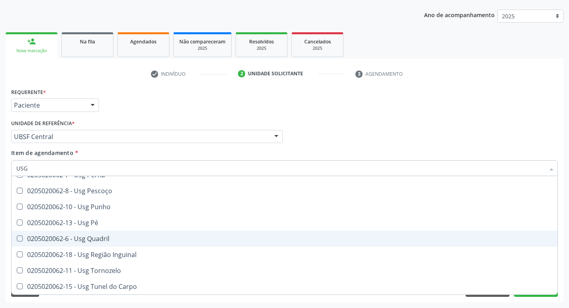
scroll to position [145, 0]
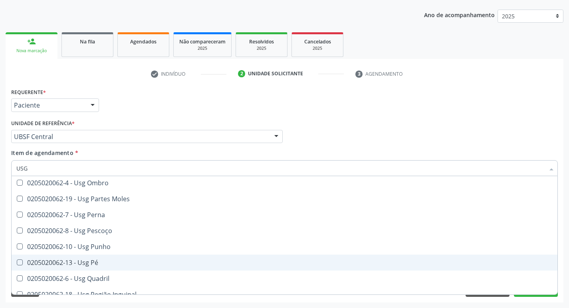
click at [84, 261] on div "0205020062-13 - Usg Pé" at bounding box center [284, 263] width 536 height 6
checkbox Pé "true"
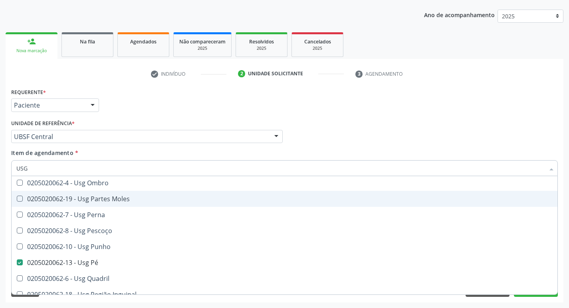
type input "USG"
click at [281, 103] on div "Requerente * Paciente Profissional de Saúde Paciente Nenhum resultado encontrad…" at bounding box center [284, 101] width 550 height 31
checkbox Braço "true"
checkbox Pé "false"
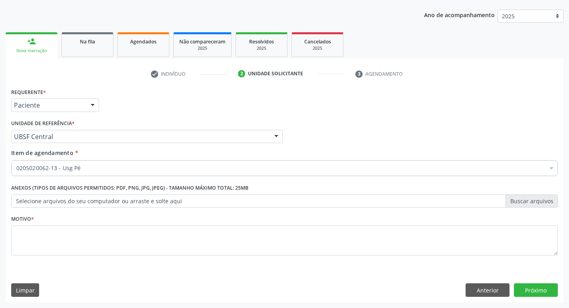
scroll to position [0, 0]
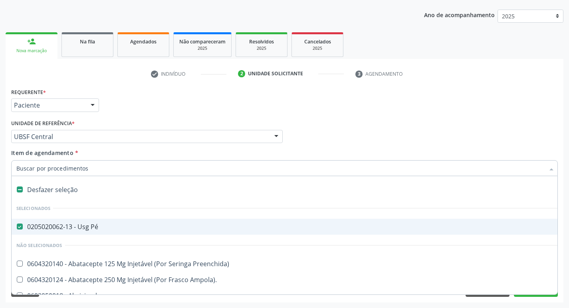
click at [53, 228] on div "0205020062-13 - Usg Pé" at bounding box center [326, 227] width 621 height 6
checkbox Pé "false"
click at [90, 170] on input "Item de agendamento *" at bounding box center [280, 168] width 528 height 16
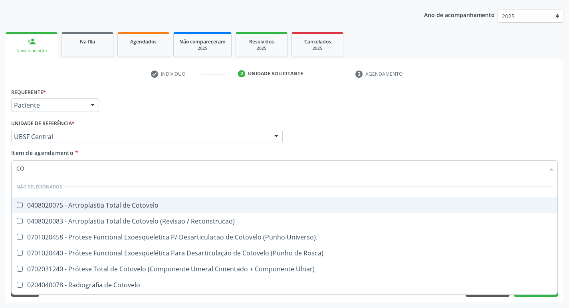
type input "C"
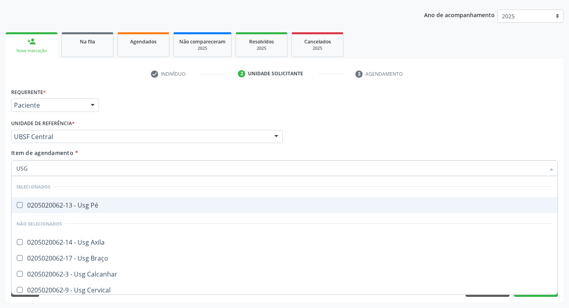
type input "USG"
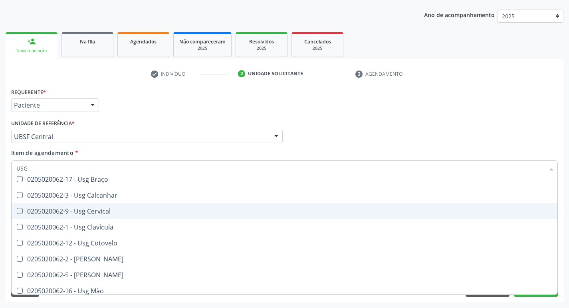
scroll to position [80, 0]
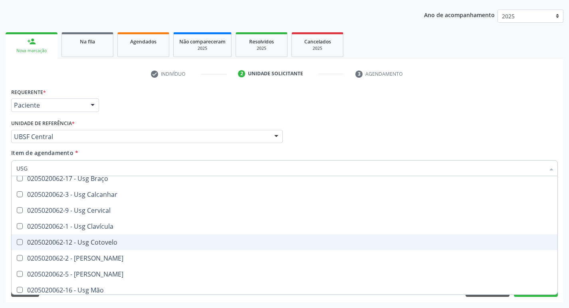
click at [114, 245] on div "0205020062-12 - Usg Cotovelo" at bounding box center [284, 242] width 536 height 6
checkbox Cotovelo "true"
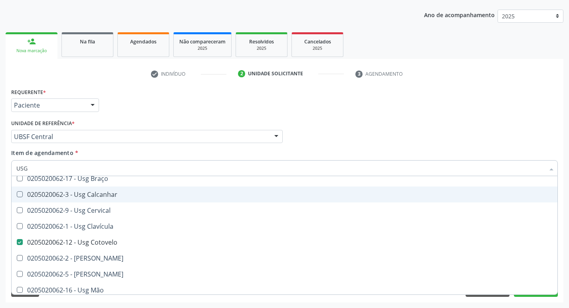
click at [381, 95] on div "Requerente * Paciente Profissional de Saúde Paciente Nenhum resultado encontrad…" at bounding box center [284, 101] width 550 height 31
checkbox Pé "true"
checkbox Cotovelo "false"
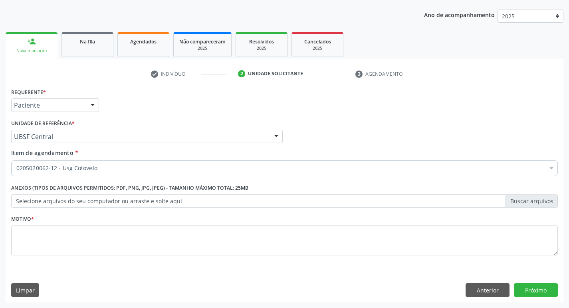
scroll to position [0, 0]
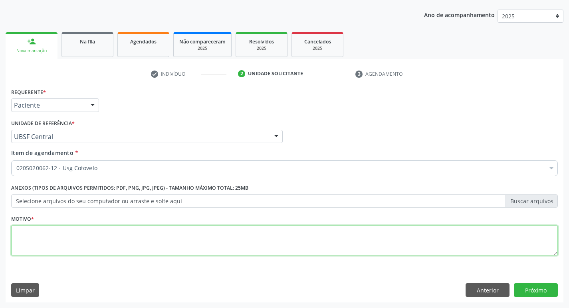
click at [90, 238] on textarea at bounding box center [284, 241] width 546 height 30
type textarea "DOR"
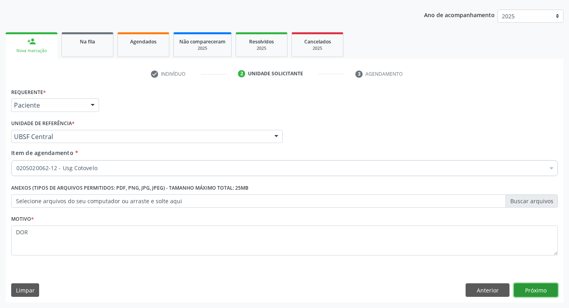
click at [529, 286] on button "Próximo" at bounding box center [536, 291] width 44 height 14
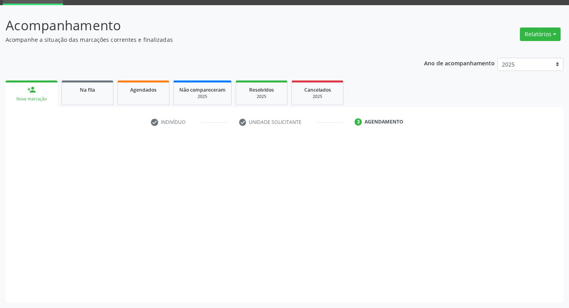
scroll to position [39, 0]
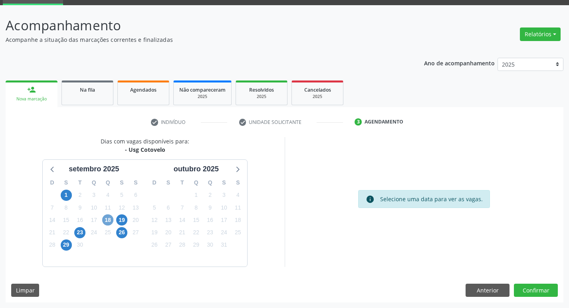
click at [107, 221] on span "18" at bounding box center [107, 220] width 11 height 11
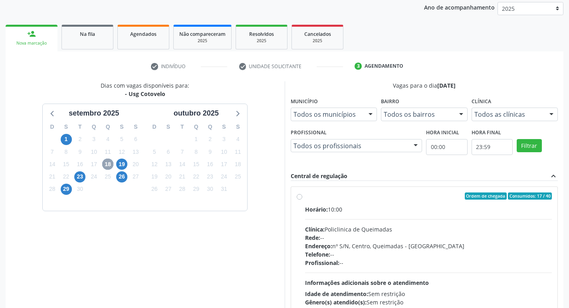
scroll to position [168, 0]
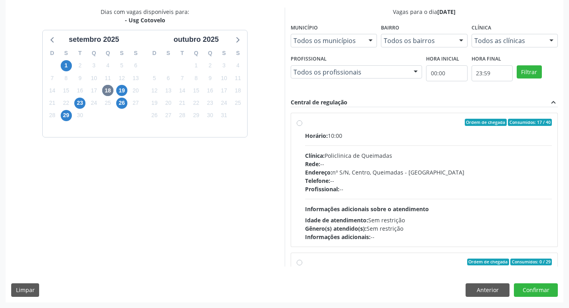
click at [400, 120] on div "Ordem de chegada Consumidos: 17 / 40" at bounding box center [428, 122] width 247 height 7
click at [302, 120] on input "Ordem de chegada Consumidos: 17 / 40 Horário: 10:00 Clínica: Policlinica de Que…" at bounding box center [299, 122] width 6 height 7
radio input "true"
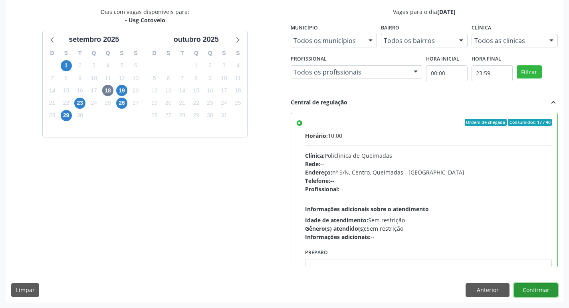
click at [523, 292] on button "Confirmar" at bounding box center [536, 291] width 44 height 14
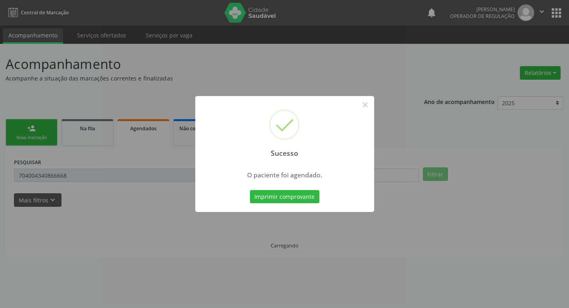
scroll to position [0, 0]
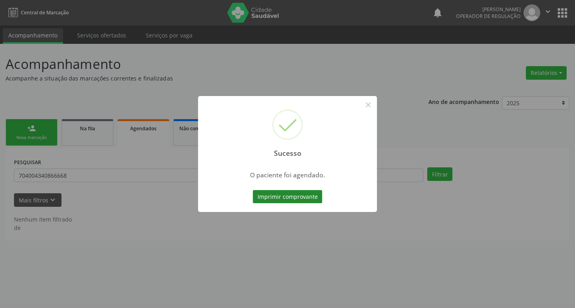
click at [284, 194] on button "Imprimir comprovante" at bounding box center [287, 197] width 69 height 14
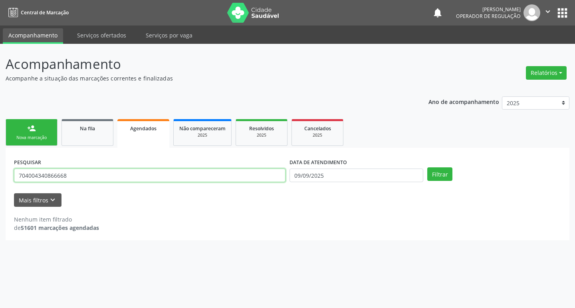
click at [81, 178] on input "704004340866668" at bounding box center [149, 176] width 271 height 14
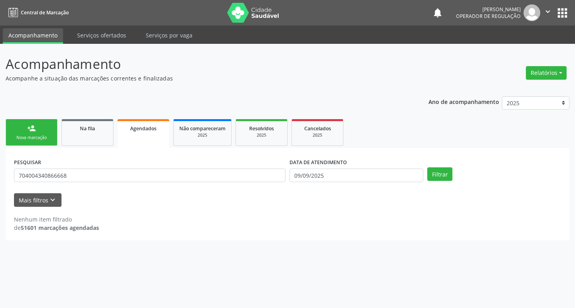
click at [39, 120] on link "person_add Nova marcação" at bounding box center [32, 132] width 52 height 27
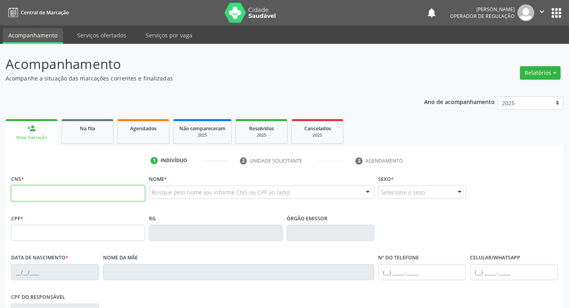
click at [61, 196] on input "text" at bounding box center [78, 194] width 134 height 16
type input "708 2076 4386 0546"
type input "147.984.974-01"
type input "09/09/2004"
type input "Erica Silva Ferreira"
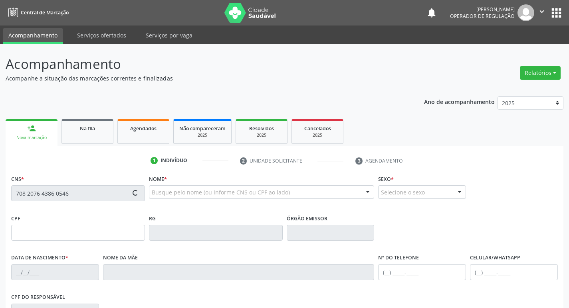
type input "(83) 99394-0064"
type input "072.282.054-21"
type input "50"
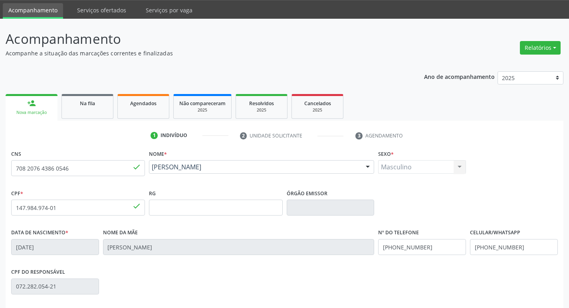
scroll to position [124, 0]
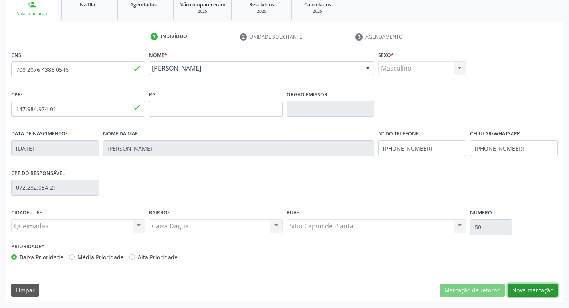
click at [538, 291] on button "Nova marcação" at bounding box center [532, 291] width 50 height 14
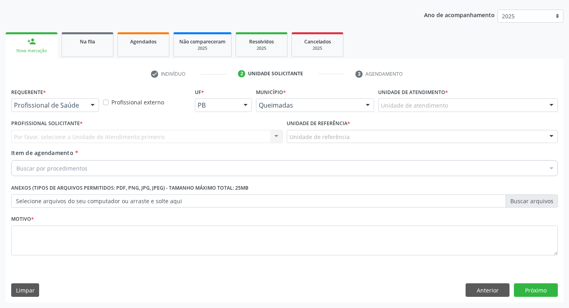
click at [98, 112] on div "Profissional de Saúde Profissional de Saúde Paciente Nenhum resultado encontrad…" at bounding box center [55, 106] width 88 height 14
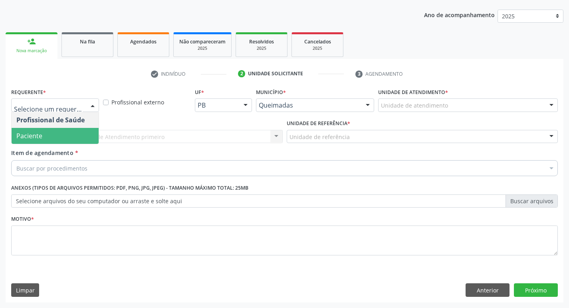
click at [82, 142] on span "Paciente" at bounding box center [55, 136] width 87 height 16
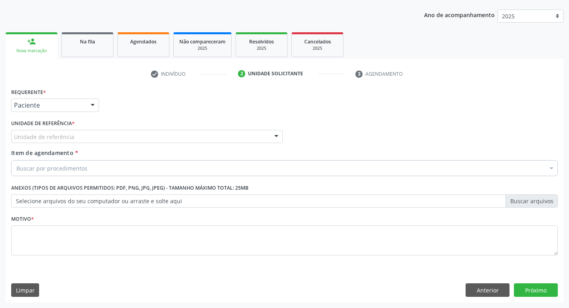
click at [83, 138] on div "Unidade de referência" at bounding box center [146, 137] width 271 height 14
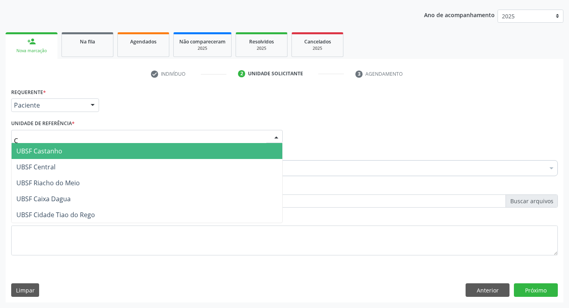
type input "CA"
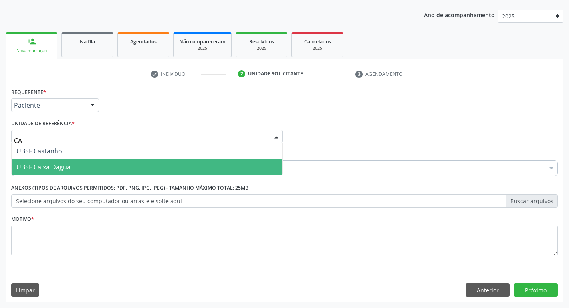
click at [84, 162] on span "UBSF Caixa Dagua" at bounding box center [147, 167] width 271 height 16
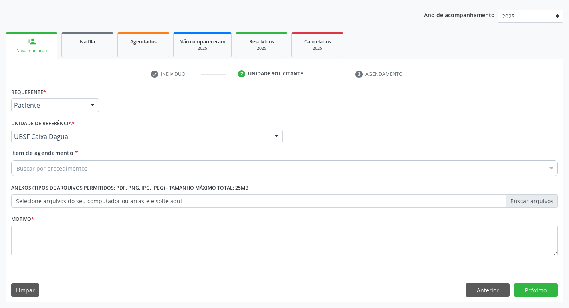
click at [86, 160] on div "Item de agendamento * Buscar por procedimentos Selecionar todos 0604320140 - Ab…" at bounding box center [284, 161] width 546 height 25
click at [202, 170] on div "Buscar por procedimentos" at bounding box center [284, 168] width 546 height 16
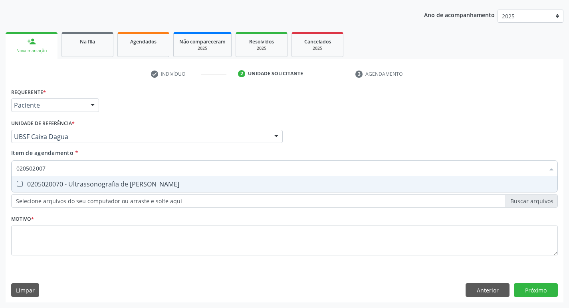
type input "0205020070"
click at [126, 186] on div "0205020070 - Ultrassonografia de [PERSON_NAME]" at bounding box center [284, 184] width 536 height 6
checkbox Escrotal "true"
click at [107, 224] on div "Requerente * Paciente Profissional de Saúde Paciente Nenhum resultado encontrad…" at bounding box center [284, 176] width 546 height 181
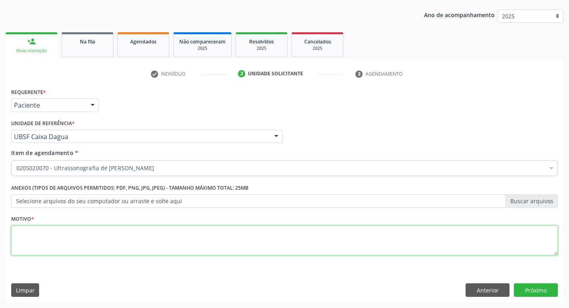
click at [107, 228] on textarea at bounding box center [284, 241] width 546 height 30
type textarea "MASSA EM REGIÃO TESTICULAR"
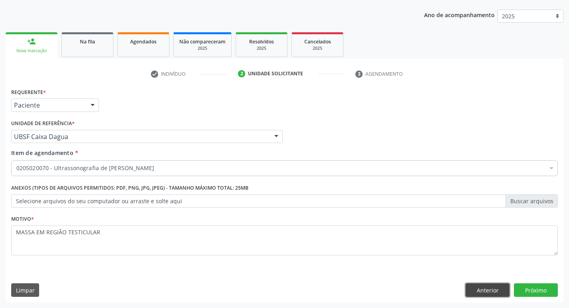
click at [477, 284] on button "Anterior" at bounding box center [487, 291] width 44 height 14
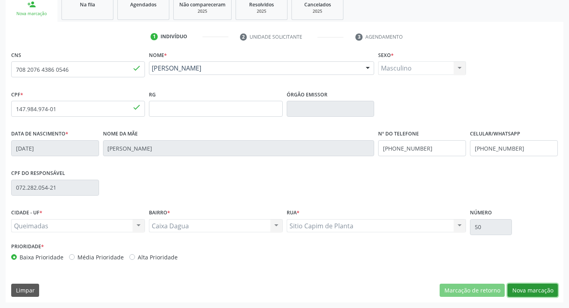
click at [542, 294] on button "Nova marcação" at bounding box center [532, 291] width 50 height 14
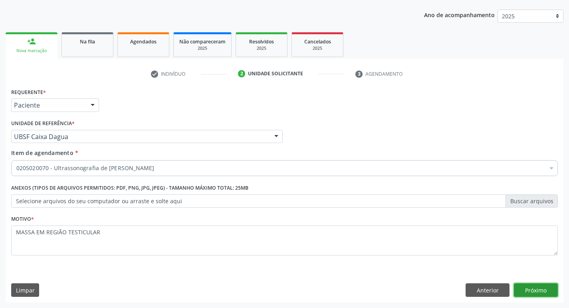
click at [523, 290] on button "Próximo" at bounding box center [536, 291] width 44 height 14
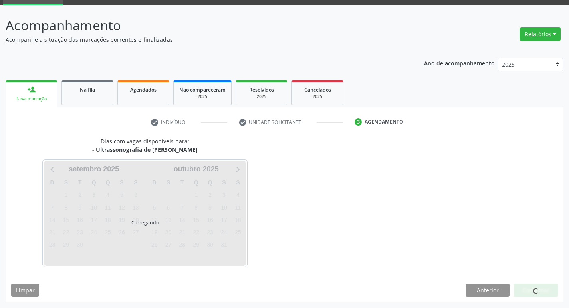
scroll to position [39, 0]
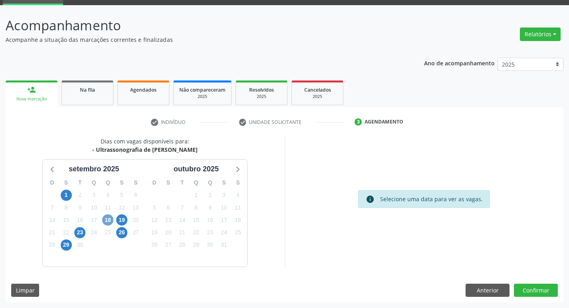
click at [109, 222] on span "18" at bounding box center [107, 220] width 11 height 11
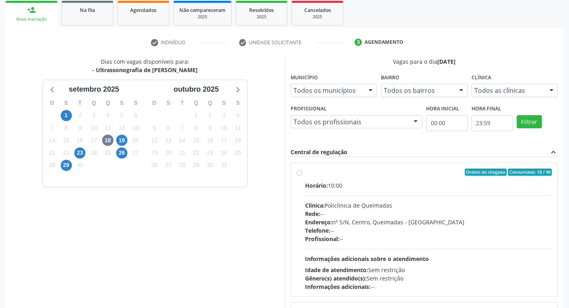
click at [398, 172] on div "Ordem de chegada Consumidos: 18 / 40" at bounding box center [428, 172] width 247 height 7
click at [302, 172] on input "Ordem de chegada Consumidos: 18 / 40 Horário: 10:00 Clínica: Policlinica de Que…" at bounding box center [299, 172] width 6 height 7
radio input "true"
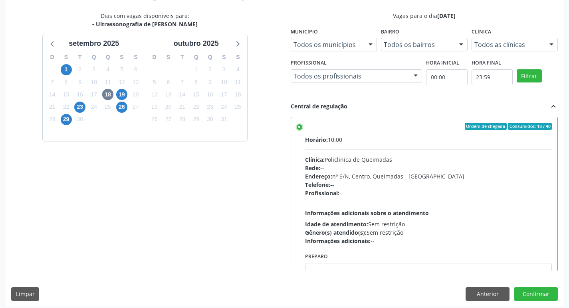
scroll to position [168, 0]
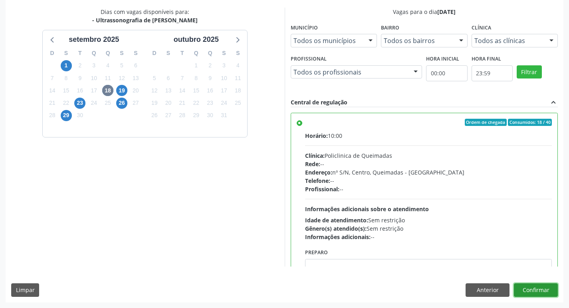
click at [545, 291] on button "Confirmar" at bounding box center [536, 291] width 44 height 14
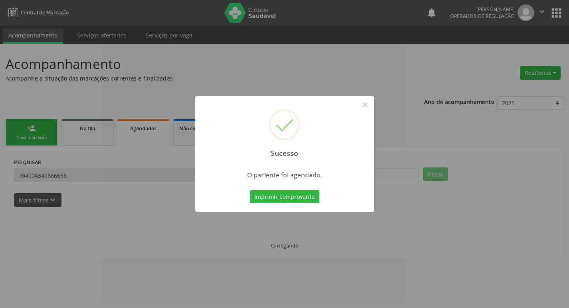
scroll to position [0, 0]
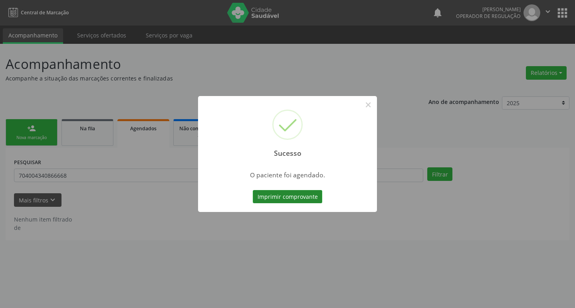
click at [285, 197] on button "Imprimir comprovante" at bounding box center [287, 197] width 69 height 14
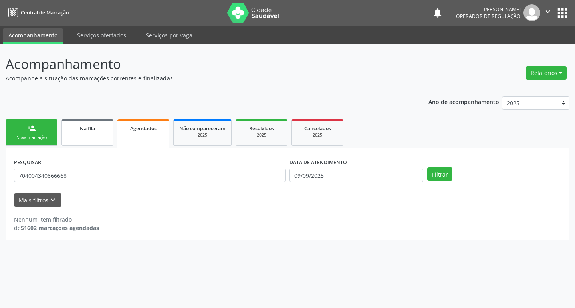
click at [83, 133] on link "Na fila" at bounding box center [87, 132] width 52 height 27
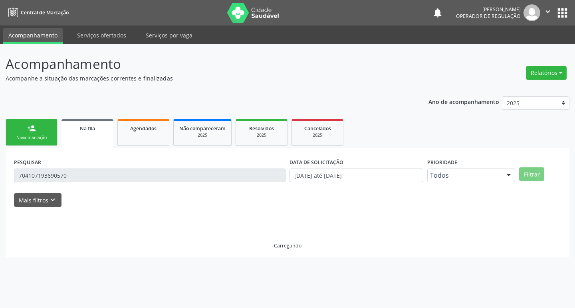
click at [30, 132] on div "person_add" at bounding box center [31, 128] width 9 height 9
click at [18, 133] on link "person_add Nova marcação" at bounding box center [32, 132] width 52 height 27
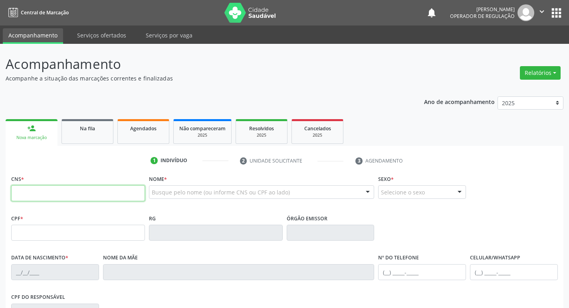
click at [92, 194] on input "text" at bounding box center [78, 194] width 134 height 16
type input "703 4082 5949 8516"
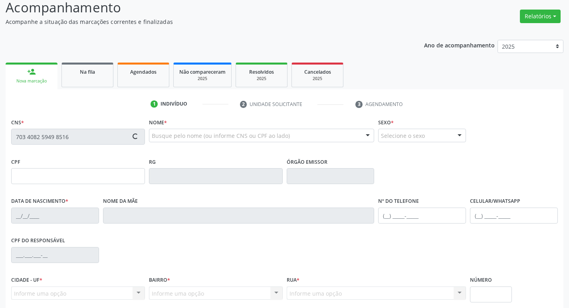
type input "028.315.804-20"
type input "03/01/1949"
type input "Margarida de Paula"
type input "(83) 3392-1181"
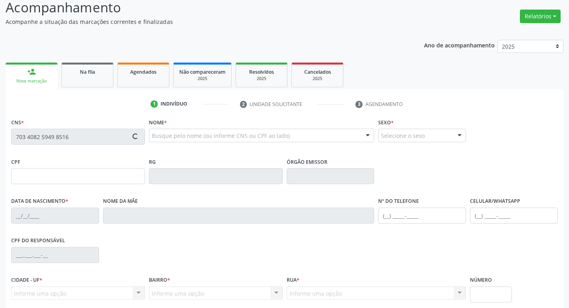
type input "27"
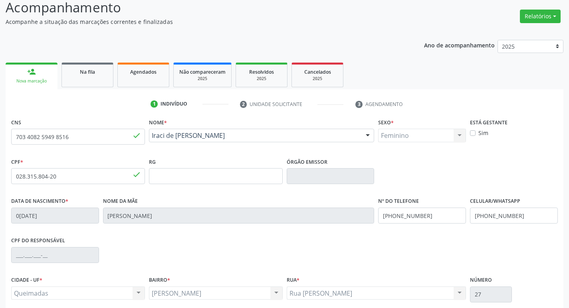
scroll to position [124, 0]
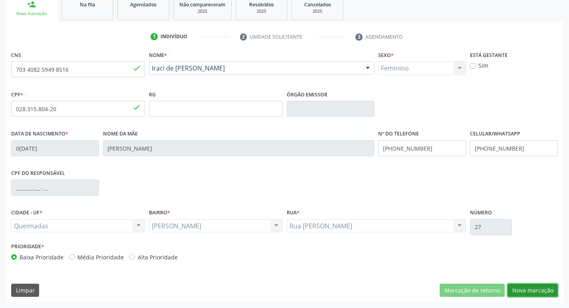
click at [514, 289] on button "Nova marcação" at bounding box center [532, 291] width 50 height 14
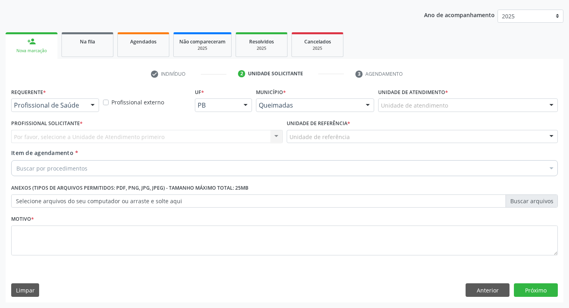
click at [89, 107] on div at bounding box center [93, 106] width 12 height 14
click at [76, 145] on div "Profissional Solicitante * Por favor, selecione a Unidade de Atendimento primei…" at bounding box center [146, 133] width 275 height 31
click at [89, 106] on div at bounding box center [93, 106] width 12 height 14
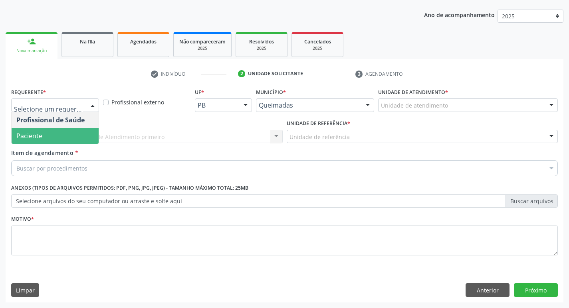
click at [78, 132] on span "Paciente" at bounding box center [55, 136] width 87 height 16
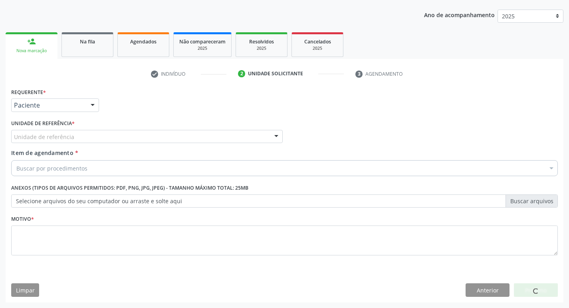
click at [79, 130] on span "Paciente" at bounding box center [55, 136] width 87 height 16
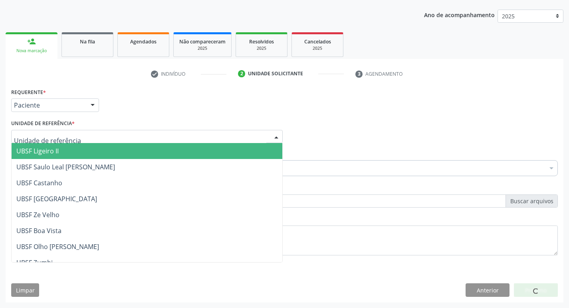
click at [79, 132] on div at bounding box center [146, 137] width 271 height 14
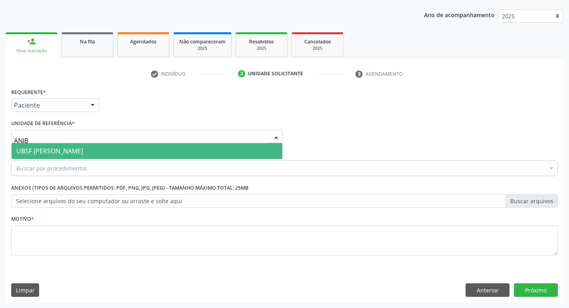
type input "ANIBA"
click at [85, 144] on span "UBSF [PERSON_NAME]" at bounding box center [147, 151] width 271 height 16
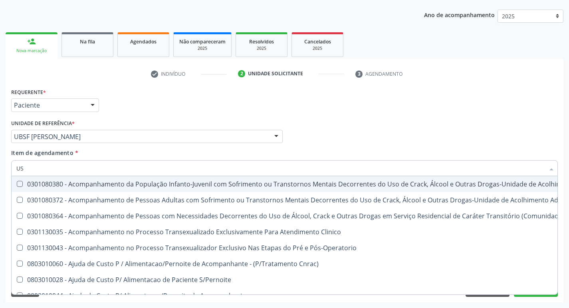
type input "USG"
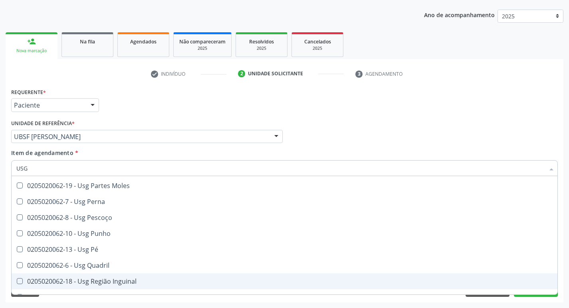
scroll to position [145, 0]
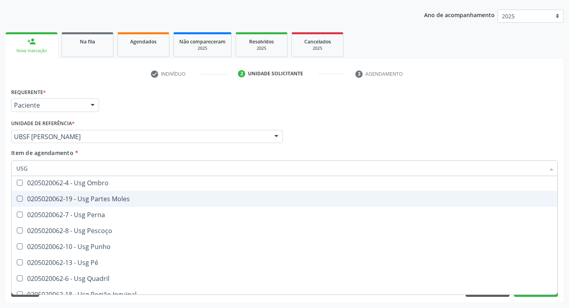
click at [137, 201] on div "0205020062-19 - Usg Partes Moles" at bounding box center [284, 199] width 536 height 6
checkbox Moles "true"
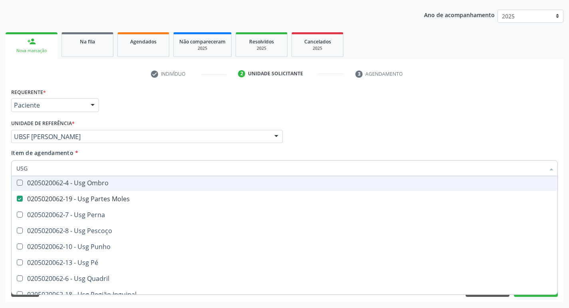
type input "USG"
click at [423, 98] on div "Requerente * Paciente Profissional de Saúde Paciente Nenhum resultado encontrad…" at bounding box center [284, 101] width 550 height 31
checkbox Braço "true"
checkbox Moles "false"
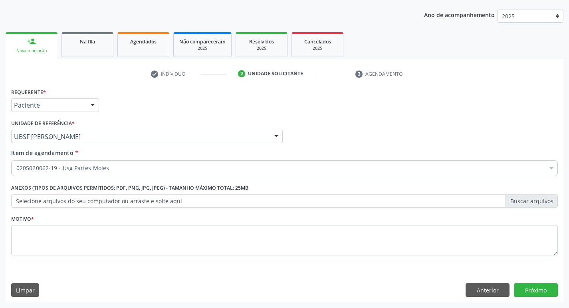
scroll to position [0, 0]
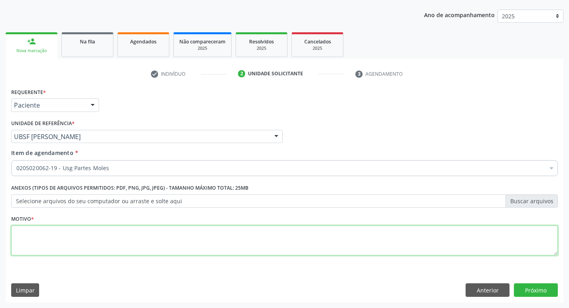
click at [135, 229] on textarea at bounding box center [284, 241] width 546 height 30
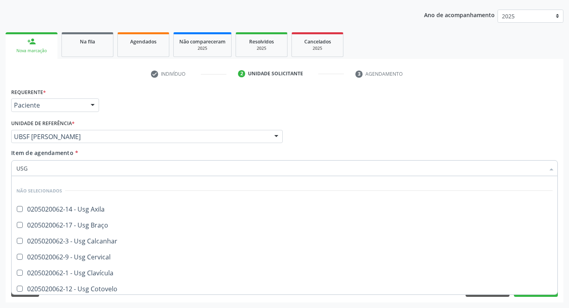
scroll to position [18, 0]
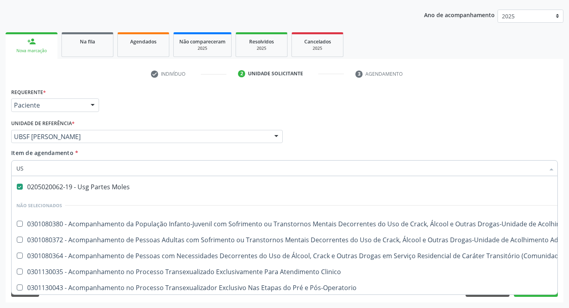
type input "U"
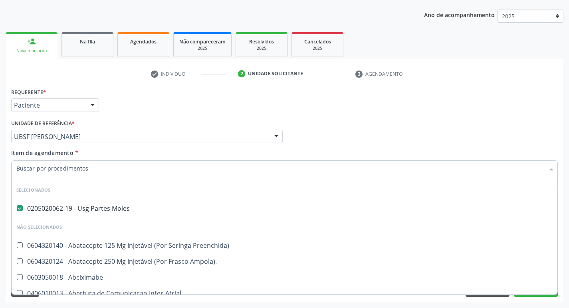
scroll to position [40, 0]
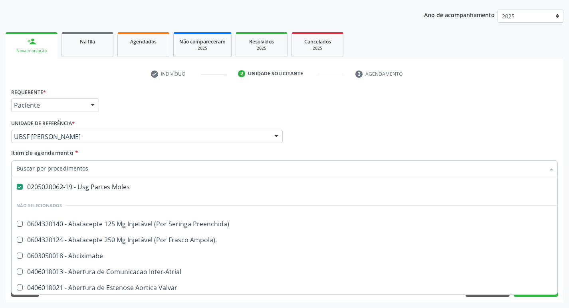
click at [188, 101] on div "Requerente * Paciente Profissional de Saúde Paciente Nenhum resultado encontrad…" at bounding box center [284, 101] width 550 height 31
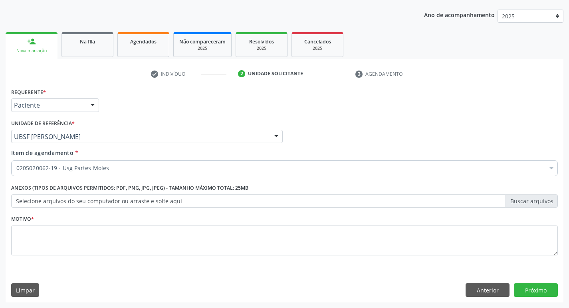
scroll to position [0, 0]
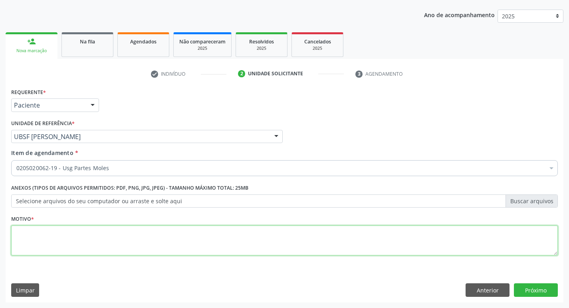
click at [89, 232] on textarea at bounding box center [284, 241] width 546 height 30
type textarea "V"
type textarea "AVALIAÇÃO"
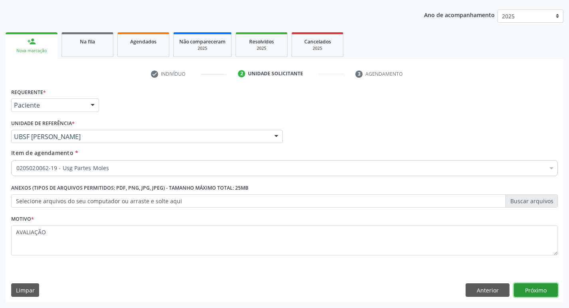
click at [536, 292] on button "Próximo" at bounding box center [536, 291] width 44 height 14
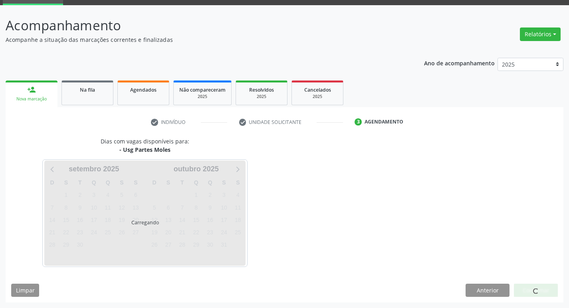
scroll to position [39, 0]
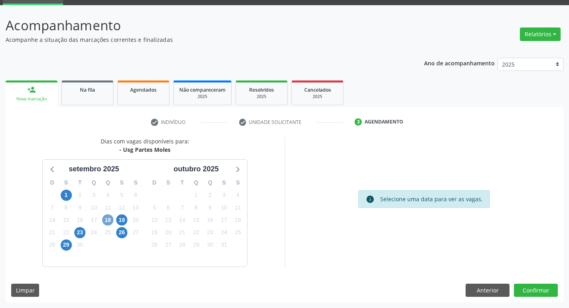
click at [111, 221] on span "18" at bounding box center [107, 220] width 11 height 11
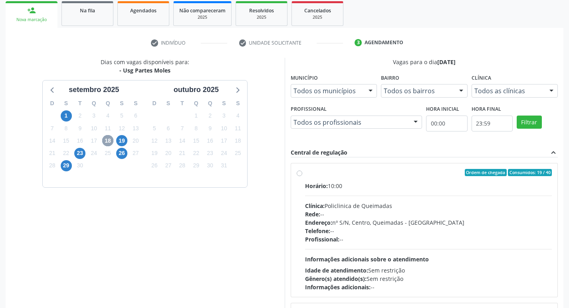
scroll to position [119, 0]
click at [362, 180] on label "Ordem de chegada Consumidos: 19 / 40 Horário: 10:00 Clínica: Policlinica de Que…" at bounding box center [428, 230] width 247 height 122
click at [302, 176] on input "Ordem de chegada Consumidos: 19 / 40 Horário: 10:00 Clínica: Policlinica de Que…" at bounding box center [299, 172] width 6 height 7
radio input "true"
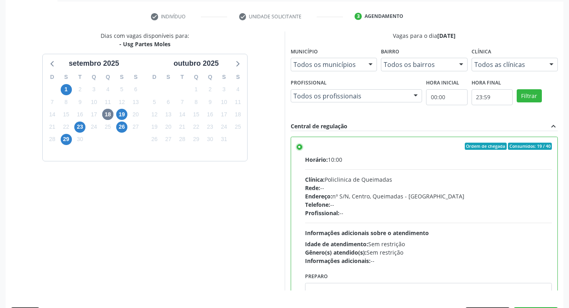
scroll to position [168, 0]
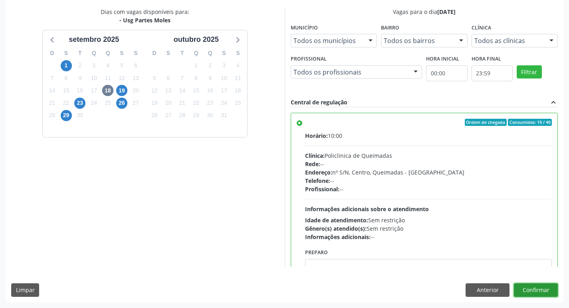
click at [535, 288] on button "Confirmar" at bounding box center [536, 291] width 44 height 14
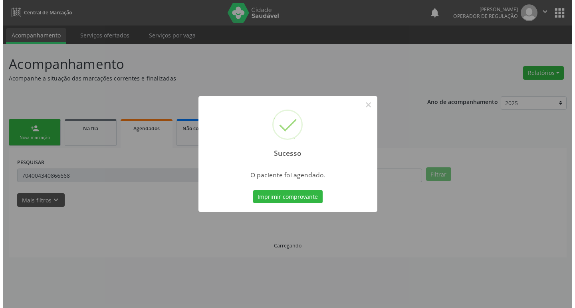
scroll to position [0, 0]
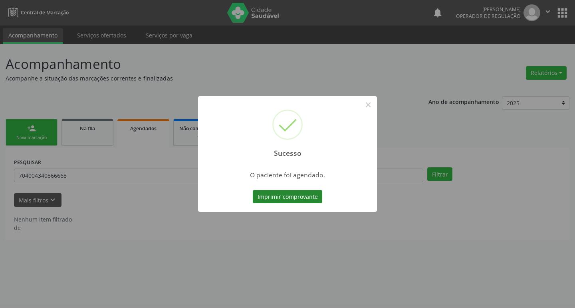
click at [277, 193] on button "Imprimir comprovante" at bounding box center [287, 197] width 69 height 14
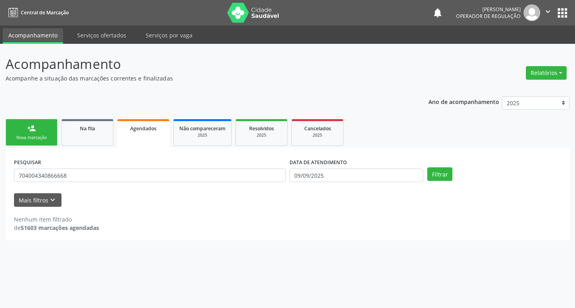
click at [26, 129] on link "person_add Nova marcação" at bounding box center [32, 132] width 52 height 27
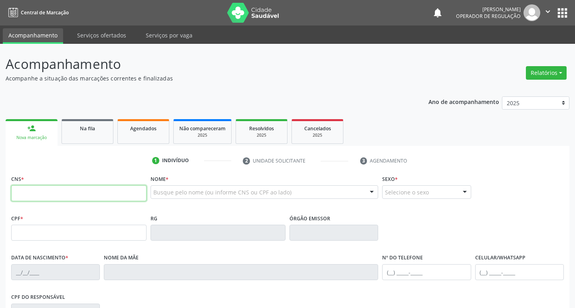
click at [89, 201] on input "text" at bounding box center [78, 194] width 135 height 16
drag, startPoint x: 93, startPoint y: 195, endPoint x: 119, endPoint y: 184, distance: 27.9
click at [93, 195] on input "text" at bounding box center [78, 194] width 134 height 16
type input "700 0027 6167 4302"
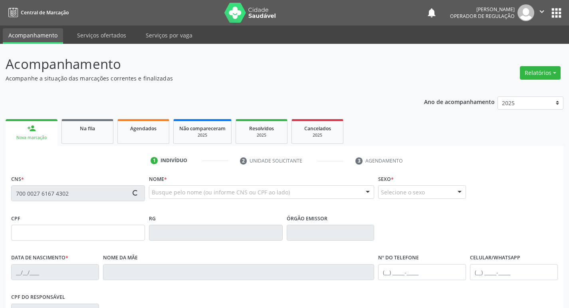
type input "713.211.107-82"
type input "[DATE]"
type input "Minervina [PERSON_NAME]"
type input "[PHONE_NUMBER]"
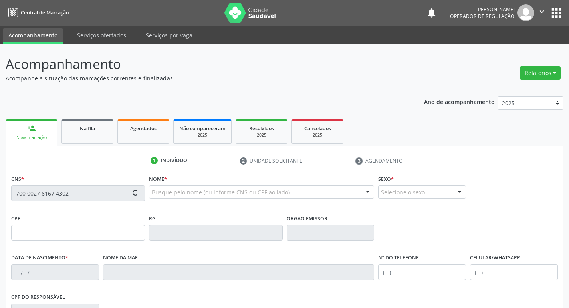
type input "50"
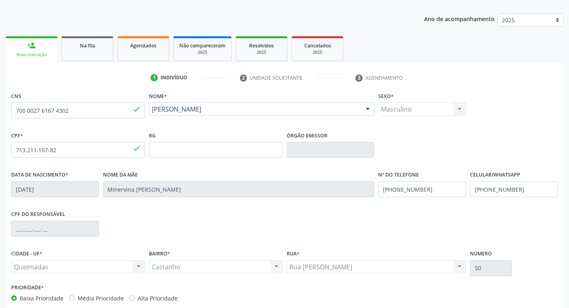
scroll to position [124, 0]
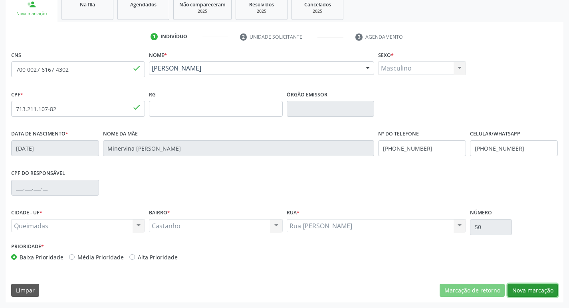
click at [530, 293] on button "Nova marcação" at bounding box center [532, 291] width 50 height 14
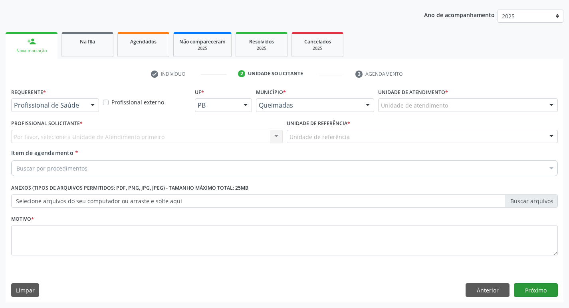
scroll to position [87, 0]
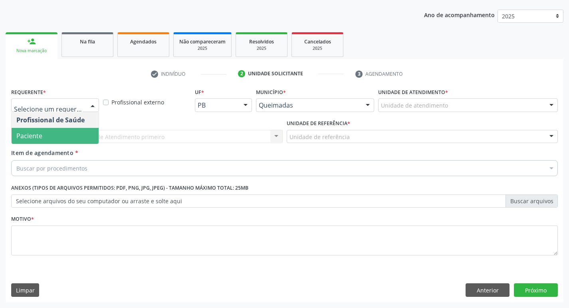
click at [59, 139] on span "Paciente" at bounding box center [55, 136] width 87 height 16
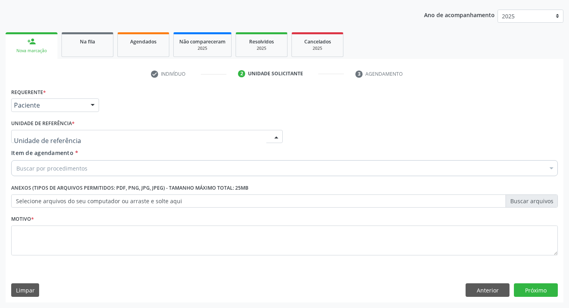
click at [73, 140] on div at bounding box center [146, 137] width 271 height 14
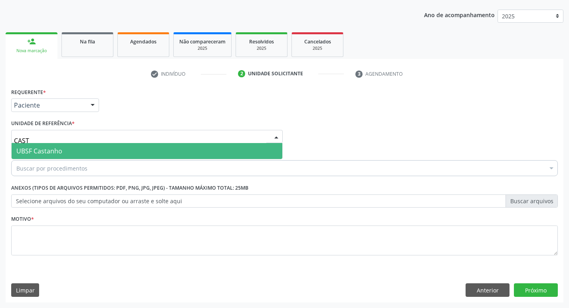
type input "CASTA"
click at [33, 152] on span "UBSF Castanho" at bounding box center [39, 151] width 46 height 9
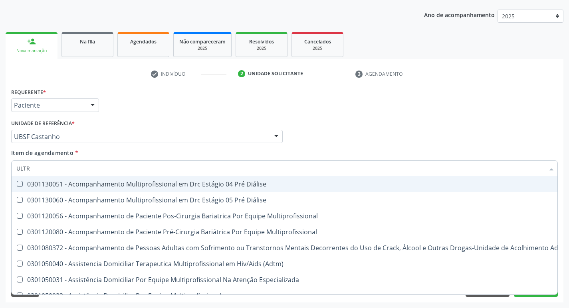
type input "ULTRA"
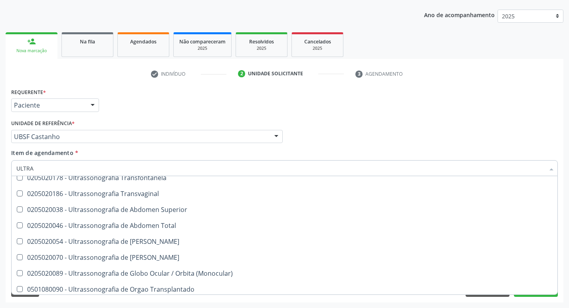
scroll to position [185, 0]
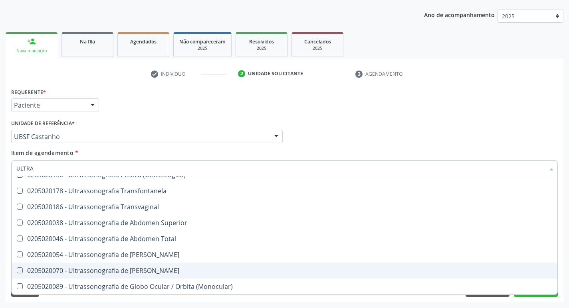
click at [174, 269] on div "0205020070 - Ultrassonografia de [PERSON_NAME]" at bounding box center [284, 271] width 536 height 6
checkbox Escrotal "true"
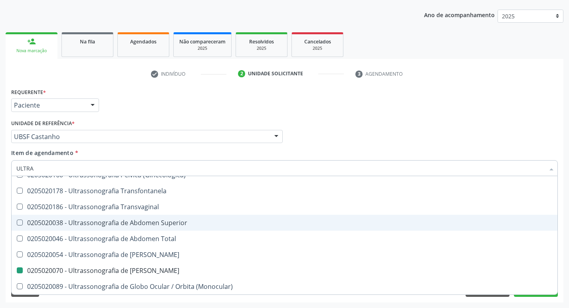
click at [290, 112] on div "Requerente * Paciente Profissional de Saúde Paciente Nenhum resultado encontrad…" at bounding box center [284, 101] width 550 height 31
checkbox X "true"
checkbox Escrotal "false"
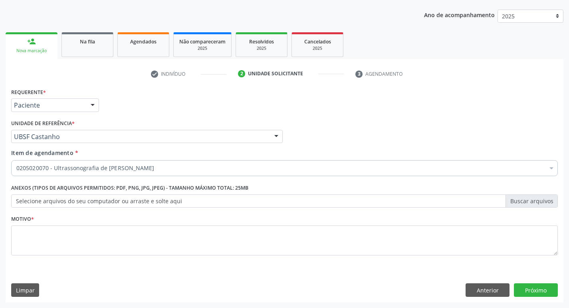
scroll to position [0, 0]
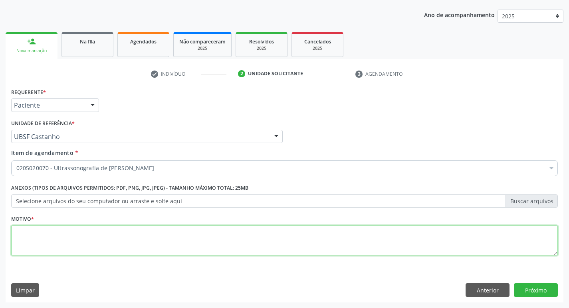
click at [115, 245] on textarea at bounding box center [284, 241] width 546 height 30
type textarea "EDMA E DOR EM TESTICULO"
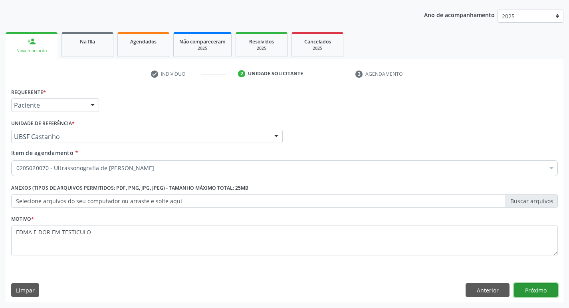
click at [540, 290] on button "Próximo" at bounding box center [536, 291] width 44 height 14
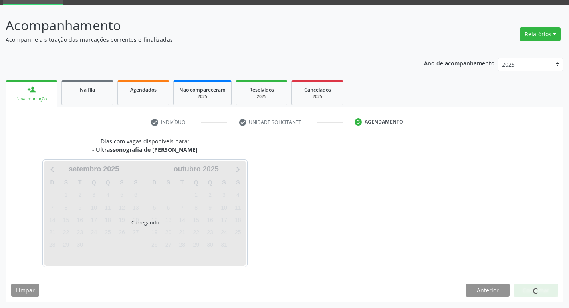
scroll to position [39, 0]
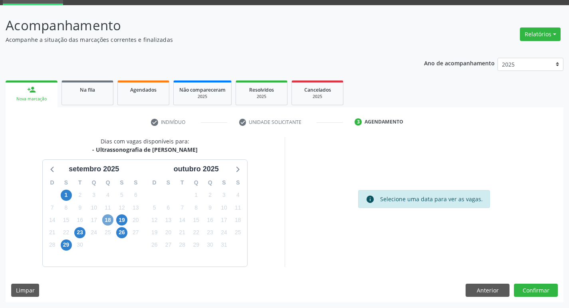
click at [107, 219] on span "18" at bounding box center [107, 220] width 11 height 11
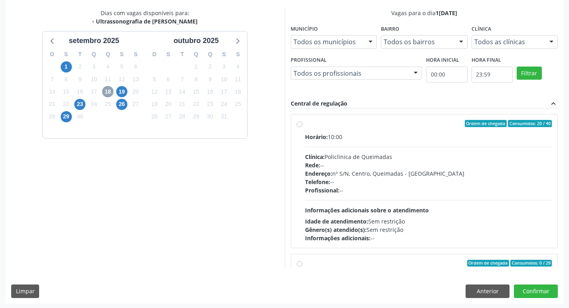
scroll to position [168, 0]
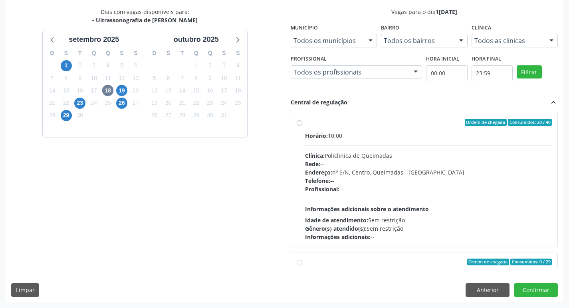
click at [384, 141] on div "Horário: 10:00 Clínica: Policlinica de Queimadas Rede: -- Endereço: nº S/N, Cen…" at bounding box center [428, 187] width 247 height 110
click at [302, 126] on input "Ordem de chegada Consumidos: 20 / 40 Horário: 10:00 Clínica: Policlinica de Que…" at bounding box center [299, 122] width 6 height 7
radio input "true"
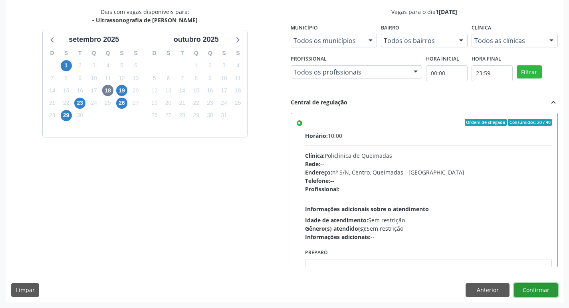
click at [522, 289] on button "Confirmar" at bounding box center [536, 291] width 44 height 14
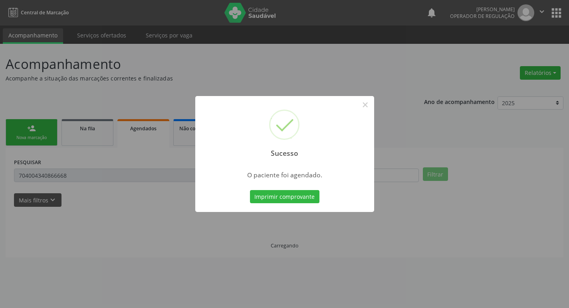
scroll to position [0, 0]
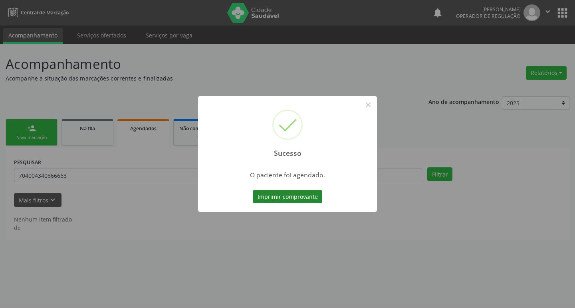
click at [282, 192] on button "Imprimir comprovante" at bounding box center [287, 197] width 69 height 14
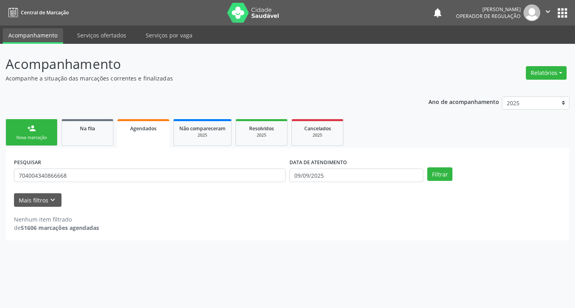
click at [57, 122] on link "person_add Nova marcação" at bounding box center [32, 132] width 52 height 27
click at [45, 134] on link "person_add Nova marcação" at bounding box center [32, 132] width 52 height 27
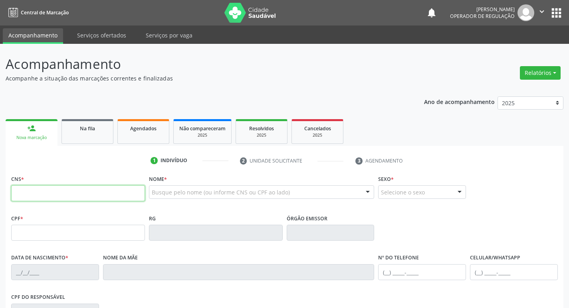
click at [63, 192] on input "text" at bounding box center [78, 194] width 134 height 16
type input "706 4086 4377 1589"
type input "207.037.834-91"
type input "[DATE]"
type input "[PERSON_NAME]"
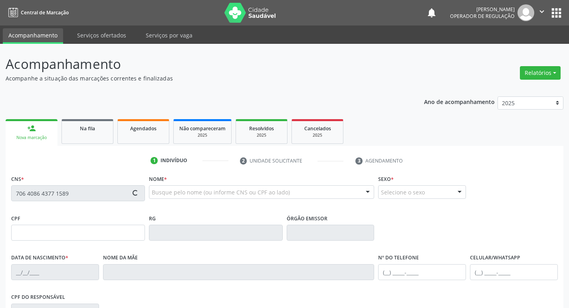
type input "[PHONE_NUMBER]"
type input "468.568.204-10"
type input "36"
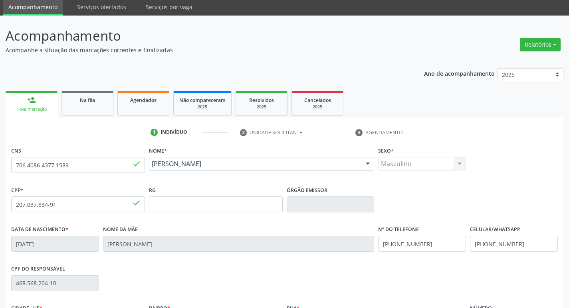
scroll to position [124, 0]
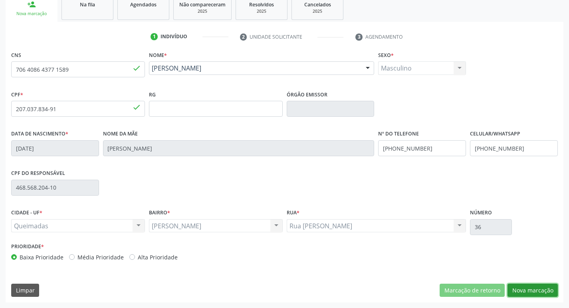
click at [542, 292] on button "Nova marcação" at bounding box center [532, 291] width 50 height 14
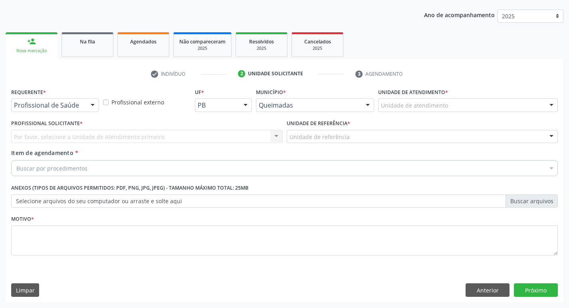
scroll to position [87, 0]
click at [63, 97] on div "Requerente * Profissional de Saúde Profissional de Saúde Paciente Nenhum result…" at bounding box center [55, 99] width 88 height 26
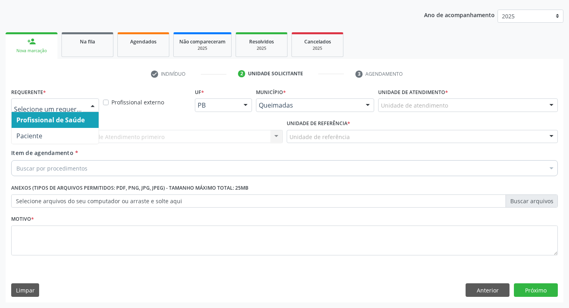
drag, startPoint x: 64, startPoint y: 100, endPoint x: 57, endPoint y: 124, distance: 25.3
click at [64, 100] on div at bounding box center [55, 106] width 88 height 14
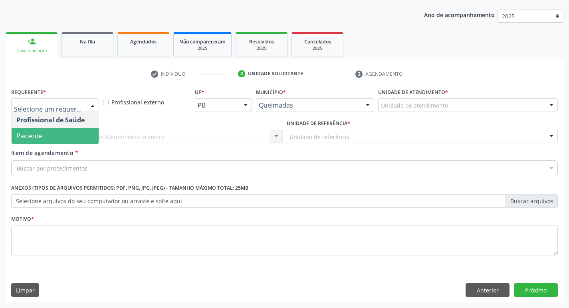
click at [55, 138] on span "Paciente" at bounding box center [55, 136] width 87 height 16
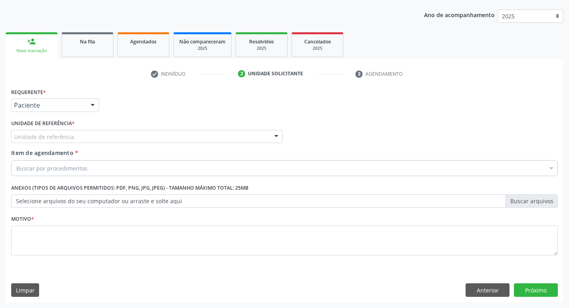
click at [69, 128] on label "Unidade de referência *" at bounding box center [42, 124] width 63 height 12
click at [66, 132] on div "Unidade de referência" at bounding box center [146, 137] width 271 height 14
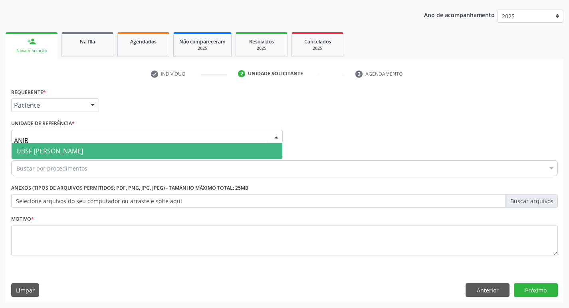
type input "ANIBA"
click at [65, 149] on span "UBSF [PERSON_NAME]" at bounding box center [49, 151] width 67 height 9
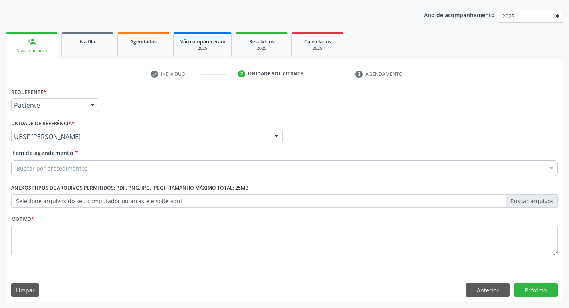
type input "ULTRA"
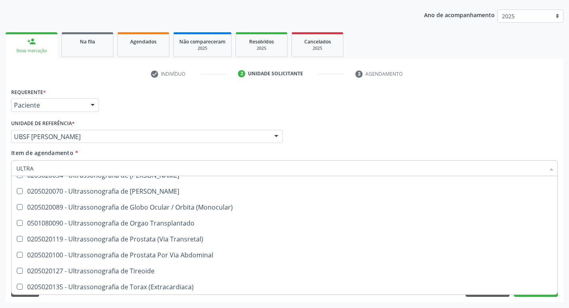
scroll to position [265, 0]
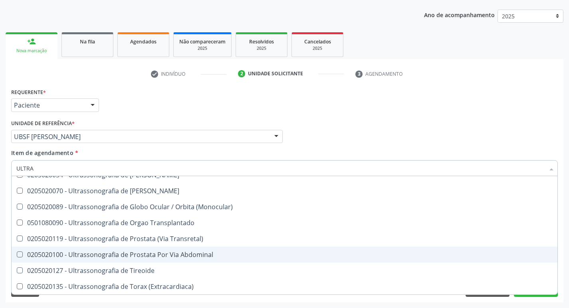
click at [91, 254] on div "0205020100 - Ultrassonografia de Prostata Por Via Abdominal" at bounding box center [284, 255] width 536 height 6
checkbox Abdominal "true"
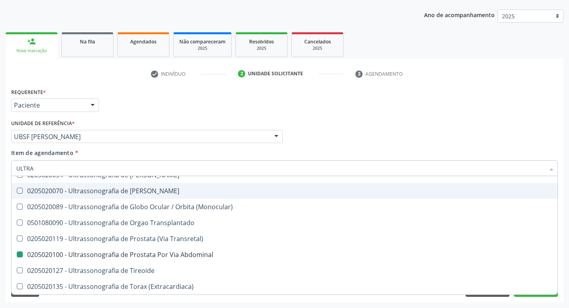
click at [249, 107] on div "Requerente * Paciente Profissional de Saúde Paciente Nenhum resultado encontrad…" at bounding box center [284, 101] width 550 height 31
checkbox X "true"
checkbox Abdominal "false"
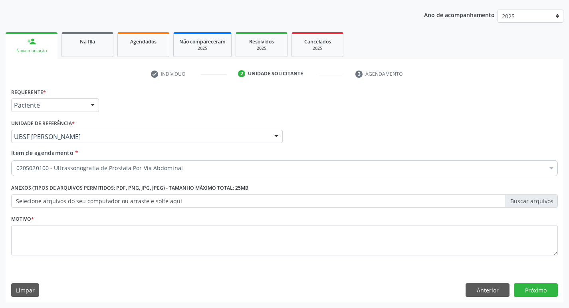
scroll to position [0, 0]
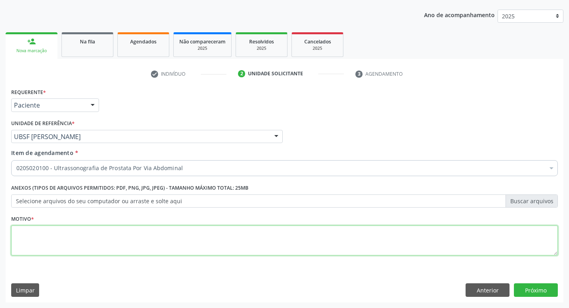
click at [93, 240] on textarea at bounding box center [284, 241] width 546 height 30
type textarea "AVALIAÇÃO"
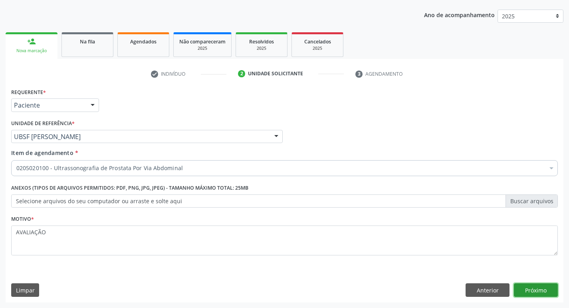
click at [537, 290] on button "Próximo" at bounding box center [536, 291] width 44 height 14
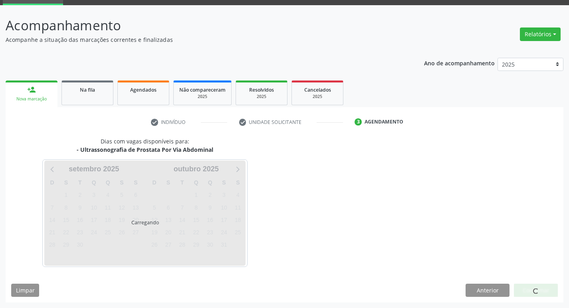
scroll to position [39, 0]
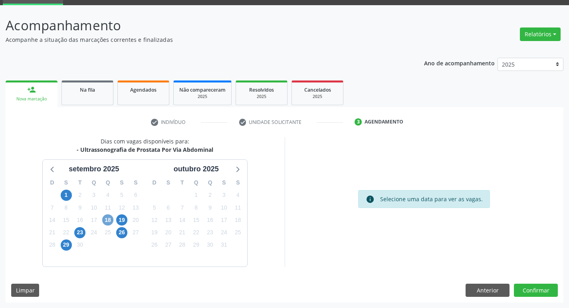
click at [105, 219] on span "18" at bounding box center [107, 220] width 11 height 11
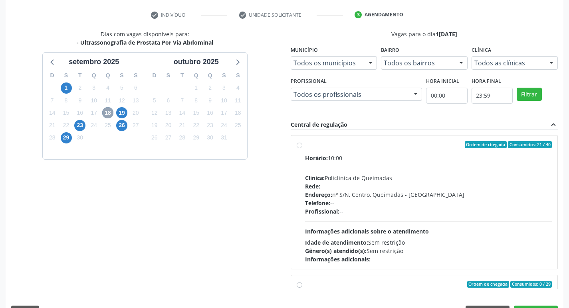
scroll to position [158, 0]
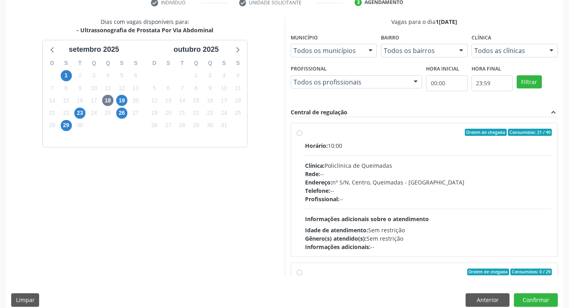
click at [460, 148] on div "Horário: 10:00" at bounding box center [428, 146] width 247 height 8
click at [302, 136] on input "Ordem de chegada Consumidos: 21 / 40 Horário: 10:00 Clínica: Policlinica de Que…" at bounding box center [299, 132] width 6 height 7
radio input "true"
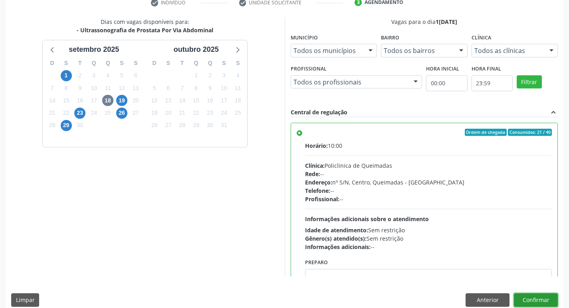
click at [527, 295] on button "Confirmar" at bounding box center [536, 301] width 44 height 14
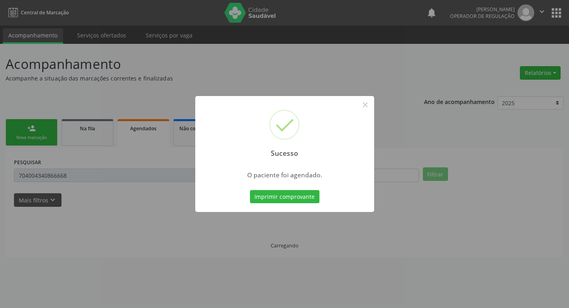
scroll to position [0, 0]
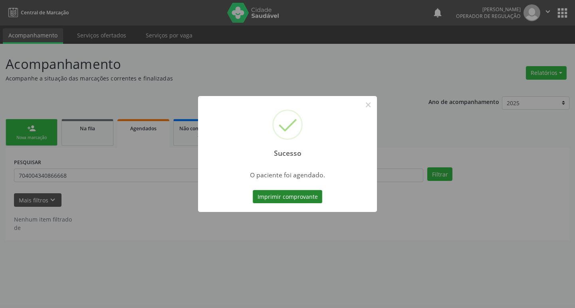
click at [293, 191] on button "Imprimir comprovante" at bounding box center [287, 197] width 69 height 14
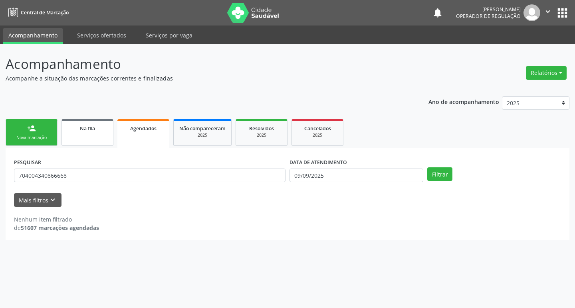
click at [96, 131] on div "Na fila" at bounding box center [87, 128] width 40 height 8
click at [44, 120] on link "person_add Nova marcação" at bounding box center [32, 132] width 52 height 27
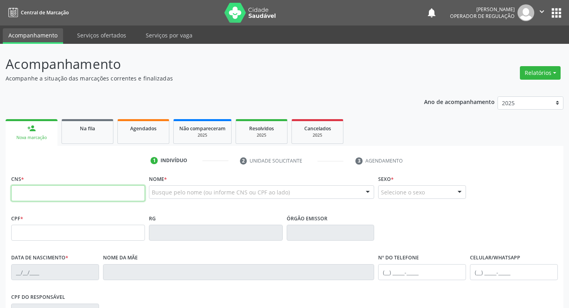
click at [82, 191] on input "text" at bounding box center [78, 194] width 134 height 16
type input "708 1005 8145 6237"
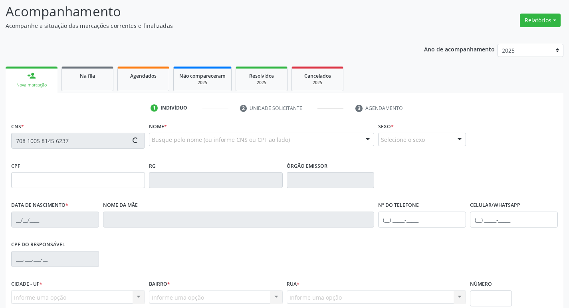
scroll to position [124, 0]
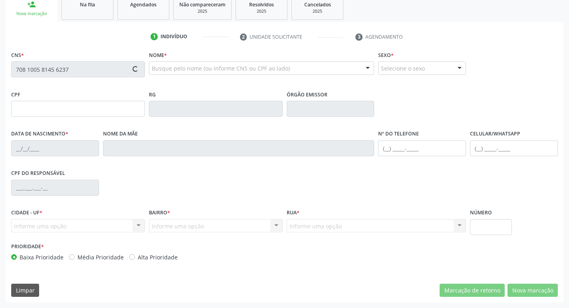
type input "503.837.604-53"
type input "[DATE]"
type input "[PERSON_NAME] da Conceição"
type input "[PHONE_NUMBER]"
type input "978.440.714-00"
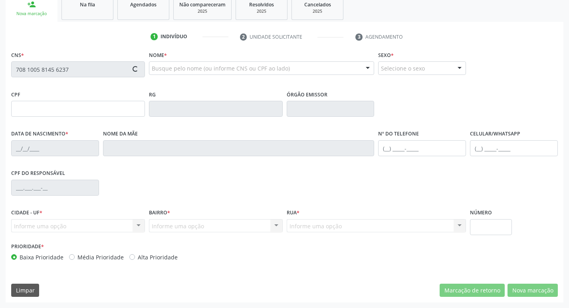
type input "16"
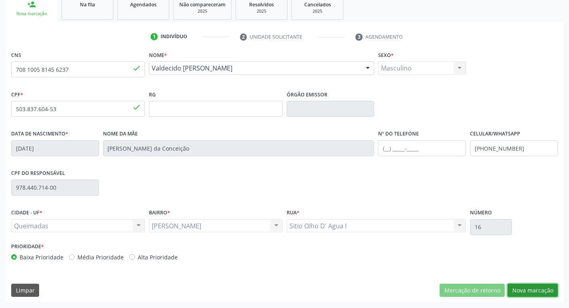
click at [539, 287] on button "Nova marcação" at bounding box center [532, 291] width 50 height 14
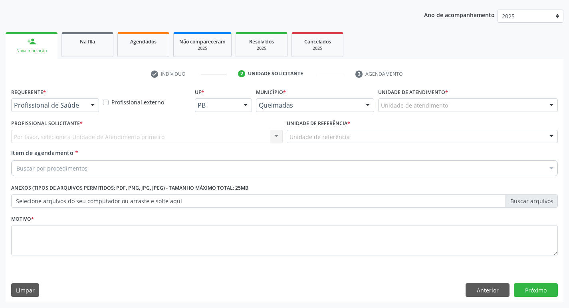
scroll to position [87, 0]
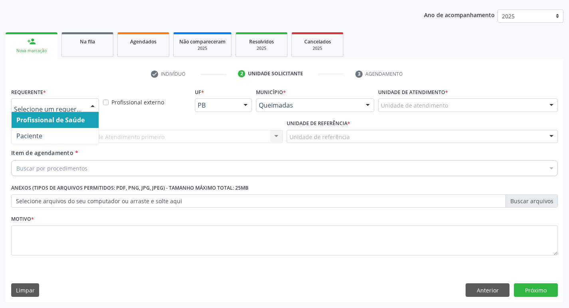
click at [89, 104] on div at bounding box center [93, 106] width 12 height 14
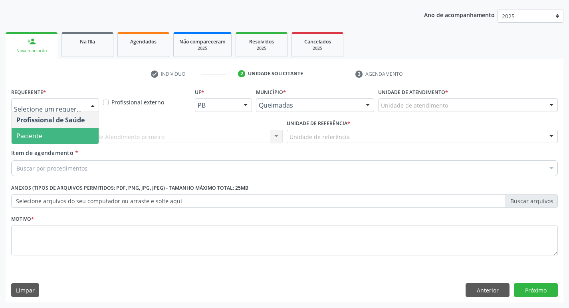
click at [87, 136] on span "Paciente" at bounding box center [55, 136] width 87 height 16
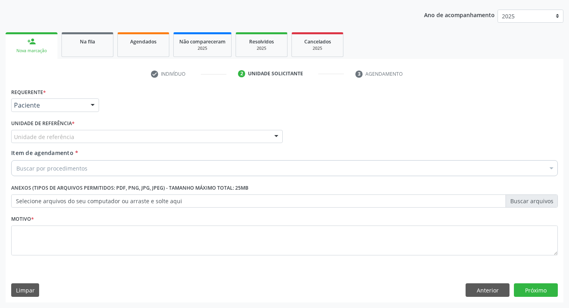
click at [101, 135] on div "Unidade de referência" at bounding box center [146, 137] width 271 height 14
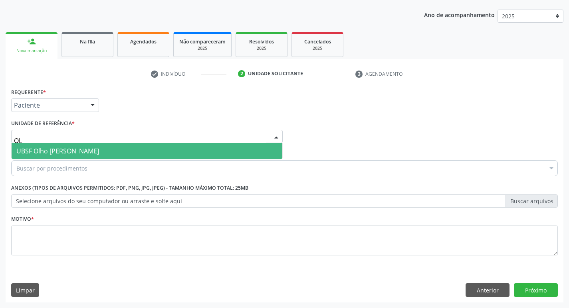
type input "OLH"
click at [123, 154] on span "UBSF Olho [PERSON_NAME]" at bounding box center [147, 151] width 271 height 16
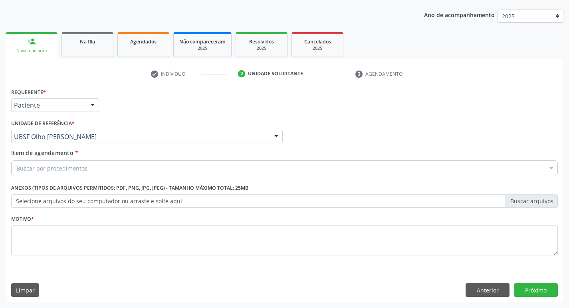
click at [123, 168] on div "Buscar por procedimentos" at bounding box center [284, 168] width 546 height 16
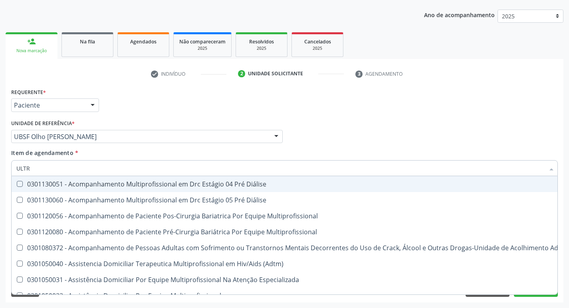
type input "ULTRA"
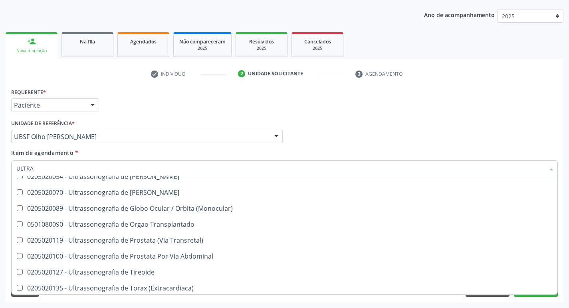
scroll to position [265, 0]
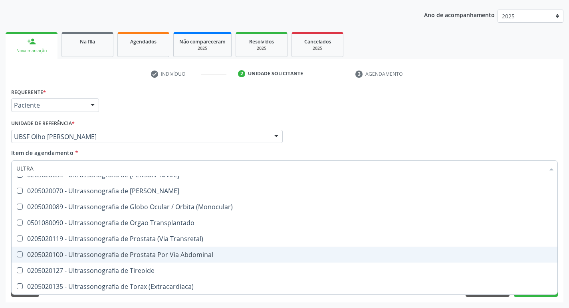
click at [138, 252] on div "0205020100 - Ultrassonografia de Prostata Por Via Abdominal" at bounding box center [284, 255] width 536 height 6
checkbox Abdominal "true"
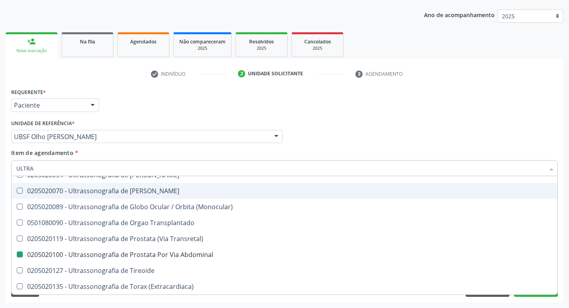
click at [464, 122] on div "Profissional Solicitante Por favor, selecione a Unidade de Atendimento primeiro…" at bounding box center [284, 133] width 550 height 31
checkbox X "true"
checkbox Abdominal "false"
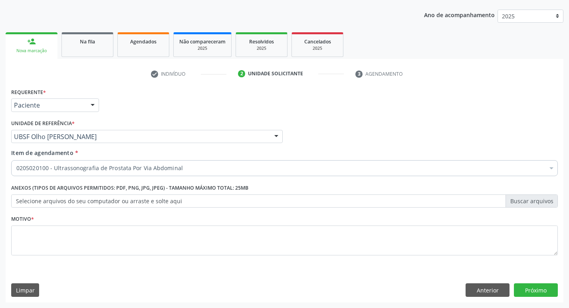
scroll to position [0, 0]
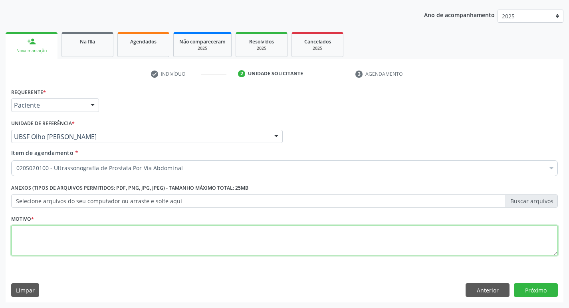
click at [40, 235] on textarea at bounding box center [284, 241] width 546 height 30
type textarea "AVALIAÇÃO"
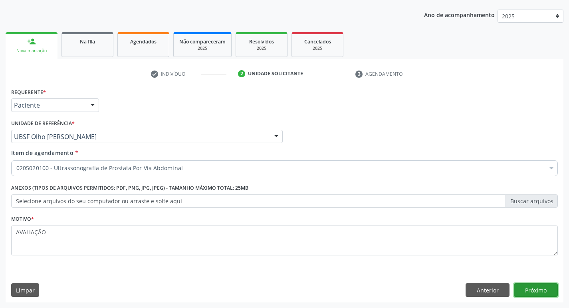
click at [539, 288] on button "Próximo" at bounding box center [536, 291] width 44 height 14
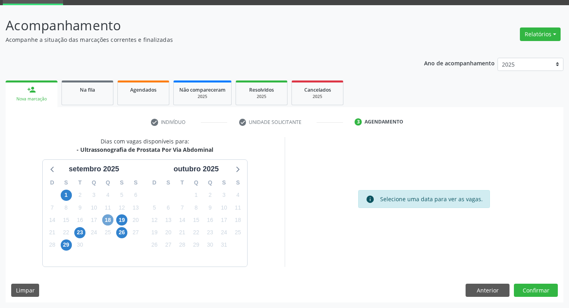
click at [108, 221] on span "18" at bounding box center [107, 220] width 11 height 11
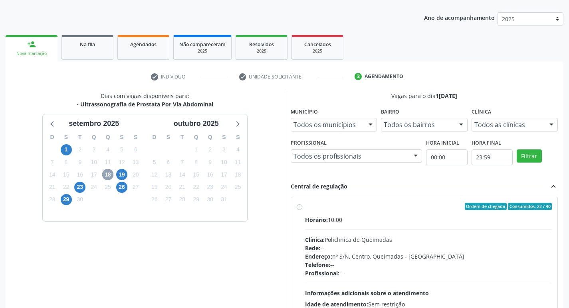
scroll to position [168, 0]
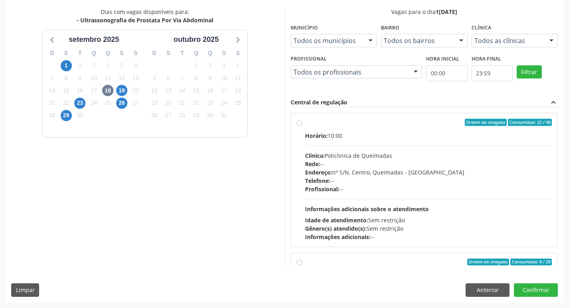
click at [342, 132] on div "Horário: 10:00" at bounding box center [428, 136] width 247 height 8
click at [302, 126] on input "Ordem de chegada Consumidos: 22 / 40 Horário: 10:00 Clínica: Policlinica de Que…" at bounding box center [299, 122] width 6 height 7
click at [525, 282] on div "Dias com vagas disponíveis para: - Ultrassonografia de Prostata Por Via Abdomin…" at bounding box center [284, 155] width 557 height 295
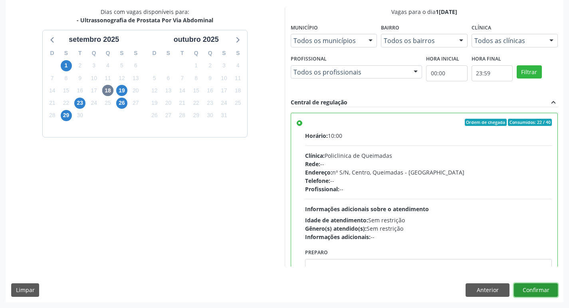
click at [527, 288] on button "Confirmar" at bounding box center [536, 291] width 44 height 14
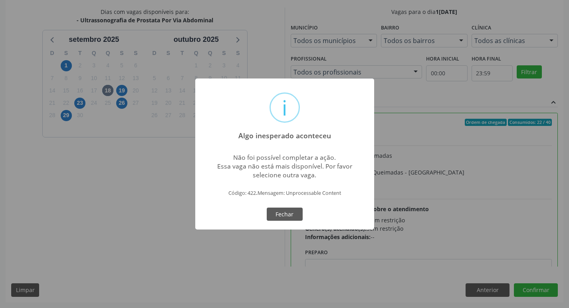
click at [200, 201] on div "i Algo inesperado aconteceu × Não foi possível completar a ação. Essa vaga não …" at bounding box center [284, 155] width 179 height 152
click at [288, 219] on button "Fechar" at bounding box center [285, 215] width 36 height 14
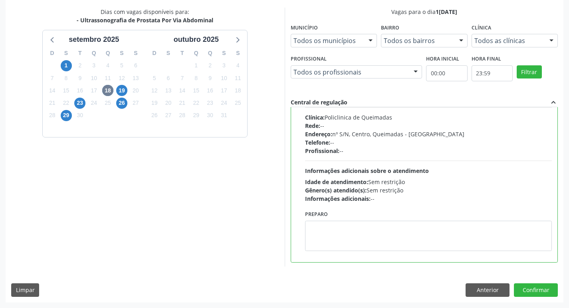
scroll to position [160, 0]
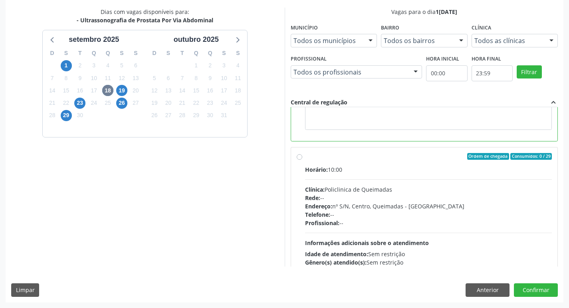
click at [371, 167] on div "Horário: 10:00" at bounding box center [428, 170] width 247 height 8
click at [302, 160] on input "Ordem de chegada Consumidos: 0 / 29 Horário: 10:00 Clínica: Policlinica de Quei…" at bounding box center [299, 156] width 6 height 7
radio input "false"
radio input "true"
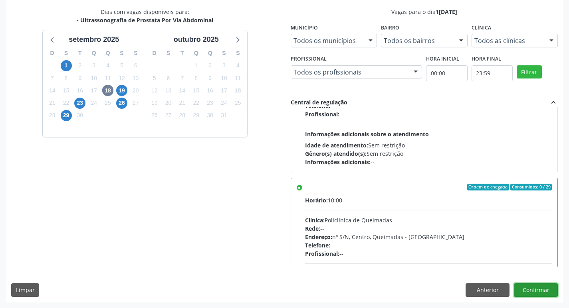
click at [541, 288] on button "Confirmar" at bounding box center [536, 291] width 44 height 14
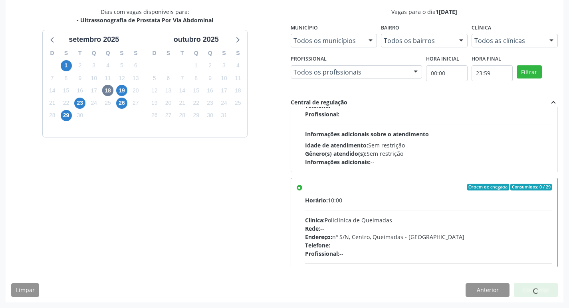
scroll to position [0, 0]
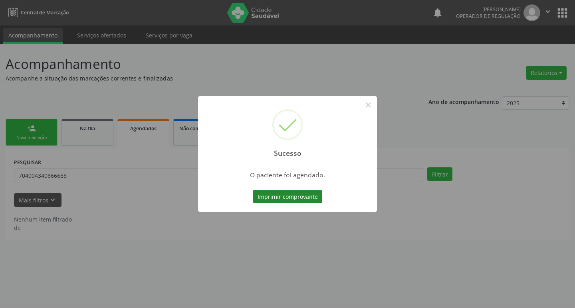
click at [294, 196] on button "Imprimir comprovante" at bounding box center [287, 197] width 69 height 14
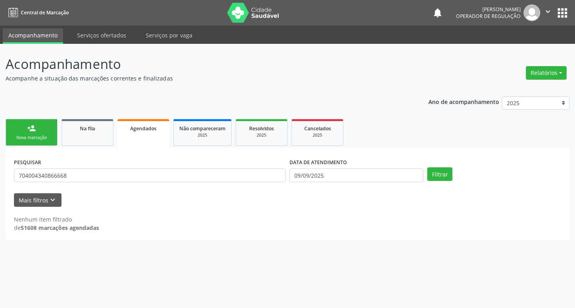
click at [47, 112] on div "Ano de acompanhamento 2025 2024 2023 2022 2021 person_add Nova marcação Na fila…" at bounding box center [287, 166] width 563 height 150
click at [43, 134] on link "person_add Nova marcação" at bounding box center [32, 132] width 52 height 27
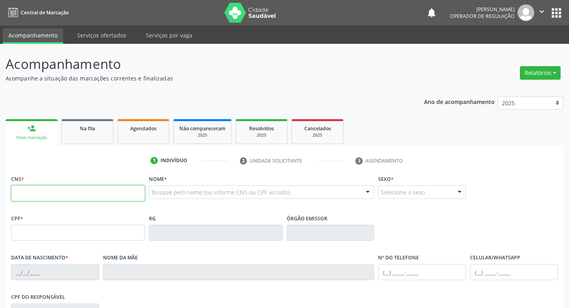
click at [62, 190] on input "text" at bounding box center [78, 194] width 134 height 16
type input "702 8031 9108 1864"
type input "768.697.334-49"
type input "[DATE]"
type input "[PERSON_NAME]"
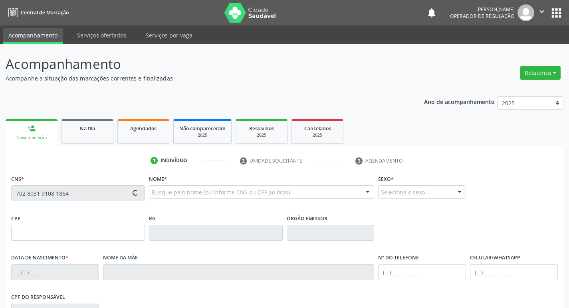
type input "[PHONE_NUMBER]"
type input "029.367.354-32"
type input "451"
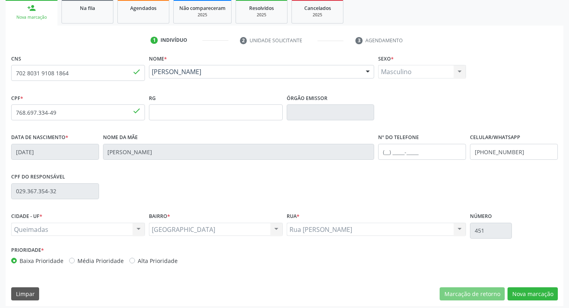
scroll to position [124, 0]
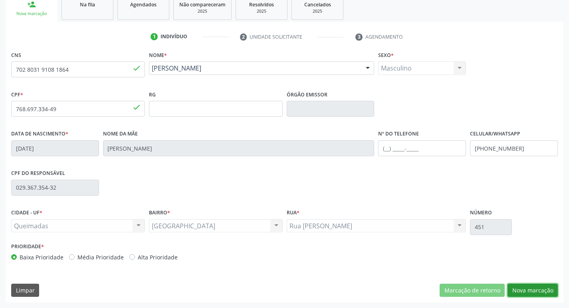
click at [529, 292] on button "Nova marcação" at bounding box center [532, 291] width 50 height 14
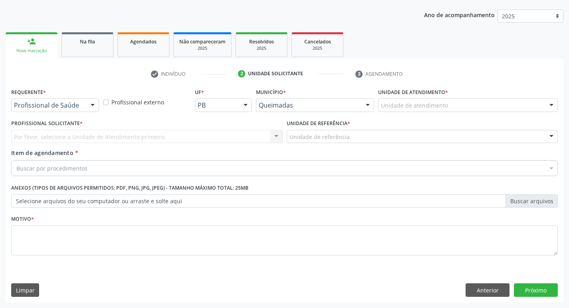
scroll to position [87, 0]
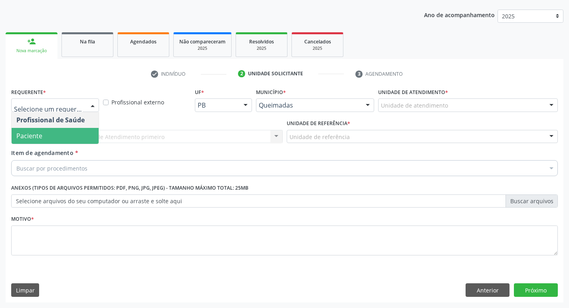
click at [32, 144] on div "Profissional Solicitante * Por favor, selecione a Unidade de Atendimento primei…" at bounding box center [146, 133] width 275 height 31
click at [42, 130] on span "Paciente" at bounding box center [55, 136] width 87 height 16
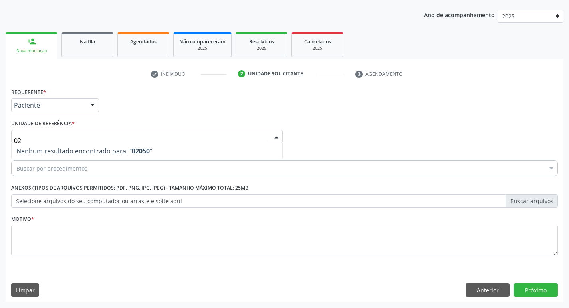
type input "0"
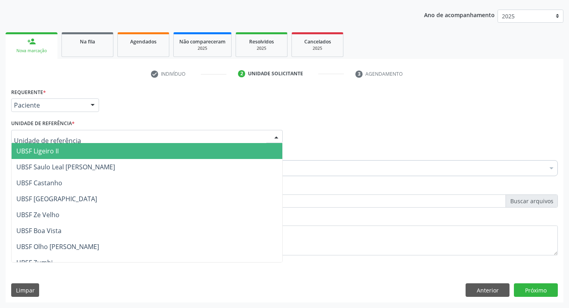
click at [470, 105] on div "Requerente * Paciente Profissional de Saúde Paciente Nenhum resultado encontrad…" at bounding box center [284, 101] width 550 height 31
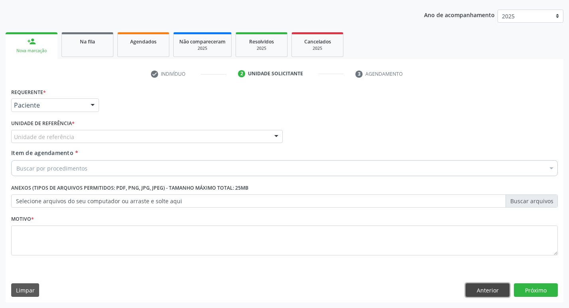
click at [494, 288] on button "Anterior" at bounding box center [487, 291] width 44 height 14
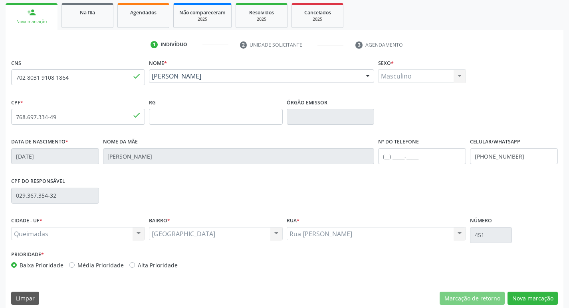
scroll to position [124, 0]
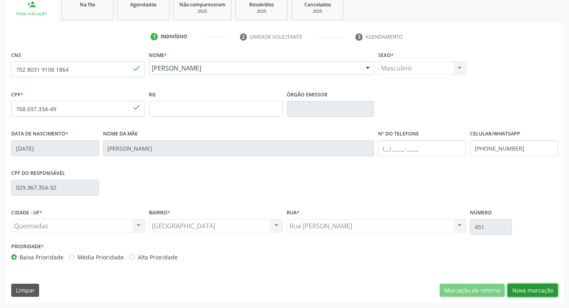
click at [547, 286] on button "Nova marcação" at bounding box center [532, 291] width 50 height 14
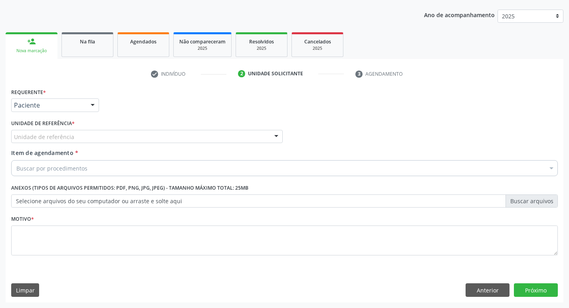
scroll to position [87, 0]
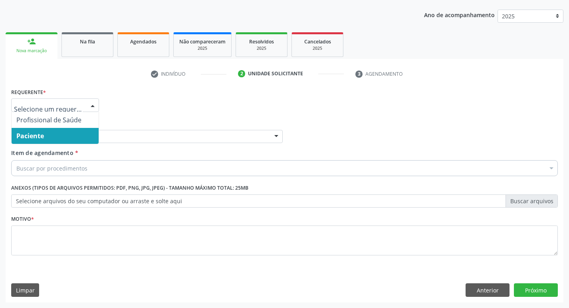
click at [71, 136] on span "Paciente" at bounding box center [55, 136] width 87 height 16
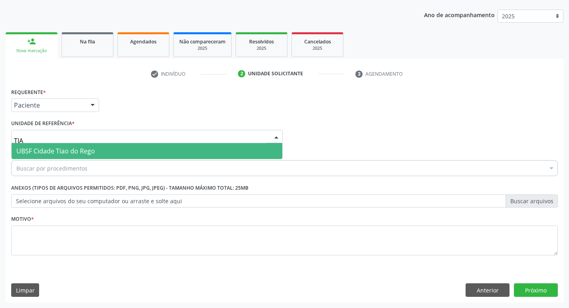
type input "TIAO"
click at [85, 153] on span "UBSF Cidade Tiao do Rego" at bounding box center [55, 151] width 79 height 9
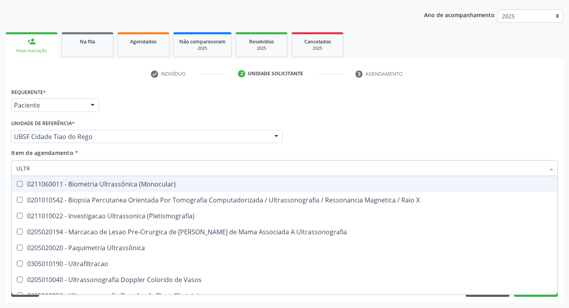
type input "ULTRA"
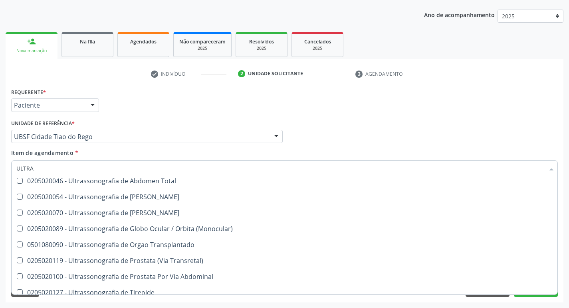
scroll to position [265, 0]
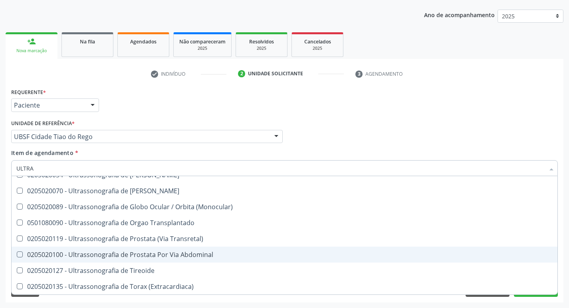
click at [170, 250] on span "0205020100 - Ultrassonografia de Prostata Por Via Abdominal" at bounding box center [284, 255] width 545 height 16
checkbox Abdominal "true"
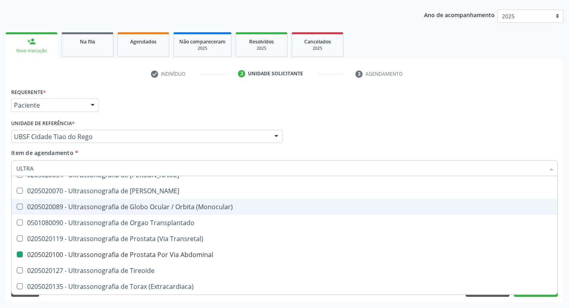
click at [122, 85] on div "check Indivíduo 2 Unidade solicitante 3 Agendamento CNS 702 8031 9108 1864 done…" at bounding box center [284, 184] width 557 height 235
checkbox X "true"
checkbox Abdominal "false"
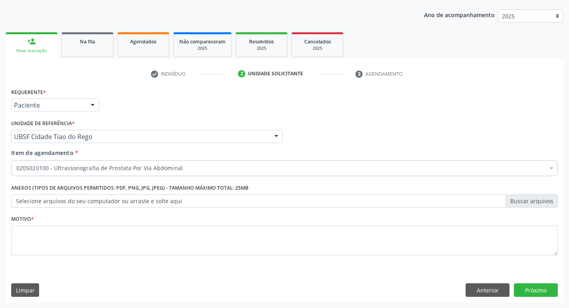
scroll to position [0, 0]
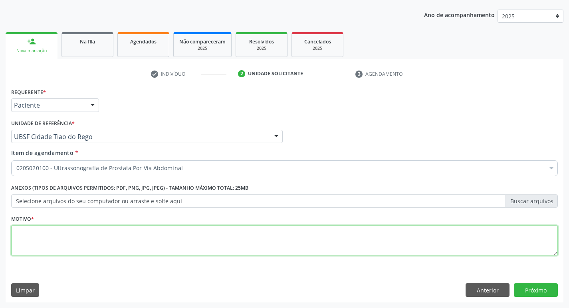
click at [89, 234] on textarea at bounding box center [284, 241] width 546 height 30
type textarea "HPB"
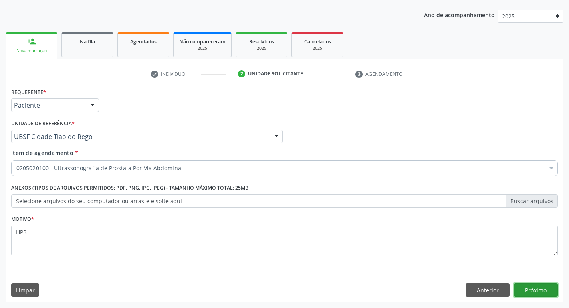
click at [525, 289] on button "Próximo" at bounding box center [536, 291] width 44 height 14
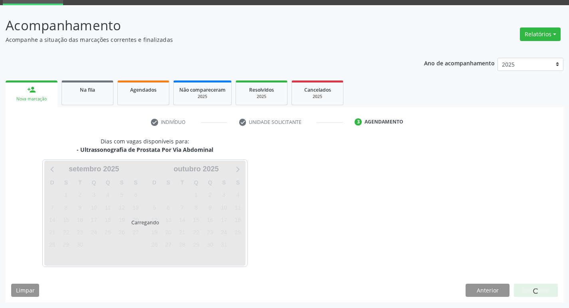
scroll to position [39, 0]
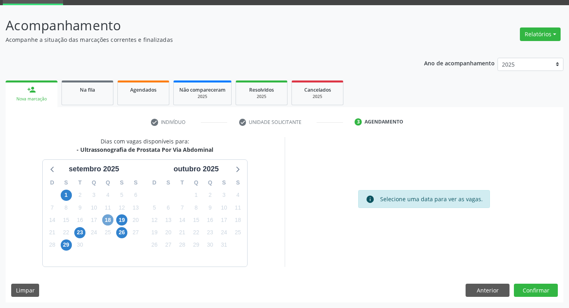
click at [110, 222] on span "18" at bounding box center [107, 220] width 11 height 11
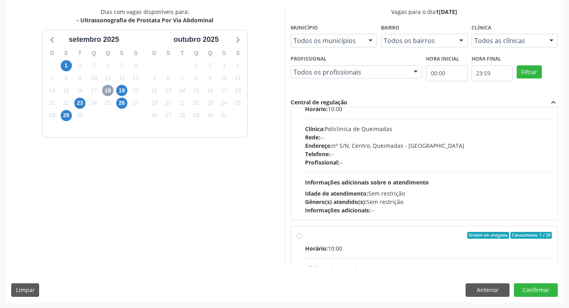
scroll to position [120, 0]
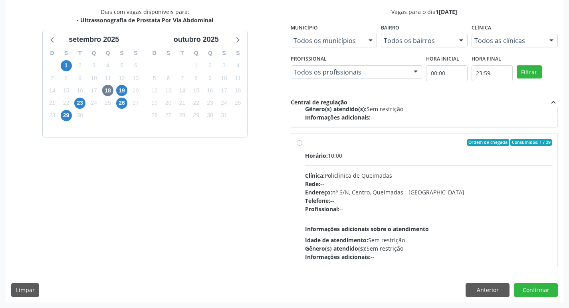
click at [439, 145] on div "Ordem de chegada Consumidos: 1 / 29" at bounding box center [428, 142] width 247 height 7
click at [302, 145] on input "Ordem de chegada Consumidos: 1 / 29 Horário: 10:00 Clínica: Policlinica de Quei…" at bounding box center [299, 142] width 6 height 7
radio input "true"
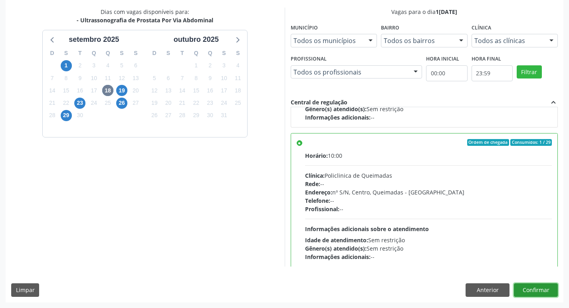
click at [527, 287] on button "Confirmar" at bounding box center [536, 291] width 44 height 14
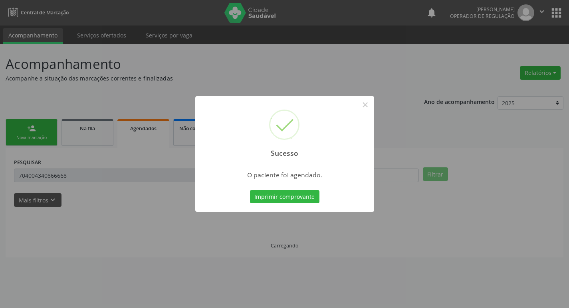
scroll to position [0, 0]
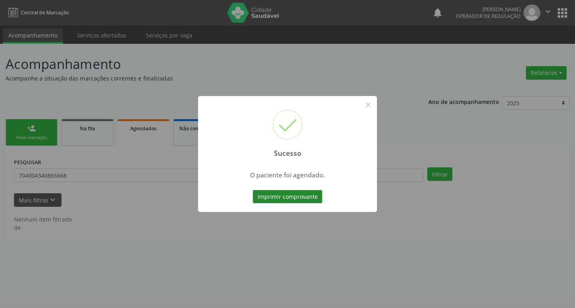
click at [298, 190] on button "Imprimir comprovante" at bounding box center [287, 197] width 69 height 14
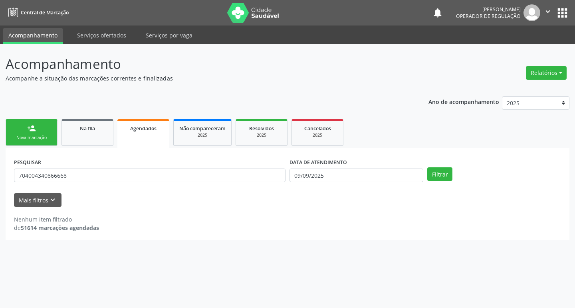
drag, startPoint x: 40, startPoint y: 109, endPoint x: 34, endPoint y: 135, distance: 26.2
click at [37, 126] on div "Ano de acompanhamento 2025 2024 2023 2022 2021 person_add Nova marcação Na fila…" at bounding box center [287, 166] width 563 height 150
click at [34, 135] on div "Nova marcação" at bounding box center [32, 138] width 40 height 6
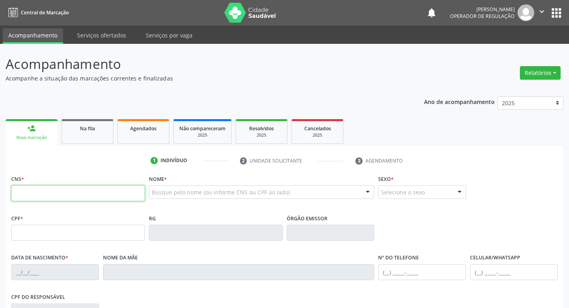
click at [77, 192] on input "text" at bounding box center [78, 194] width 134 height 16
type input "700 2009 9115 3920"
type input "127.204.704-06"
type input "[DATE]"
type input "[PERSON_NAME]"
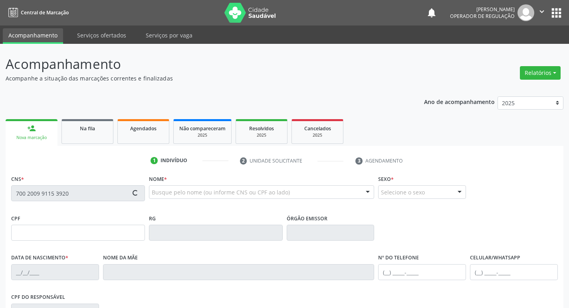
type input "[PHONE_NUMBER]"
type input "041.610.364-26"
type input "891"
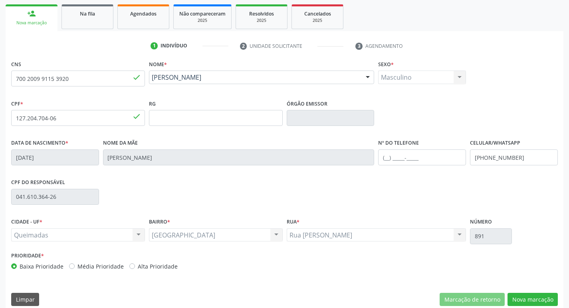
scroll to position [120, 0]
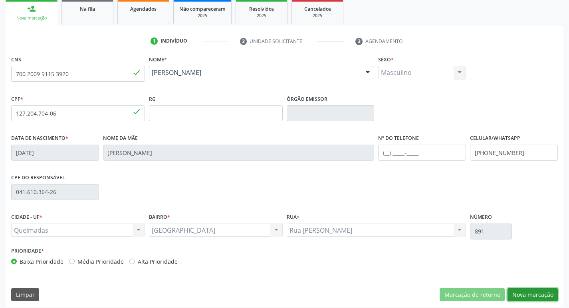
click at [531, 291] on button "Nova marcação" at bounding box center [532, 295] width 50 height 14
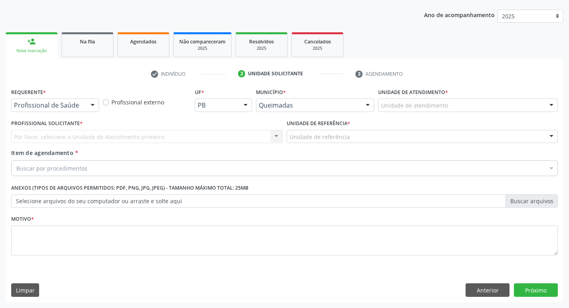
drag, startPoint x: 90, startPoint y: 104, endPoint x: 84, endPoint y: 124, distance: 21.6
click at [90, 104] on div at bounding box center [93, 106] width 12 height 14
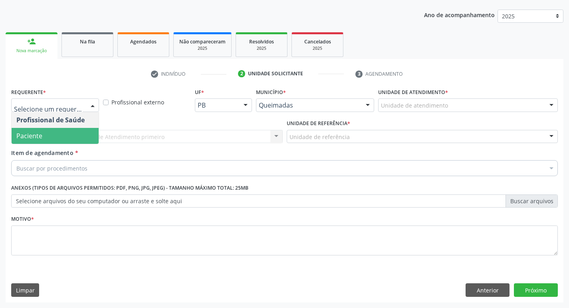
click at [64, 139] on span "Paciente" at bounding box center [55, 136] width 87 height 16
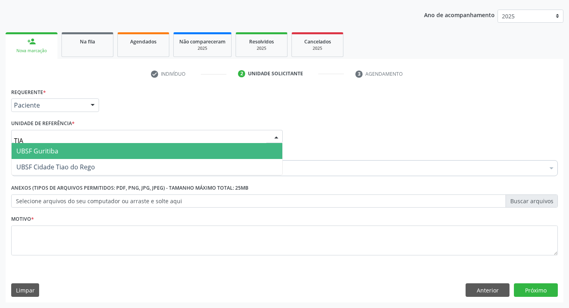
type input "TIAO"
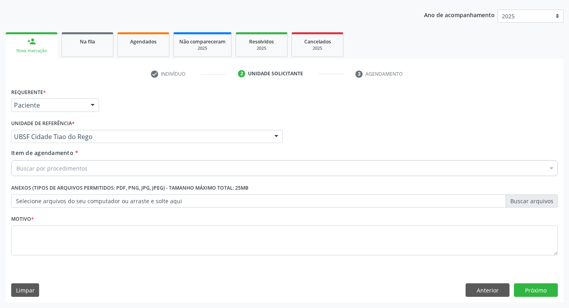
click at [119, 166] on div "Buscar por procedimentos" at bounding box center [284, 168] width 546 height 16
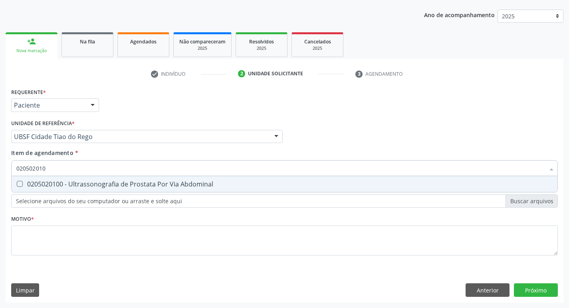
type input "0205020100"
click at [123, 182] on div "0205020100 - Ultrassonografia de Prostata Por Via Abdominal" at bounding box center [284, 184] width 536 height 6
checkbox Abdominal "true"
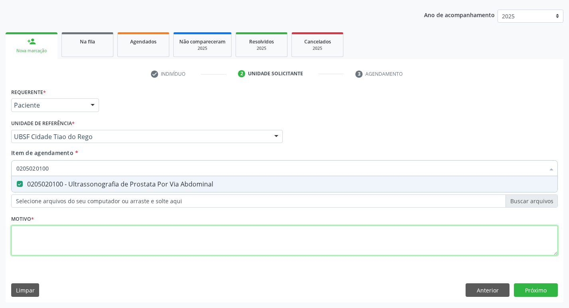
click at [132, 243] on div "Requerente * Paciente Profissional de Saúde Paciente Nenhum resultado encontrad…" at bounding box center [284, 176] width 546 height 181
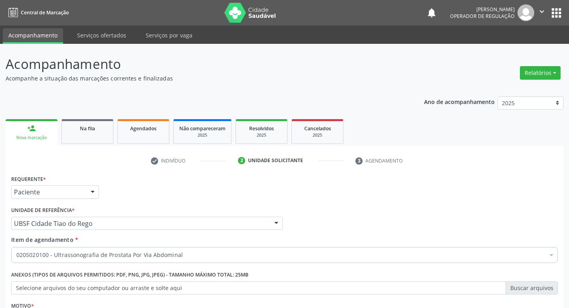
scroll to position [87, 0]
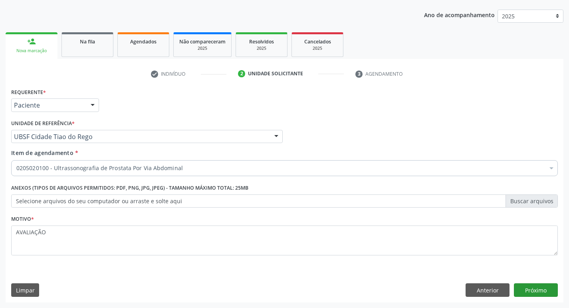
type textarea "AVALIAÇÃO"
click at [539, 293] on button "Próximo" at bounding box center [536, 291] width 44 height 14
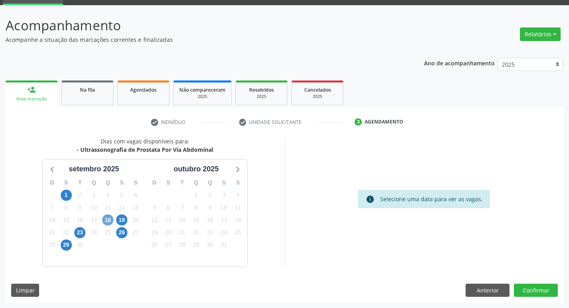
click at [108, 223] on span "18" at bounding box center [107, 220] width 11 height 11
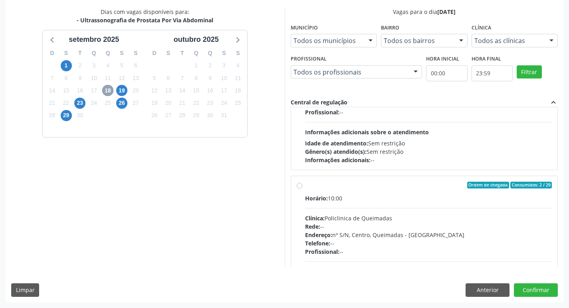
scroll to position [80, 0]
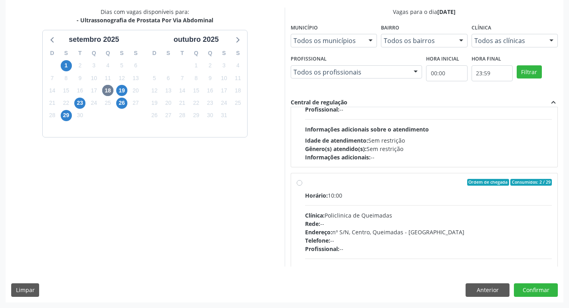
click at [348, 191] on label "Ordem de chegada Consumidos: 2 / 29 Horário: 10:00 Clínica: Policlinica de Quei…" at bounding box center [428, 240] width 247 height 122
click at [302, 186] on input "Ordem de chegada Consumidos: 2 / 29 Horário: 10:00 Clínica: Policlinica de Quei…" at bounding box center [299, 182] width 6 height 7
radio input "true"
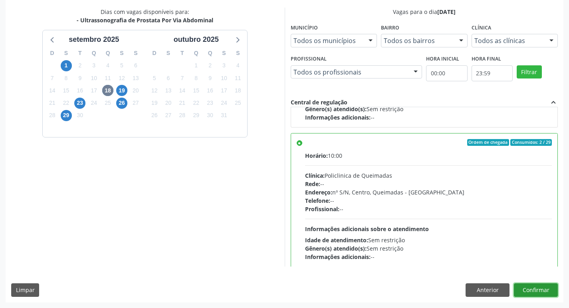
click at [538, 294] on button "Confirmar" at bounding box center [536, 291] width 44 height 14
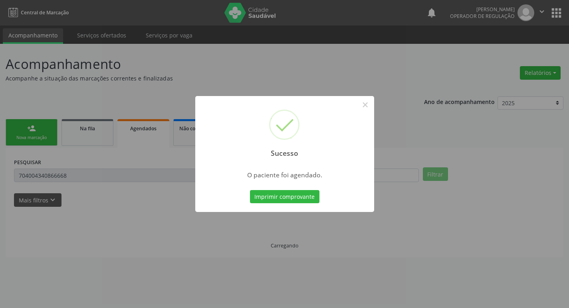
scroll to position [0, 0]
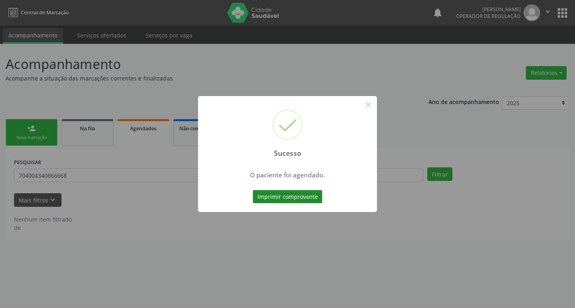
click at [280, 193] on button "Imprimir comprovante" at bounding box center [287, 197] width 69 height 14
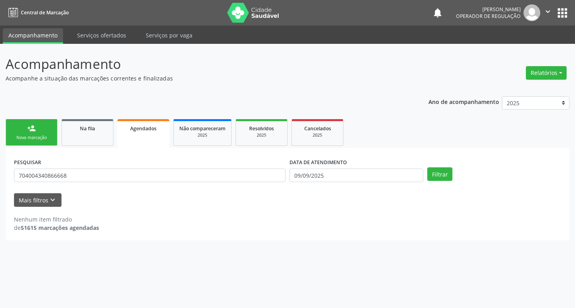
click at [36, 138] on div "Nova marcação" at bounding box center [32, 138] width 40 height 6
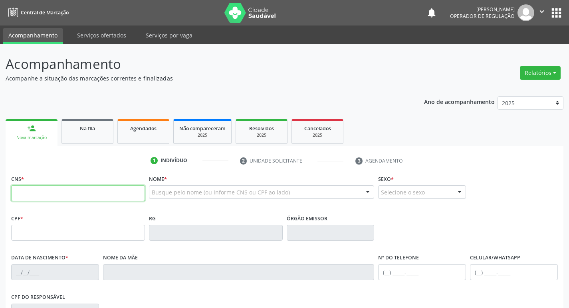
click at [77, 198] on input "text" at bounding box center [78, 194] width 134 height 16
type input "700 0099 5113 8009"
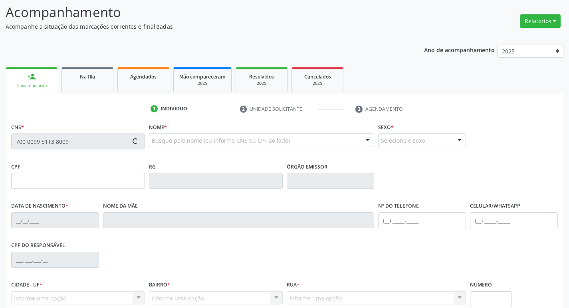
scroll to position [124, 0]
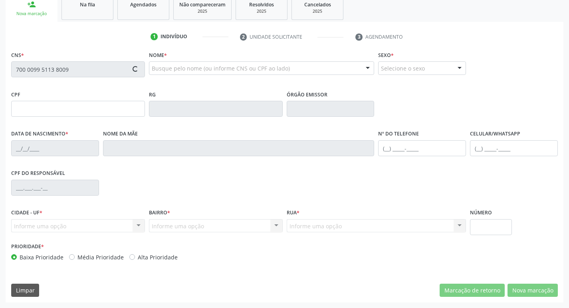
type input "185.854.184-00"
type input "25/01/1959"
type input "Maria da Guia Lima Sales"
type input "(83) 3311-4078"
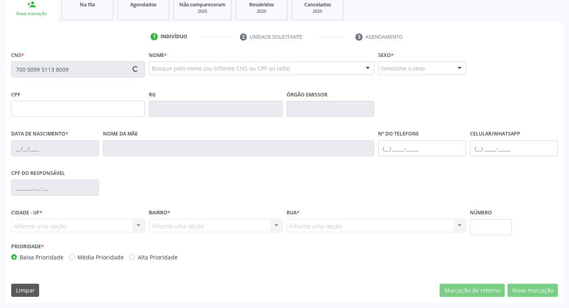
type input "500"
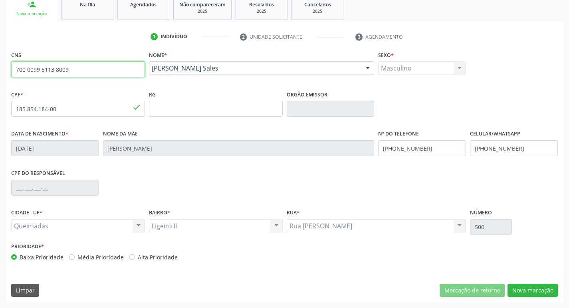
click at [86, 63] on input "700 0099 5113 8009" at bounding box center [78, 69] width 134 height 16
type input "7"
type input "705 4034 8102 0696"
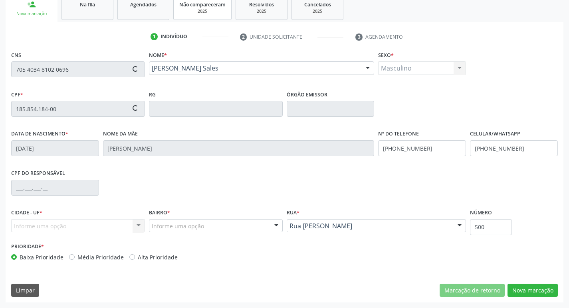
type input "570.000.264-72"
type input "06/04/1963"
type input "Cecília Maria da Conceição"
type input "(83) 99311-3512"
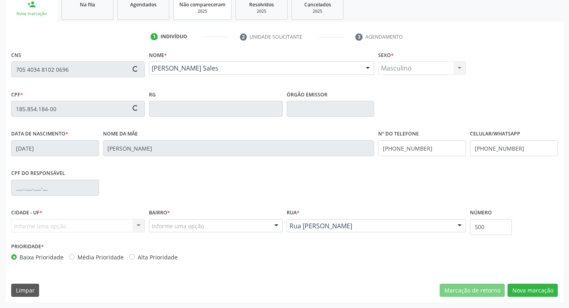
type input "S/N"
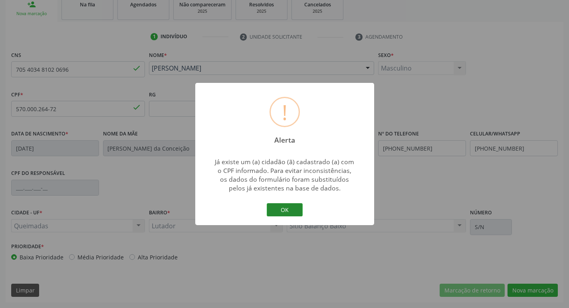
click at [281, 211] on button "OK" at bounding box center [285, 210] width 36 height 14
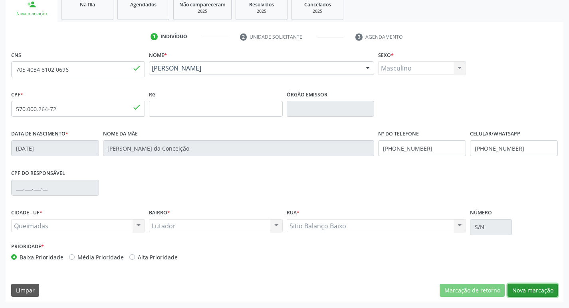
click at [528, 287] on button "Nova marcação" at bounding box center [532, 291] width 50 height 14
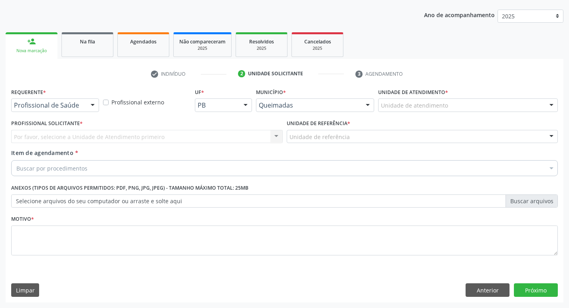
click at [482, 280] on div "Requerente * Profissional de Saúde Profissional de Saúde Paciente Nenhum result…" at bounding box center [284, 194] width 557 height 217
click at [484, 285] on button "Anterior" at bounding box center [487, 291] width 44 height 14
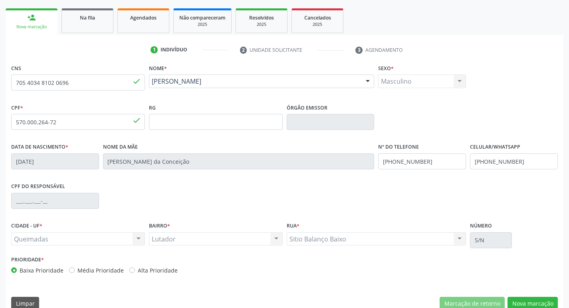
scroll to position [124, 0]
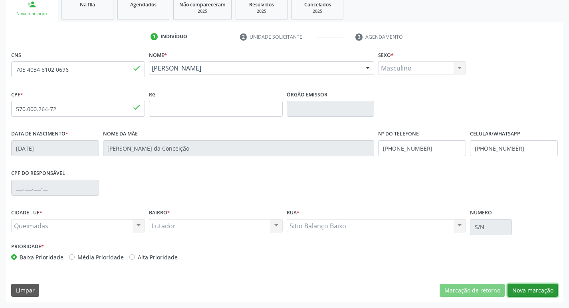
click at [518, 292] on button "Nova marcação" at bounding box center [532, 291] width 50 height 14
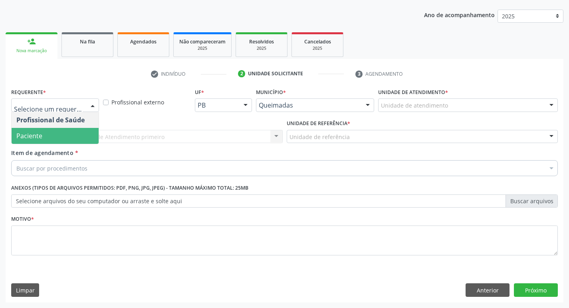
click at [43, 138] on span "Paciente" at bounding box center [55, 136] width 87 height 16
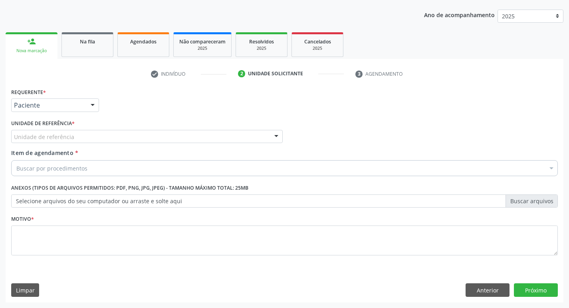
click at [47, 128] on label "Unidade de referência *" at bounding box center [42, 124] width 63 height 12
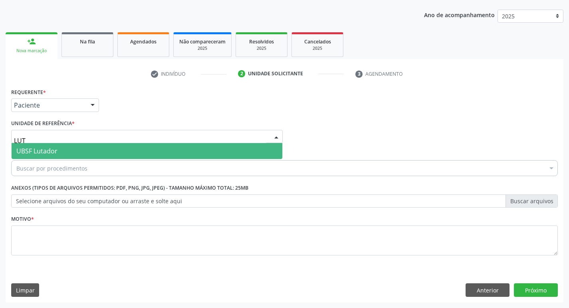
type input "LUTA"
click at [64, 156] on span "UBSF Lutador" at bounding box center [147, 151] width 271 height 16
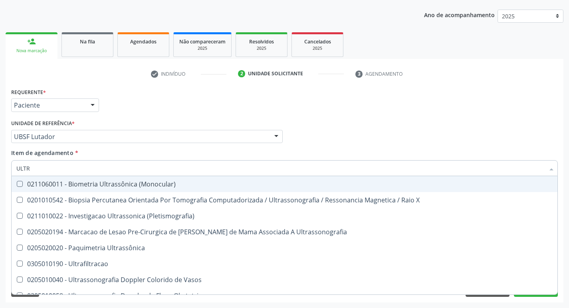
type input "ULTRA"
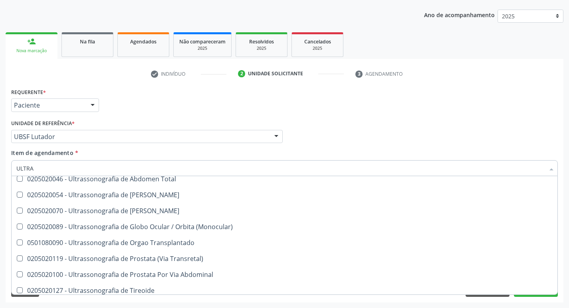
scroll to position [265, 0]
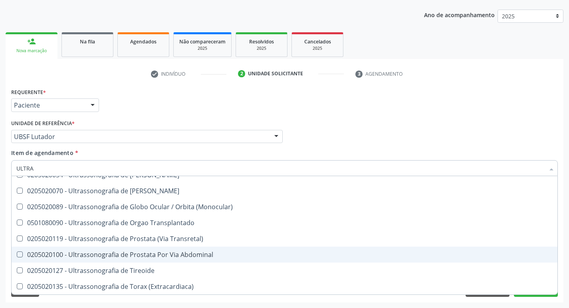
click at [198, 255] on div "0205020100 - Ultrassonografia de Prostata Por Via Abdominal" at bounding box center [284, 255] width 536 height 6
checkbox Abdominal "true"
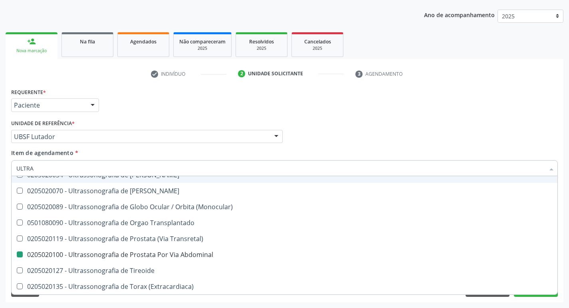
click at [346, 84] on div "check Indivíduo 2 Unidade solicitante 3 Agendamento CNS 705 4034 8102 0696 done…" at bounding box center [284, 184] width 557 height 235
checkbox X "true"
checkbox Abdominal "false"
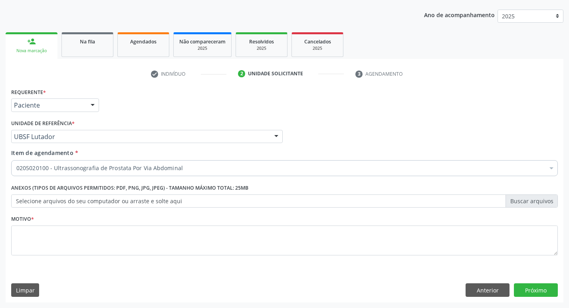
click at [59, 241] on div "Requerente * Paciente Profissional de Saúde Paciente Nenhum resultado encontrad…" at bounding box center [284, 176] width 546 height 181
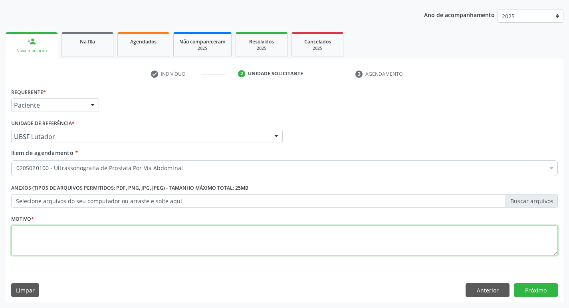
click at [59, 241] on textarea at bounding box center [284, 241] width 546 height 30
type textarea "AVALIAÇÃO"
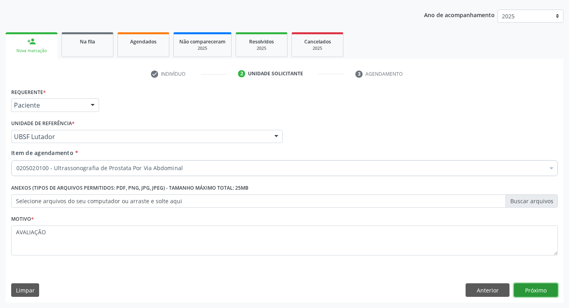
click at [528, 290] on button "Próximo" at bounding box center [536, 291] width 44 height 14
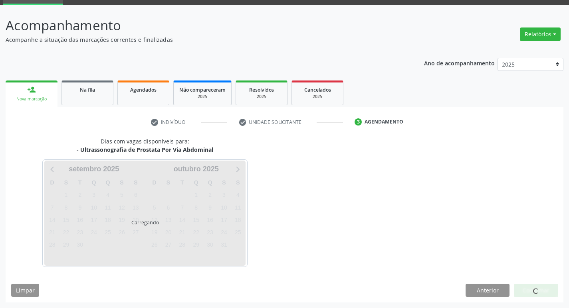
scroll to position [39, 0]
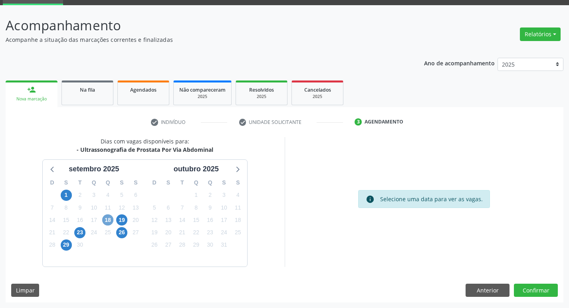
click at [108, 223] on span "18" at bounding box center [107, 220] width 11 height 11
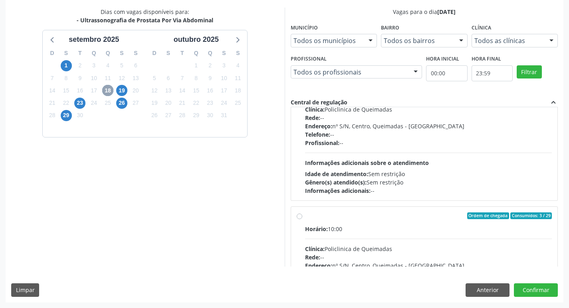
scroll to position [126, 0]
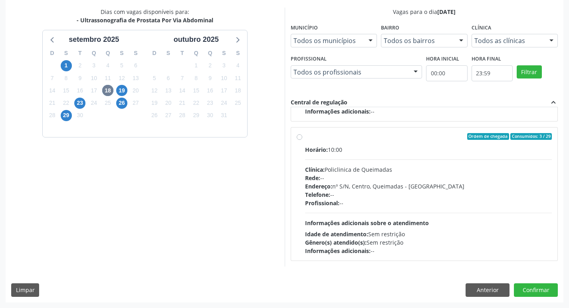
click at [467, 141] on label "Ordem de chegada Consumidos: 3 / 29 Horário: 10:00 Clínica: Policlinica de Quei…" at bounding box center [428, 194] width 247 height 122
click at [302, 140] on input "Ordem de chegada Consumidos: 3 / 29 Horário: 10:00 Clínica: Policlinica de Quei…" at bounding box center [299, 136] width 6 height 7
radio input "true"
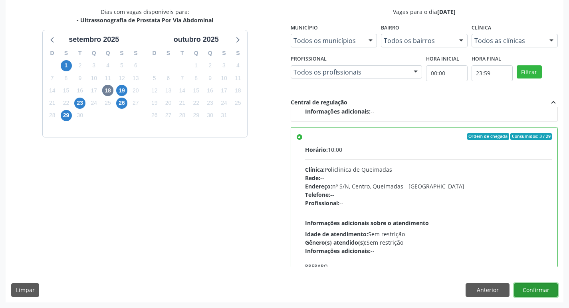
click at [533, 288] on button "Confirmar" at bounding box center [536, 291] width 44 height 14
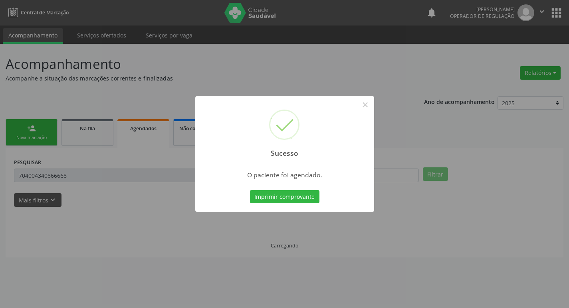
scroll to position [0, 0]
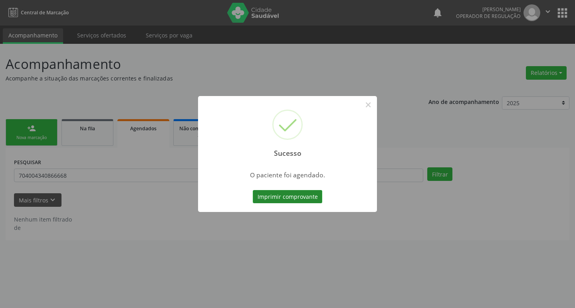
click at [280, 198] on button "Imprimir comprovante" at bounding box center [287, 197] width 69 height 14
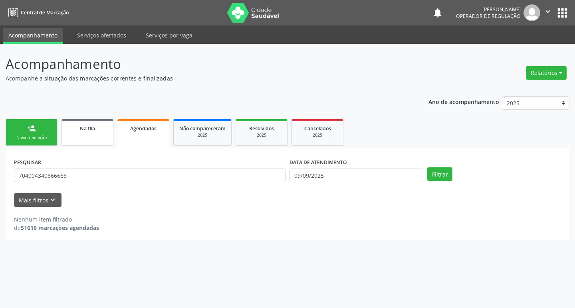
click at [83, 130] on span "Na fila" at bounding box center [87, 128] width 15 height 7
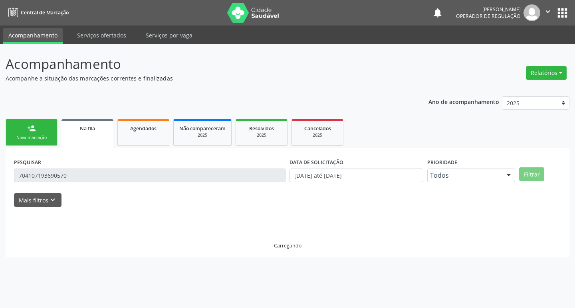
click at [34, 138] on div "Nova marcação" at bounding box center [32, 138] width 40 height 6
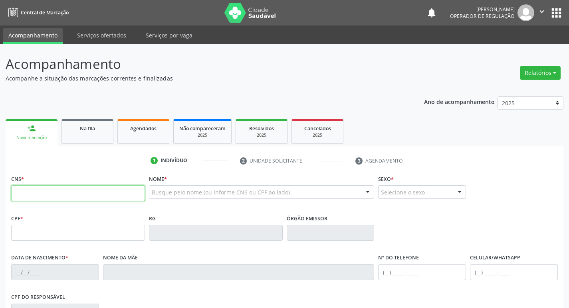
click at [89, 197] on input "text" at bounding box center [78, 194] width 134 height 16
type input "702 0038 9322 6681"
type input "429.501.207-68"
type input "18/10/1949"
type input "Maria Josefa da Conceição"
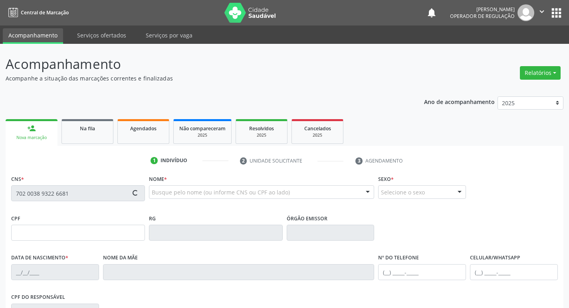
type input "(83) 99179-5136"
type input "S/N"
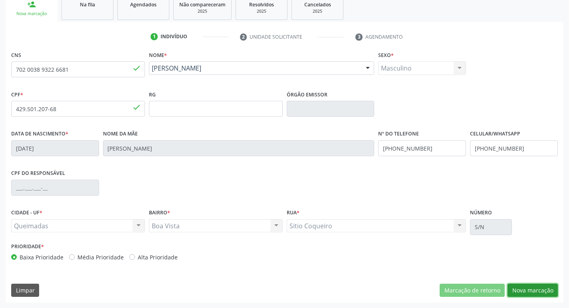
click at [537, 286] on button "Nova marcação" at bounding box center [532, 291] width 50 height 14
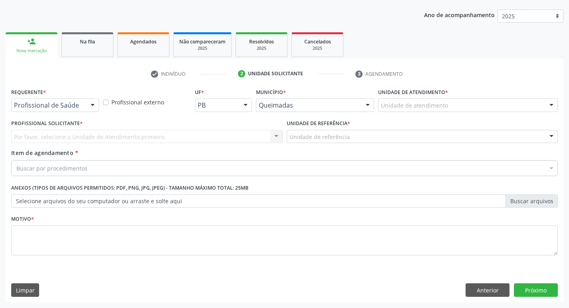
scroll to position [87, 0]
click at [91, 103] on div at bounding box center [93, 106] width 12 height 14
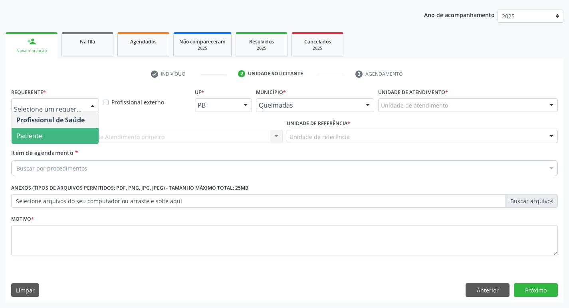
click at [73, 136] on span "Paciente" at bounding box center [55, 136] width 87 height 16
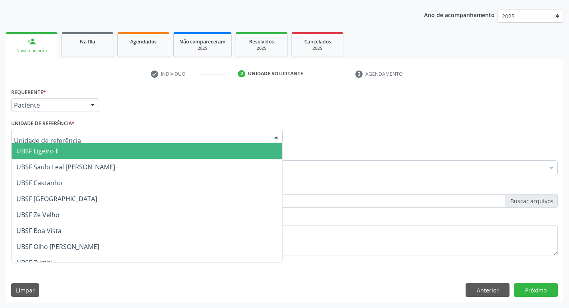
click at [77, 138] on div at bounding box center [146, 137] width 271 height 14
type input "BOA"
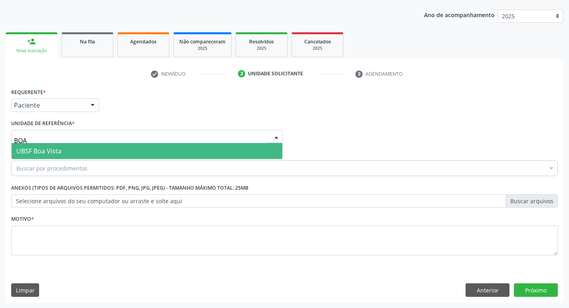
click at [78, 150] on span "UBSF Boa Vista" at bounding box center [147, 151] width 271 height 16
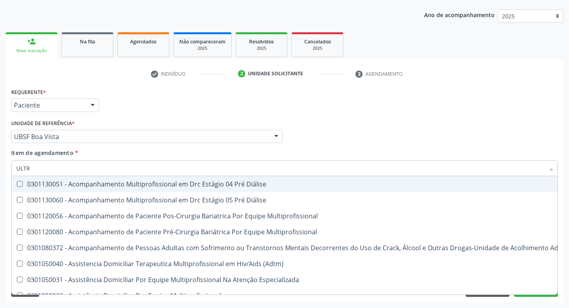
type input "ULTRA"
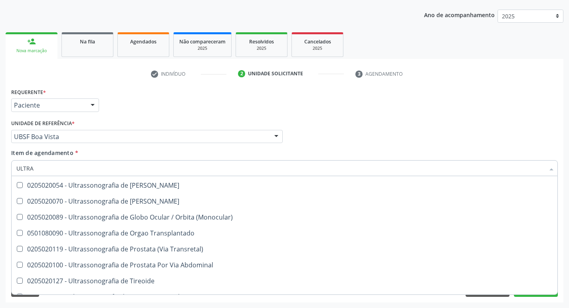
scroll to position [265, 0]
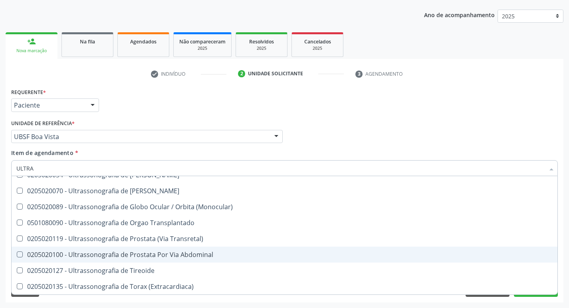
click at [194, 253] on div "0205020100 - Ultrassonografia de Prostata Por Via Abdominal" at bounding box center [284, 255] width 536 height 6
checkbox Abdominal "true"
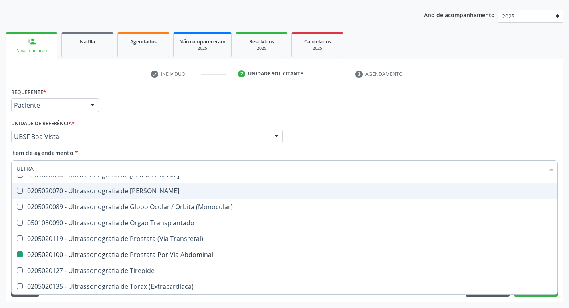
click at [429, 99] on div "Requerente * Paciente Profissional de Saúde Paciente Nenhum resultado encontrad…" at bounding box center [284, 101] width 550 height 31
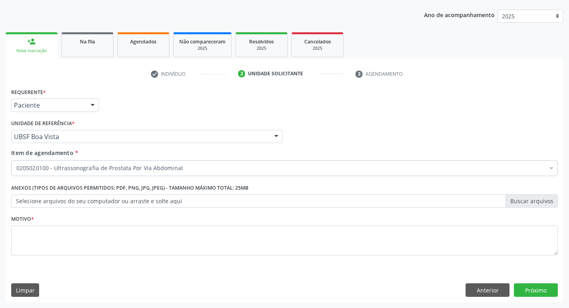
checkbox Abdominal "true"
checkbox Risco "false"
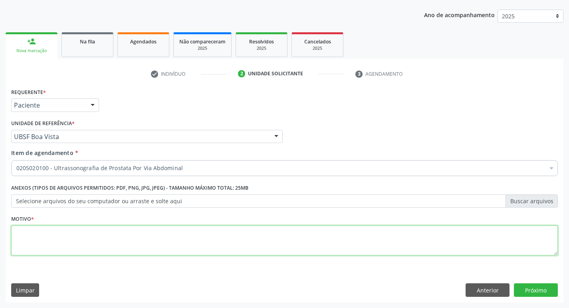
click at [49, 233] on textarea at bounding box center [284, 241] width 546 height 30
click at [37, 232] on textarea "AVALIOAÇÃO" at bounding box center [284, 241] width 546 height 30
type textarea "AVALIAÇÃO"
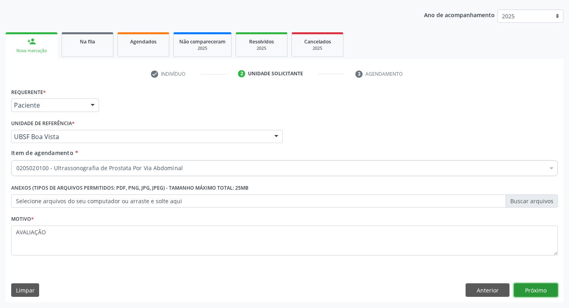
click at [524, 288] on button "Próximo" at bounding box center [536, 291] width 44 height 14
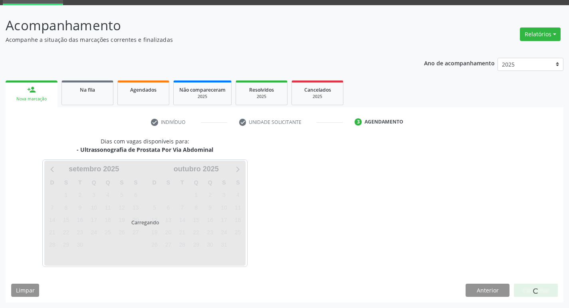
scroll to position [39, 0]
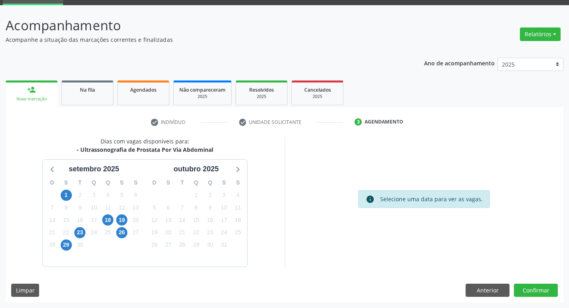
click at [101, 220] on div "18" at bounding box center [108, 220] width 14 height 12
click at [109, 221] on span "18" at bounding box center [107, 220] width 11 height 11
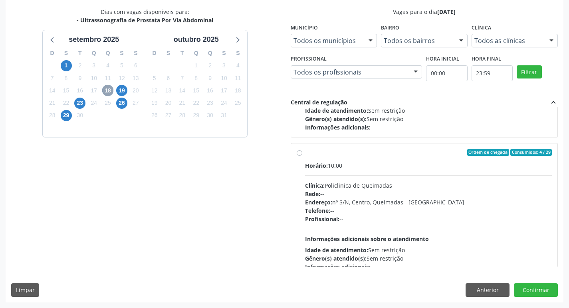
scroll to position [126, 0]
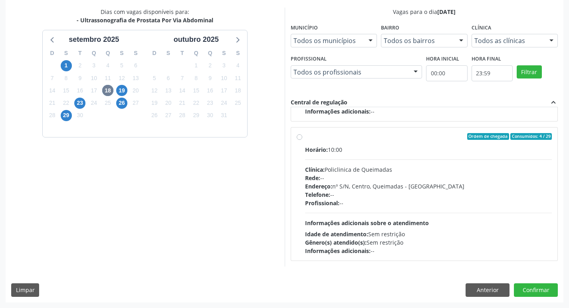
click at [425, 150] on div "Horário: 10:00" at bounding box center [428, 150] width 247 height 8
click at [302, 140] on input "Ordem de chegada Consumidos: 4 / 29 Horário: 10:00 Clínica: Policlinica de Quei…" at bounding box center [299, 136] width 6 height 7
radio input "true"
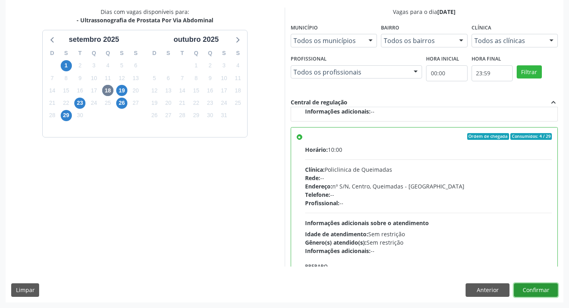
click at [522, 289] on button "Confirmar" at bounding box center [536, 291] width 44 height 14
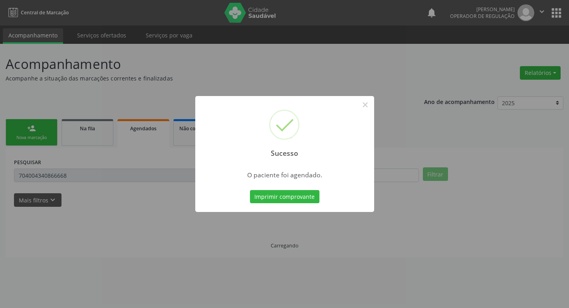
scroll to position [0, 0]
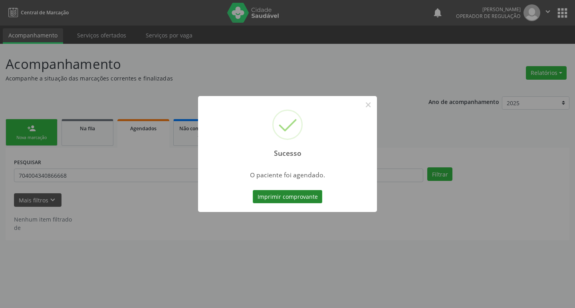
click at [263, 196] on button "Imprimir comprovante" at bounding box center [287, 197] width 69 height 14
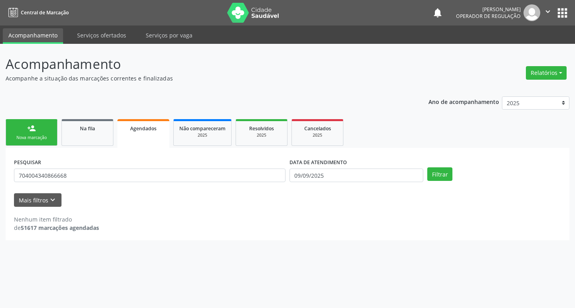
click at [42, 134] on link "person_add Nova marcação" at bounding box center [32, 132] width 52 height 27
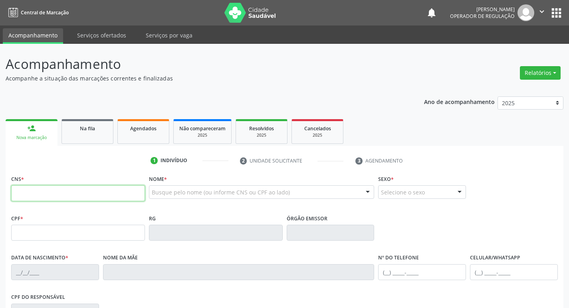
click at [56, 197] on input "text" at bounding box center [78, 194] width 134 height 16
type input "708 1035 0651 3531"
type input "768.680.794-00"
type input "11/05/1970"
type input "Maria de Lurdes Belo"
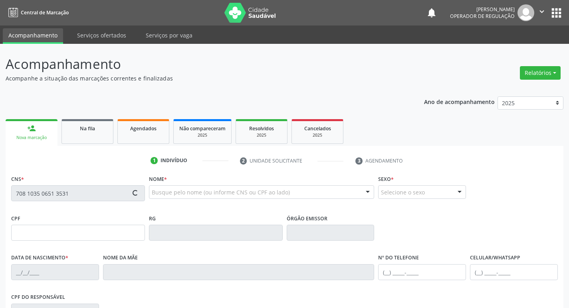
type input "(83) 99162-0660"
type input "115"
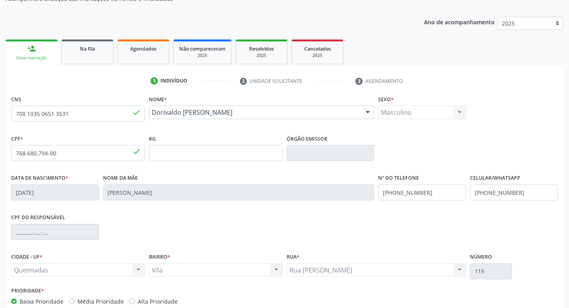
scroll to position [124, 0]
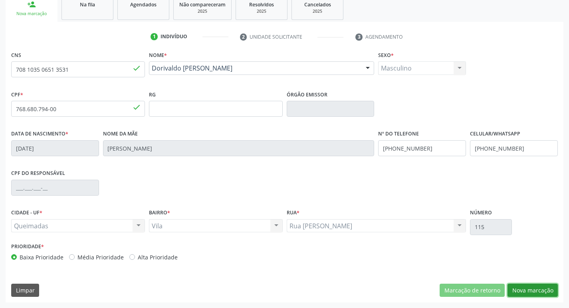
click at [541, 289] on button "Nova marcação" at bounding box center [532, 291] width 50 height 14
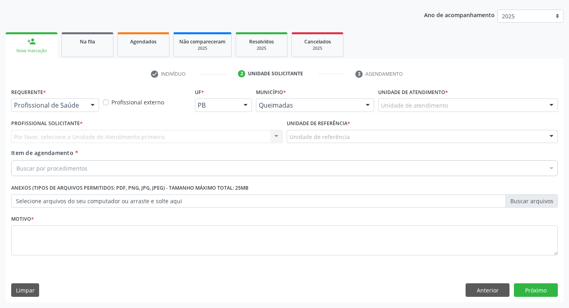
click at [64, 111] on div "Profissional de Saúde" at bounding box center [55, 106] width 88 height 14
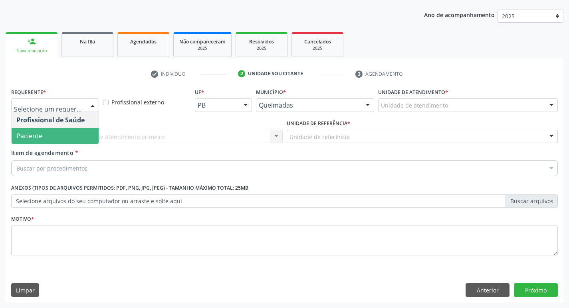
click at [48, 142] on span "Paciente" at bounding box center [55, 136] width 87 height 16
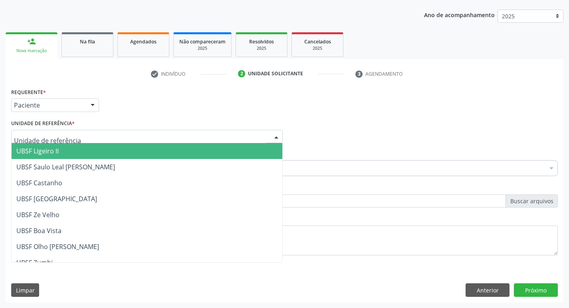
click at [49, 141] on div at bounding box center [146, 137] width 271 height 14
click at [56, 133] on input "text" at bounding box center [140, 141] width 252 height 16
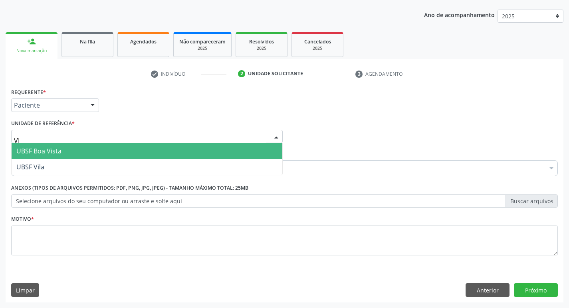
type input "VIL"
click at [58, 148] on span "UBSF Vila" at bounding box center [147, 151] width 271 height 16
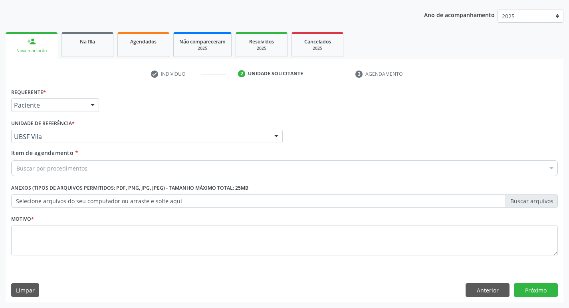
drag, startPoint x: 47, startPoint y: 171, endPoint x: 57, endPoint y: 168, distance: 10.0
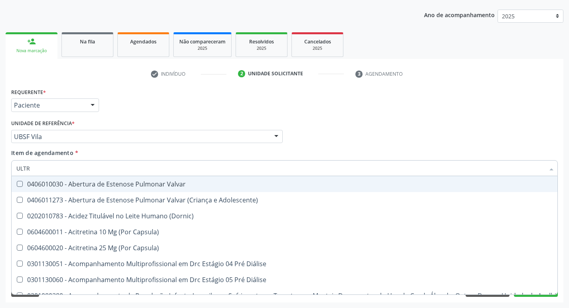
type input "ULTRA"
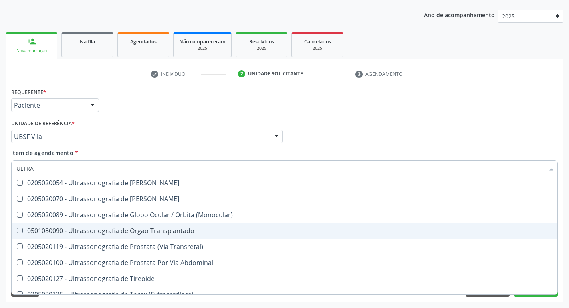
scroll to position [265, 0]
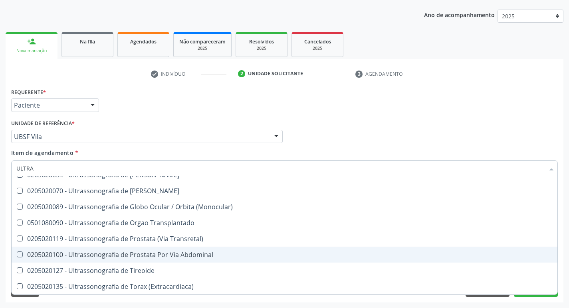
drag, startPoint x: 203, startPoint y: 255, endPoint x: 208, endPoint y: 249, distance: 8.2
click at [202, 255] on div "0205020100 - Ultrassonografia de Prostata Por Via Abdominal" at bounding box center [284, 255] width 536 height 6
checkbox Abdominal "true"
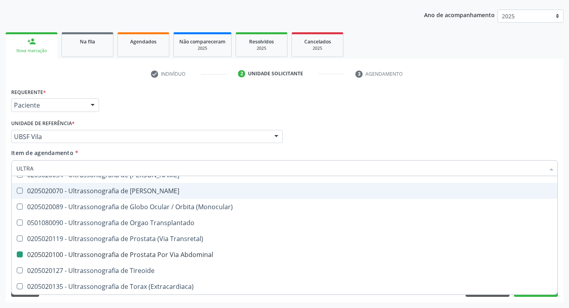
click at [375, 91] on div "Requerente * Paciente Profissional de Saúde Paciente Nenhum resultado encontrad…" at bounding box center [284, 101] width 550 height 31
checkbox X "true"
checkbox Abdominal "false"
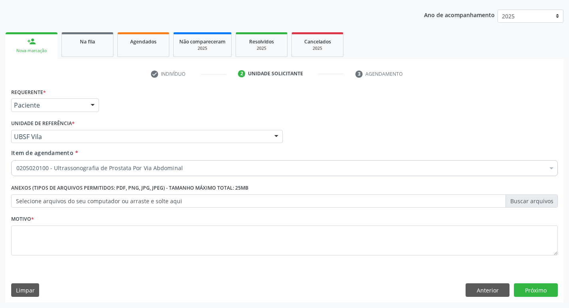
scroll to position [0, 0]
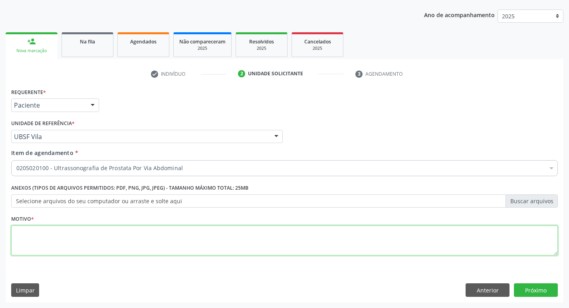
click at [61, 250] on textarea at bounding box center [284, 241] width 546 height 30
type textarea "AVALIAÇÃO"
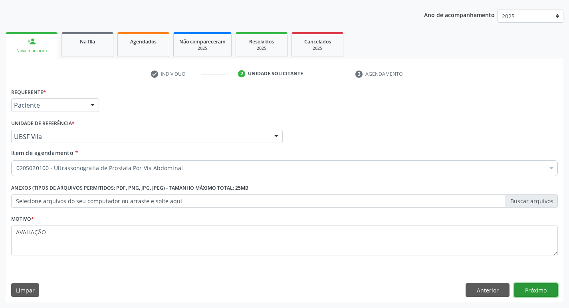
click at [535, 288] on button "Próximo" at bounding box center [536, 291] width 44 height 14
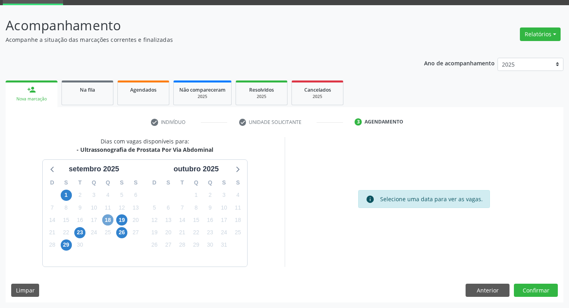
click at [110, 218] on span "18" at bounding box center [107, 220] width 11 height 11
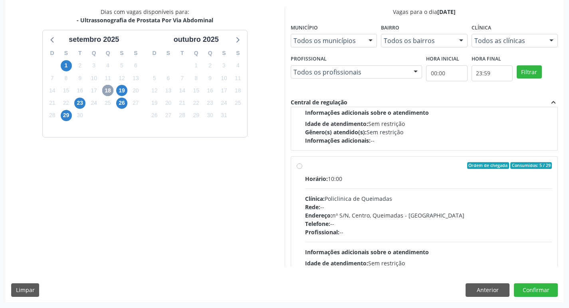
scroll to position [120, 0]
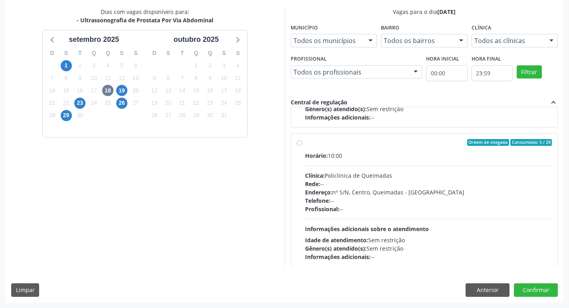
click at [442, 157] on div "Horário: 10:00" at bounding box center [428, 156] width 247 height 8
click at [302, 146] on input "Ordem de chegada Consumidos: 5 / 29 Horário: 10:00 Clínica: Policlinica de Quei…" at bounding box center [299, 142] width 6 height 7
radio input "true"
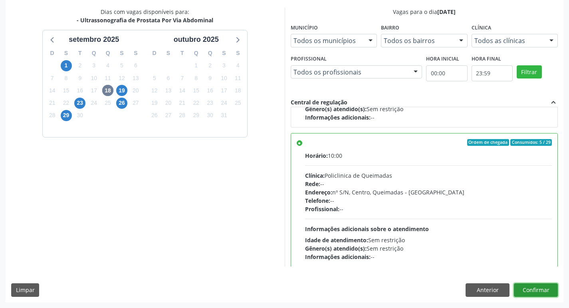
click at [547, 288] on button "Confirmar" at bounding box center [536, 291] width 44 height 14
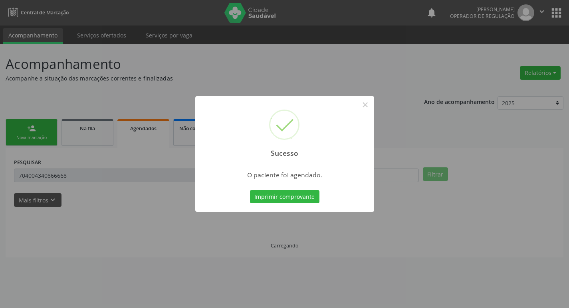
scroll to position [0, 0]
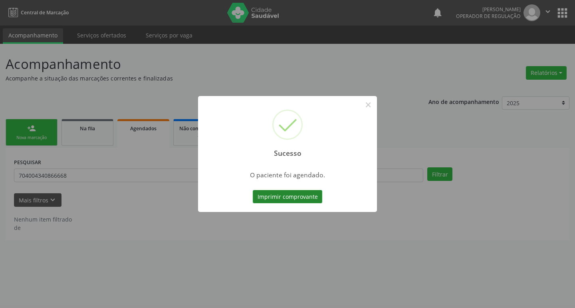
click at [296, 196] on button "Imprimir comprovante" at bounding box center [287, 197] width 69 height 14
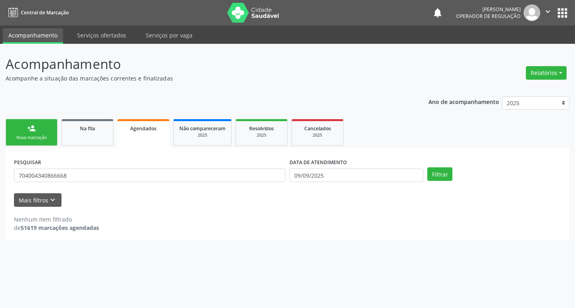
click at [47, 133] on link "person_add Nova marcação" at bounding box center [32, 132] width 52 height 27
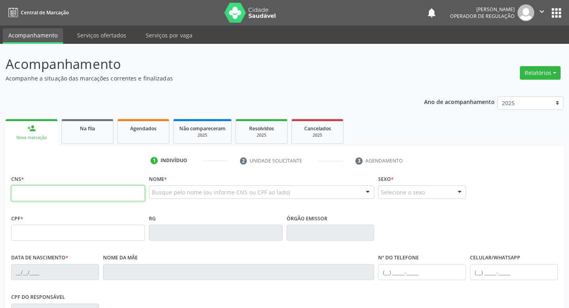
click at [41, 195] on input "text" at bounding box center [78, 194] width 134 height 16
type input "700 3029 6583 9633"
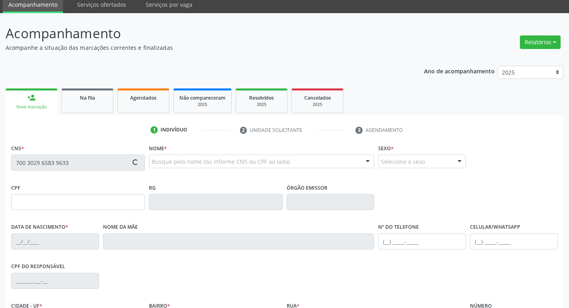
scroll to position [124, 0]
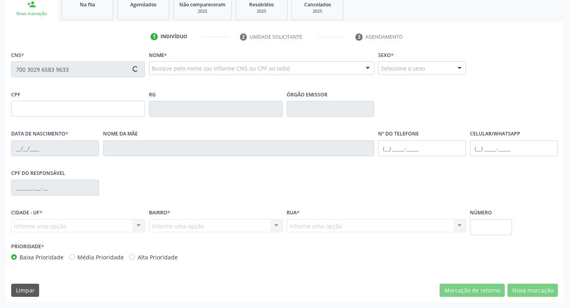
type input "041.007.034-30"
type input "30/05/1980"
type input "Elisabete da Costa Silva"
type input "(83) 99310-1795"
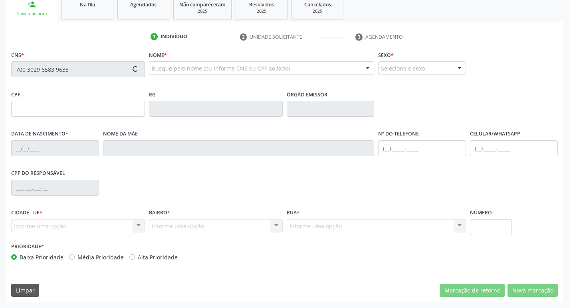
type input "768.742.494-87"
type input "1302"
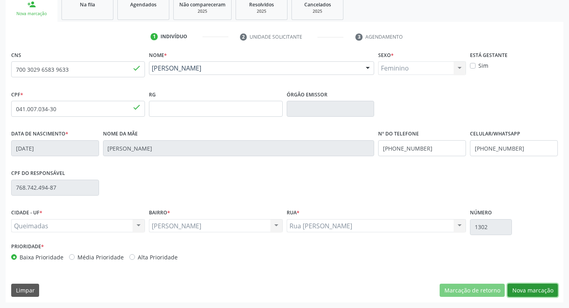
click at [535, 290] on button "Nova marcação" at bounding box center [532, 291] width 50 height 14
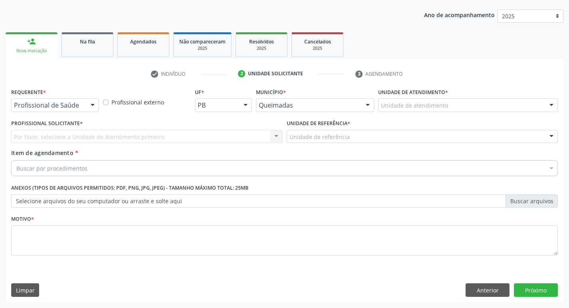
click at [97, 111] on div at bounding box center [93, 106] width 12 height 14
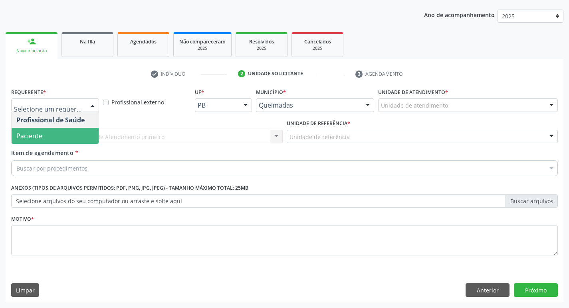
click at [77, 140] on span "Paciente" at bounding box center [55, 136] width 87 height 16
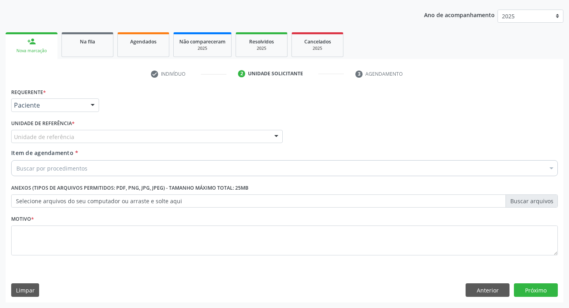
click at [77, 140] on div "Unidade de referência" at bounding box center [146, 137] width 271 height 14
click at [159, 92] on div "Requerente * Paciente Profissional de Saúde Paciente Nenhum resultado encontrad…" at bounding box center [284, 101] width 550 height 31
click at [479, 296] on button "Anterior" at bounding box center [487, 291] width 44 height 14
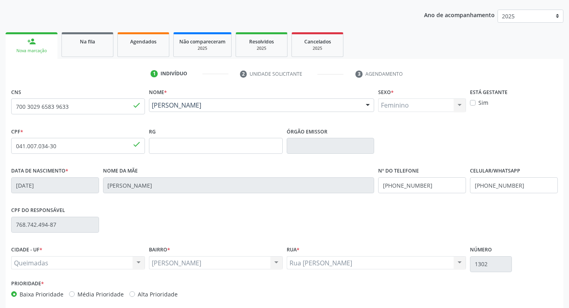
scroll to position [124, 0]
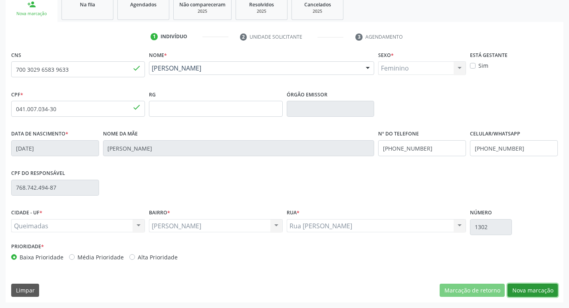
click at [527, 286] on button "Nova marcação" at bounding box center [532, 291] width 50 height 14
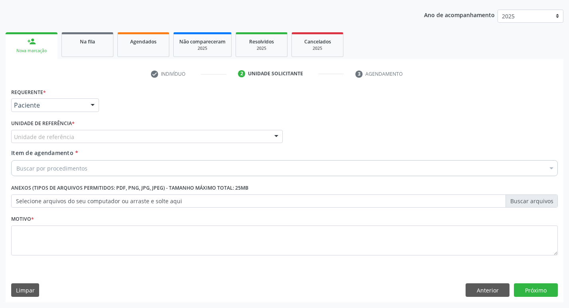
click at [77, 140] on div "Unidade de referência" at bounding box center [146, 137] width 271 height 14
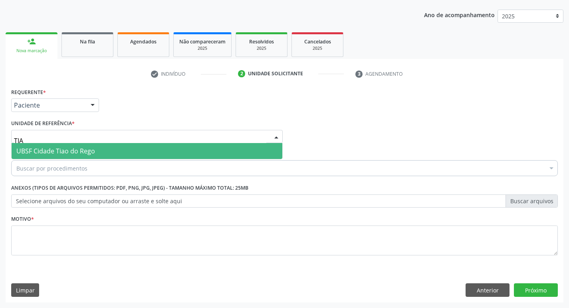
type input "TIAO"
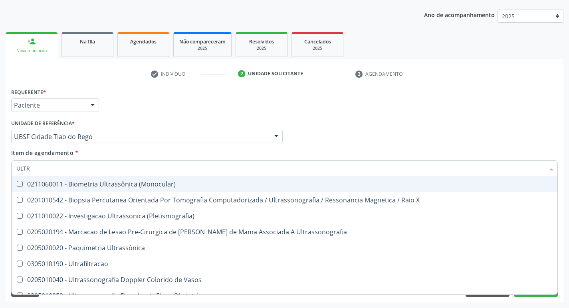
type input "ULTRA"
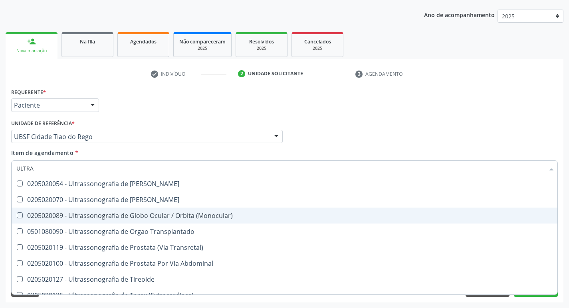
scroll to position [265, 0]
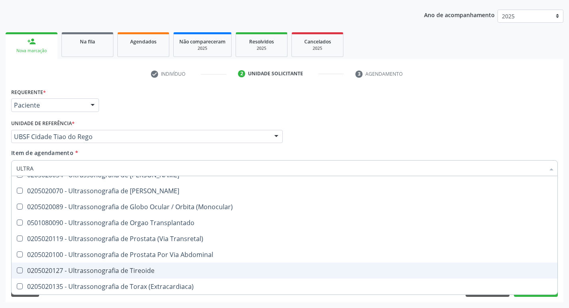
click at [150, 273] on div "0205020127 - Ultrassonografia de Tireoide" at bounding box center [284, 271] width 536 height 6
checkbox Tireoide "true"
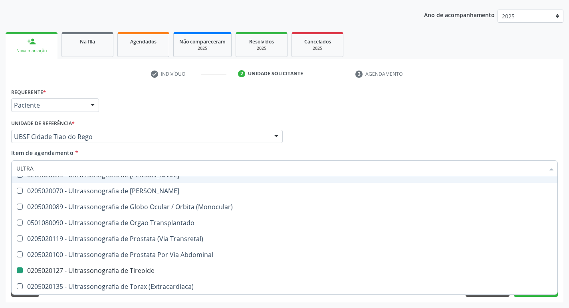
click at [321, 99] on div "Requerente * Paciente Profissional de Saúde Paciente Nenhum resultado encontrad…" at bounding box center [284, 101] width 550 height 31
checkbox X "true"
checkbox Tireoide "false"
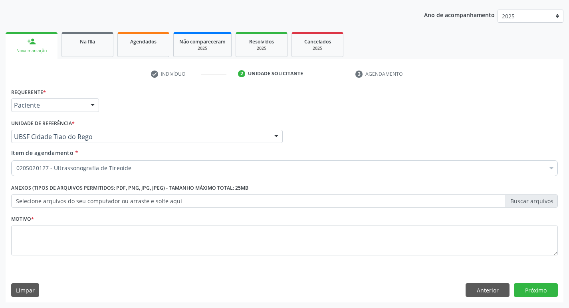
scroll to position [0, 0]
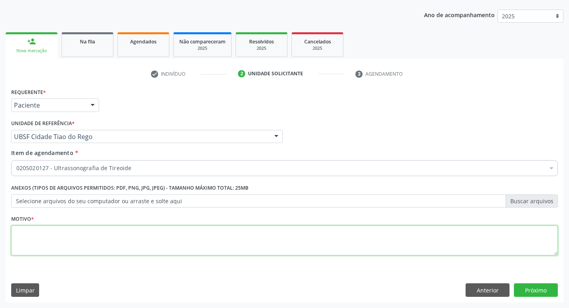
click at [152, 245] on textarea at bounding box center [284, 241] width 546 height 30
type textarea "HIPOTIREOIDISMO"
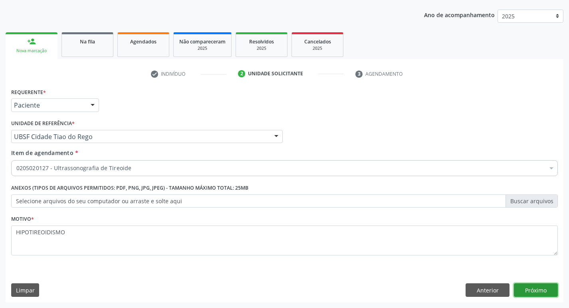
drag, startPoint x: 542, startPoint y: 289, endPoint x: 0, endPoint y: 25, distance: 602.6
click at [541, 289] on button "Próximo" at bounding box center [536, 291] width 44 height 14
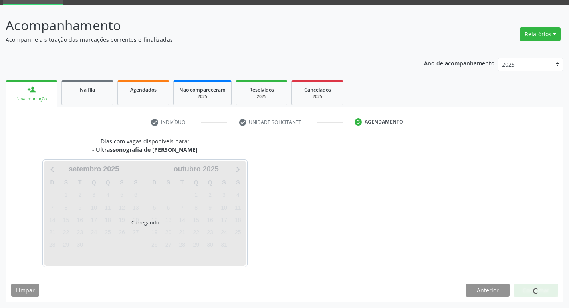
scroll to position [39, 0]
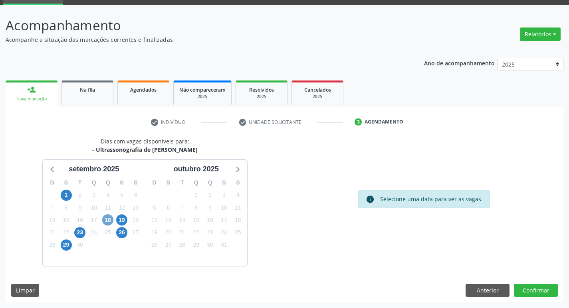
click at [109, 217] on span "18" at bounding box center [107, 220] width 11 height 11
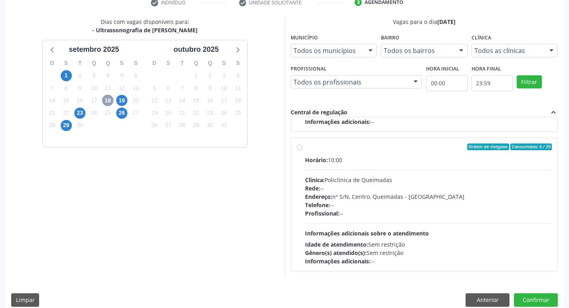
scroll to position [126, 0]
drag, startPoint x: 495, startPoint y: 155, endPoint x: 506, endPoint y: 165, distance: 14.4
click at [495, 154] on label "Ordem de chegada Consumidos: 6 / 29 Horário: 10:00 Clínica: Policlinica de Quei…" at bounding box center [428, 204] width 247 height 122
click at [302, 150] on input "Ordem de chegada Consumidos: 6 / 29 Horário: 10:00 Clínica: Policlinica de Quei…" at bounding box center [299, 146] width 6 height 7
radio input "true"
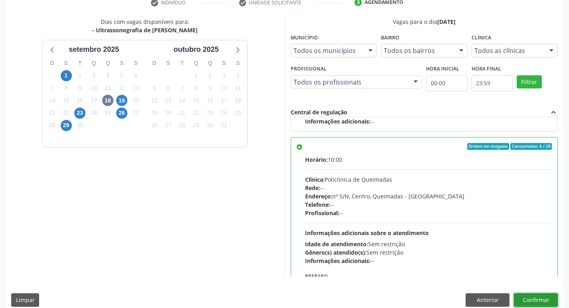
click at [539, 300] on button "Confirmar" at bounding box center [536, 301] width 44 height 14
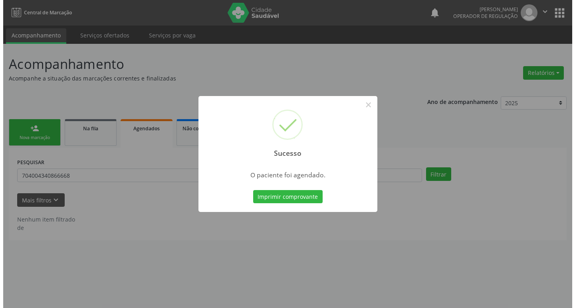
scroll to position [0, 0]
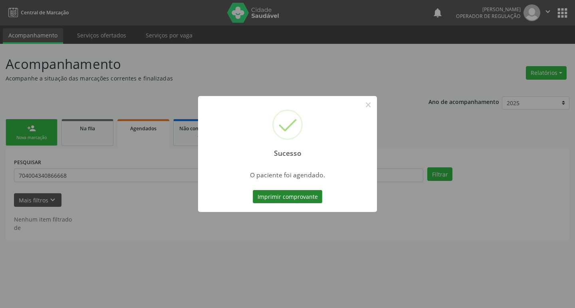
click at [280, 200] on button "Imprimir comprovante" at bounding box center [287, 197] width 69 height 14
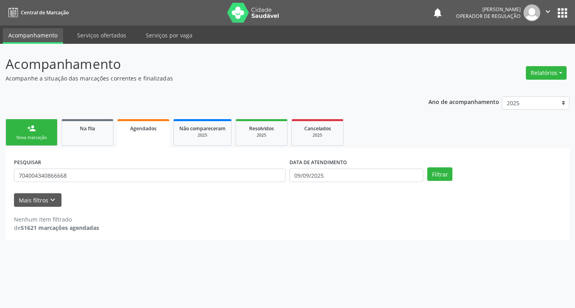
click at [37, 115] on div "Ano de acompanhamento 2025 2024 2023 2022 2021 person_add Nova marcação Na fila…" at bounding box center [287, 166] width 563 height 150
click at [37, 121] on link "person_add Nova marcação" at bounding box center [32, 132] width 52 height 27
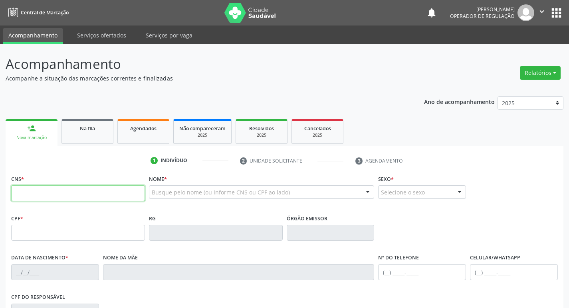
click at [57, 190] on input "text" at bounding box center [78, 194] width 134 height 16
type input "706 9001 3870 2433"
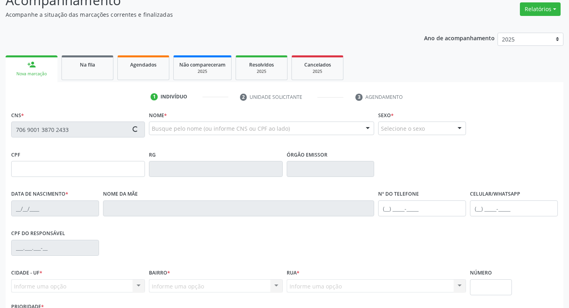
scroll to position [124, 0]
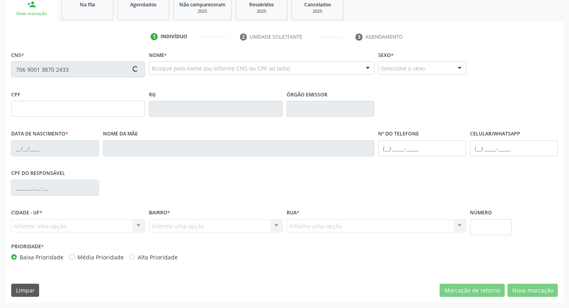
type input "652.699.694-91"
type input "[DATE]"
type input "[PERSON_NAME]"
type input "[PHONE_NUMBER]"
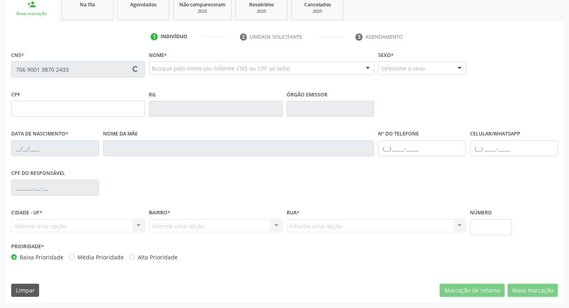
type input "330.227.807-10"
type input "951"
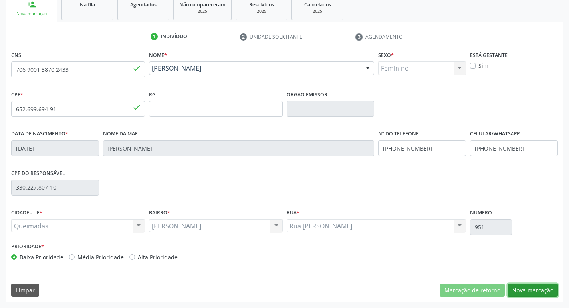
click at [529, 292] on button "Nova marcação" at bounding box center [532, 291] width 50 height 14
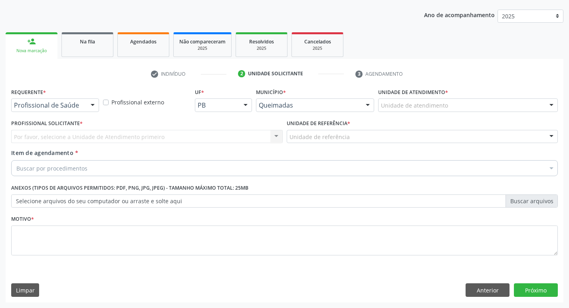
scroll to position [87, 0]
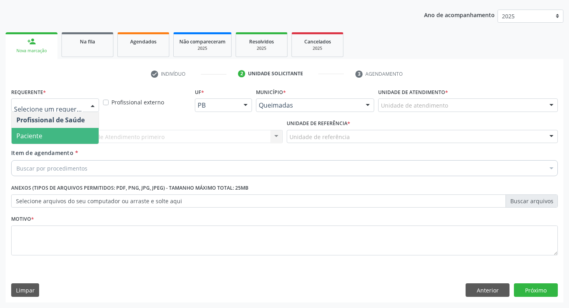
click at [54, 140] on span "Paciente" at bounding box center [55, 136] width 87 height 16
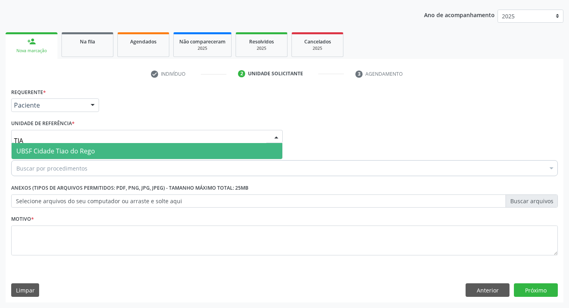
type input "TIAO"
click at [60, 149] on span "UBSF Cidade Tiao do Rego" at bounding box center [55, 151] width 79 height 9
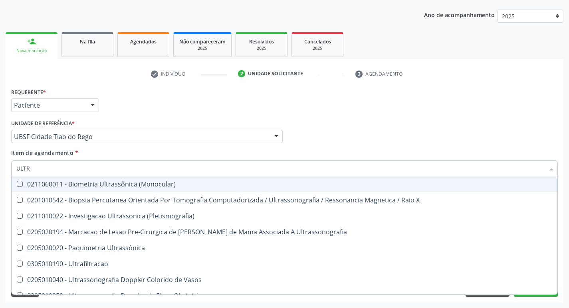
type input "ULTRA"
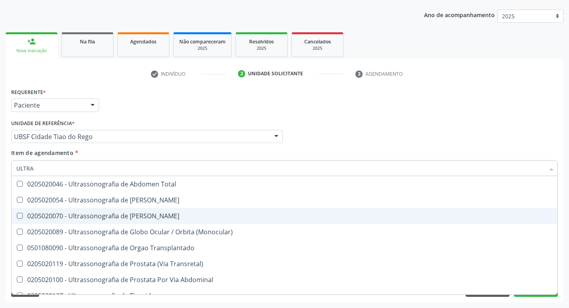
scroll to position [265, 0]
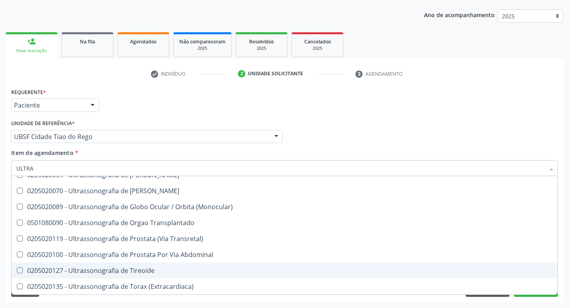
click at [156, 273] on div "0205020127 - Ultrassonografia de Tireoide" at bounding box center [284, 271] width 536 height 6
checkbox Tireoide "true"
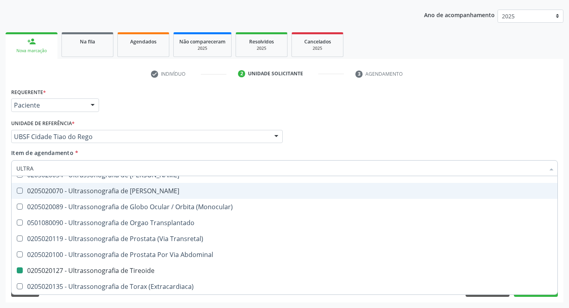
click at [432, 119] on div "Profissional Solicitante Por favor, selecione a Unidade de Atendimento primeiro…" at bounding box center [284, 133] width 550 height 31
checkbox X "true"
checkbox Tireoide "false"
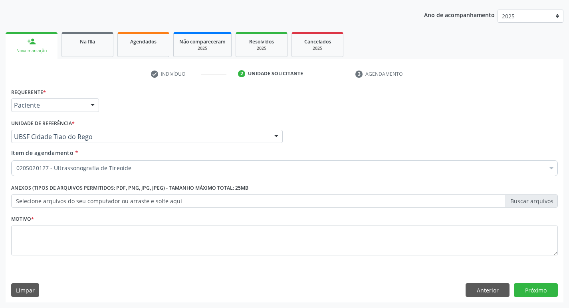
scroll to position [0, 0]
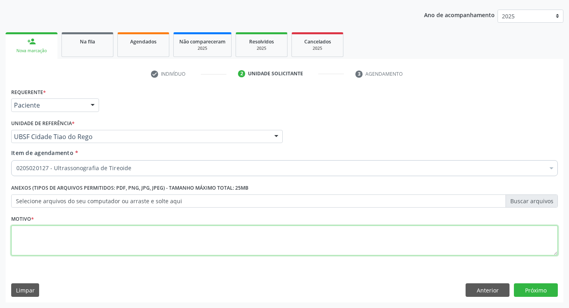
click at [119, 235] on textarea at bounding box center [284, 241] width 546 height 30
type textarea "AVALIAÇÃO"
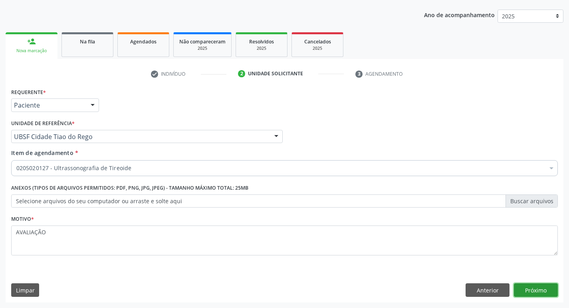
click at [532, 286] on button "Próximo" at bounding box center [536, 291] width 44 height 14
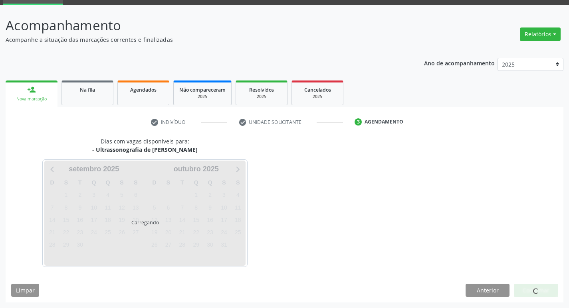
scroll to position [39, 0]
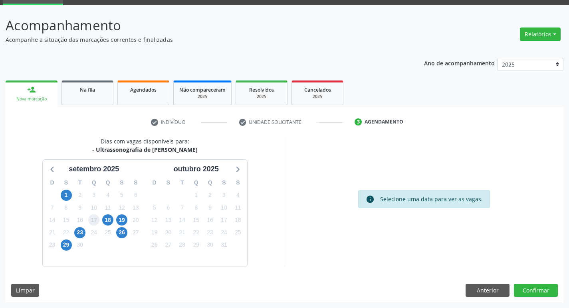
click at [97, 221] on span "17" at bounding box center [93, 220] width 11 height 11
click at [103, 221] on span "18" at bounding box center [107, 220] width 11 height 11
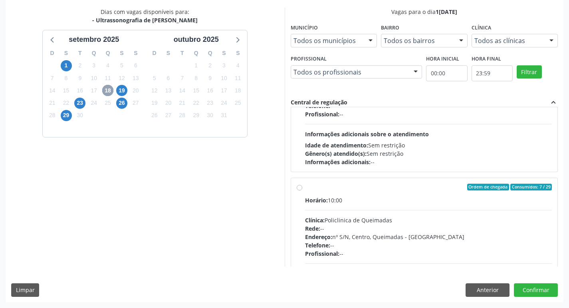
scroll to position [126, 0]
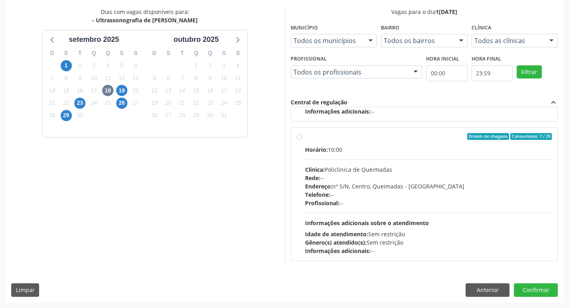
click at [469, 153] on div "Horário: 10:00" at bounding box center [428, 150] width 247 height 8
click at [302, 140] on input "Ordem de chegada Consumidos: 7 / 29 Horário: 10:00 Clínica: Policlinica de Quei…" at bounding box center [299, 136] width 6 height 7
radio input "true"
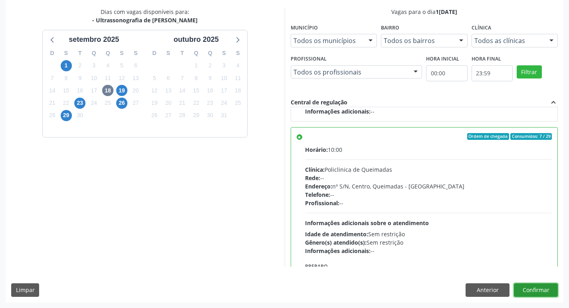
click at [540, 294] on button "Confirmar" at bounding box center [536, 291] width 44 height 14
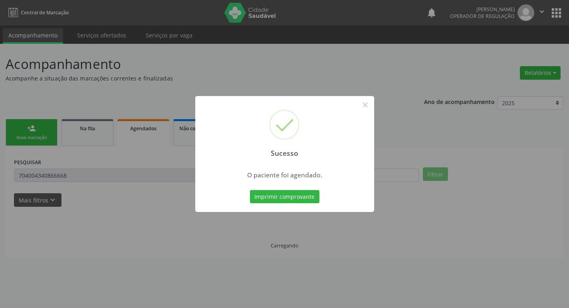
scroll to position [0, 0]
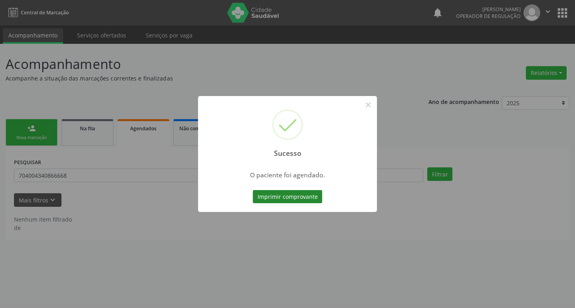
click at [313, 191] on button "Imprimir comprovante" at bounding box center [287, 197] width 69 height 14
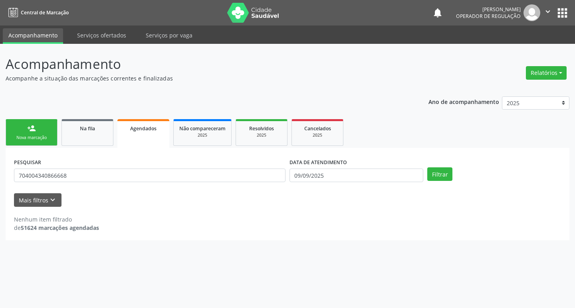
click at [33, 128] on div "person_add" at bounding box center [31, 128] width 9 height 9
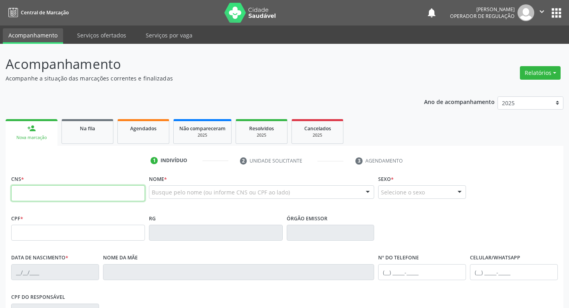
click at [99, 192] on input "text" at bounding box center [78, 194] width 134 height 16
type input "700 1059 9214 6613"
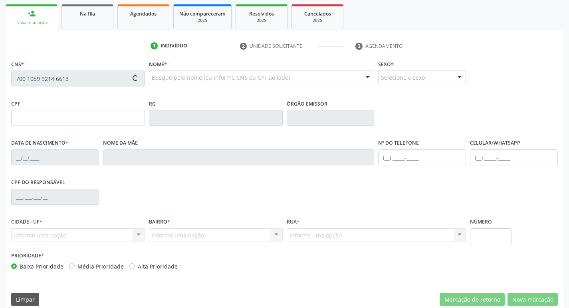
scroll to position [124, 0]
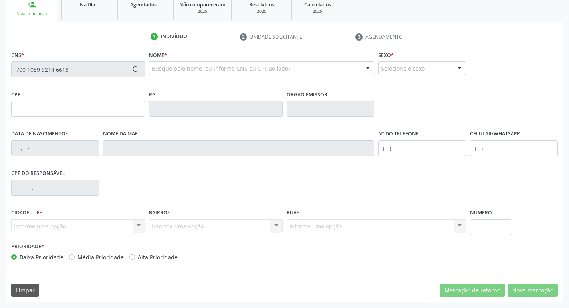
type input "714.457.904-59"
type input "[DATE]"
type input "[PERSON_NAME] da Conceição"
type input "[PHONE_NUMBER]"
type input "1086"
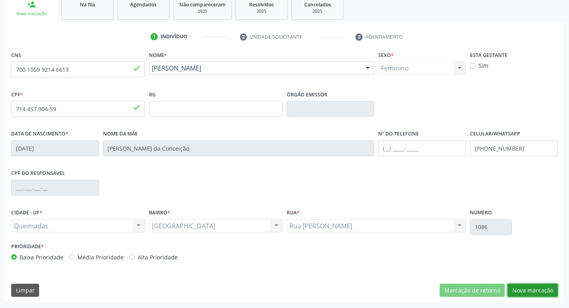
click at [525, 292] on button "Nova marcação" at bounding box center [532, 291] width 50 height 14
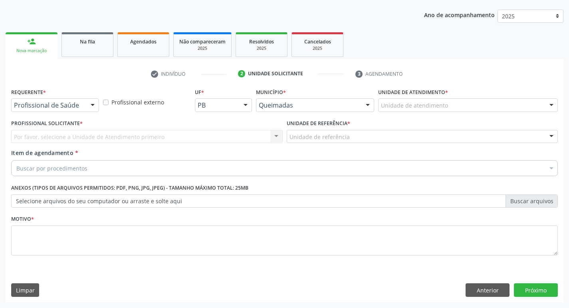
scroll to position [87, 0]
click at [83, 105] on div "Profissional de Saúde" at bounding box center [55, 106] width 88 height 14
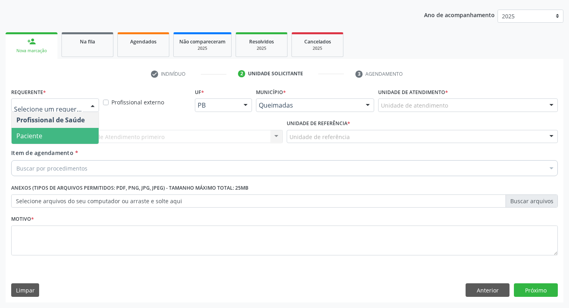
click at [36, 140] on span "Paciente" at bounding box center [29, 136] width 26 height 9
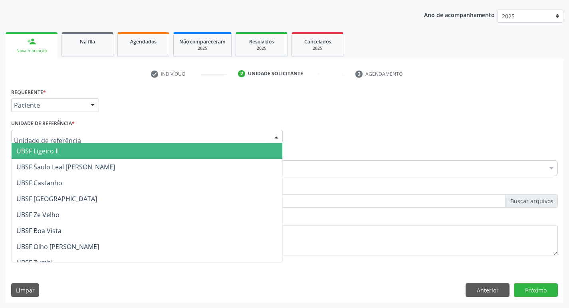
click at [38, 133] on input "text" at bounding box center [140, 141] width 252 height 16
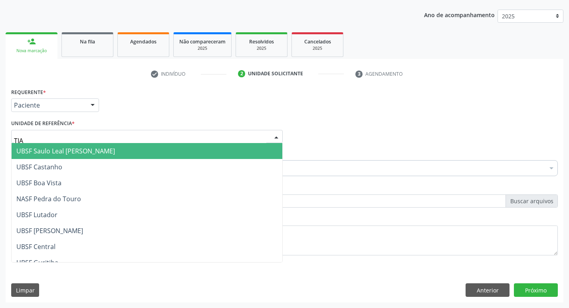
type input "TIAO"
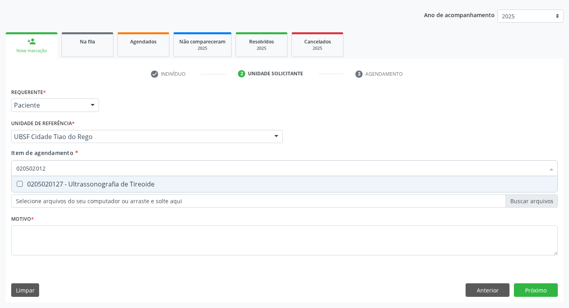
type input "0205020127"
click at [124, 186] on div "0205020127 - Ultrassonografia de Tireoide" at bounding box center [284, 184] width 536 height 6
checkbox Tireoide "true"
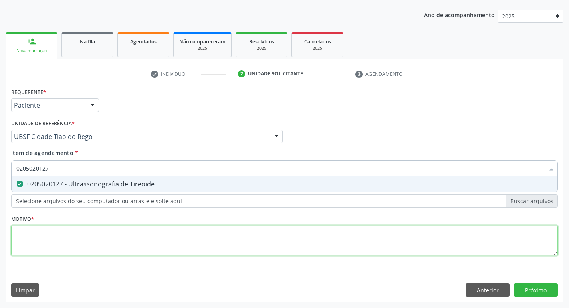
click at [104, 237] on div "Requerente * Paciente Profissional de Saúde Paciente Nenhum resultado encontrad…" at bounding box center [284, 176] width 546 height 181
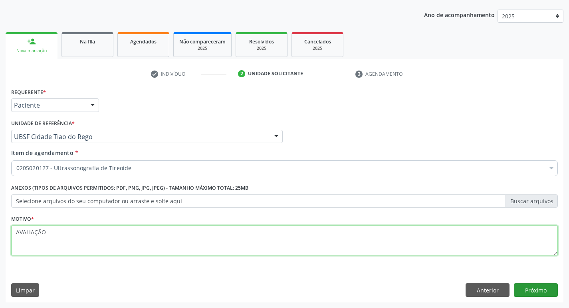
type textarea "AVALIAÇÃO"
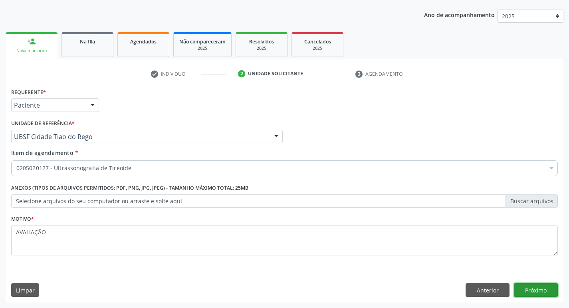
click at [543, 287] on button "Próximo" at bounding box center [536, 291] width 44 height 14
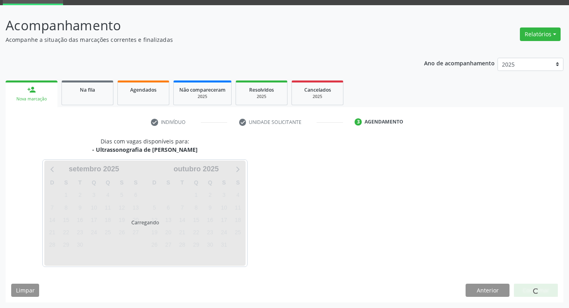
scroll to position [39, 0]
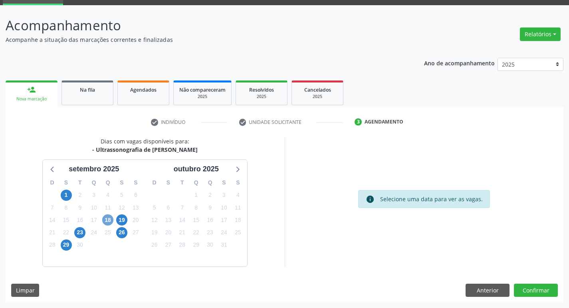
click at [111, 220] on span "18" at bounding box center [107, 220] width 11 height 11
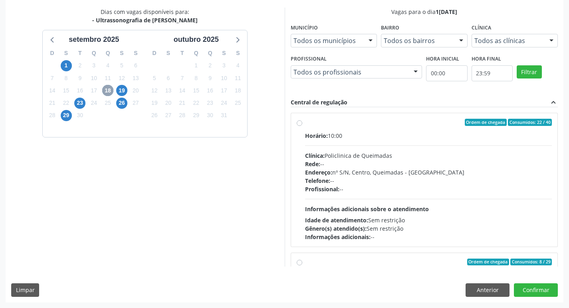
scroll to position [80, 0]
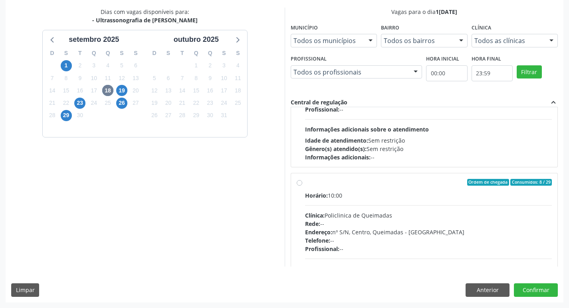
click at [510, 184] on span "Consumidos: 8 / 29" at bounding box center [530, 182] width 41 height 7
click at [302, 184] on input "Ordem de chegada Consumidos: 8 / 29 Horário: 10:00 Clínica: Policlinica de Quei…" at bounding box center [299, 182] width 6 height 7
radio input "true"
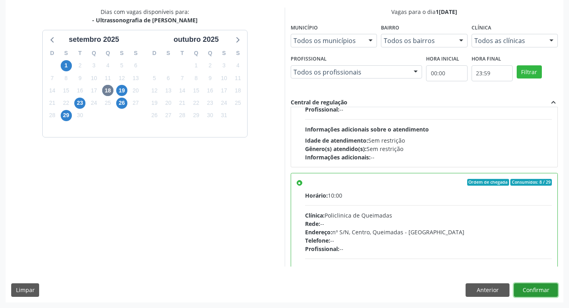
click at [539, 290] on button "Confirmar" at bounding box center [536, 291] width 44 height 14
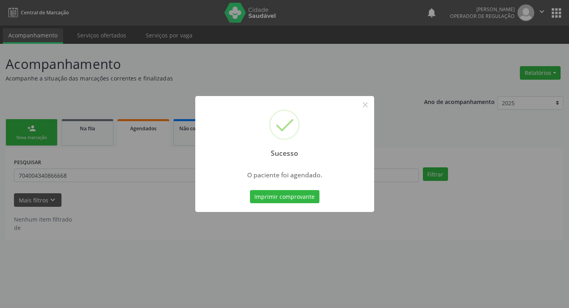
scroll to position [0, 0]
click at [301, 194] on button "Imprimir comprovante" at bounding box center [287, 197] width 69 height 14
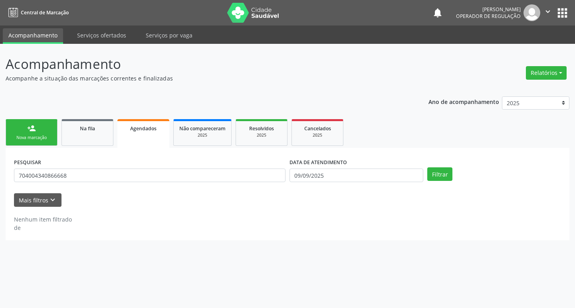
click at [34, 130] on div "person_add" at bounding box center [31, 128] width 9 height 9
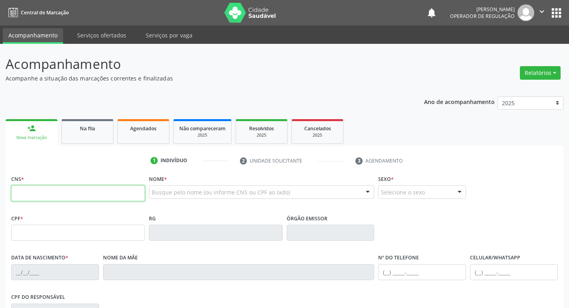
click at [99, 194] on input "text" at bounding box center [78, 194] width 134 height 16
type input "705 8014 4631 5434"
type input "058.084.494-30"
type input "[DATE]"
type input "[PERSON_NAME] da Conceição"
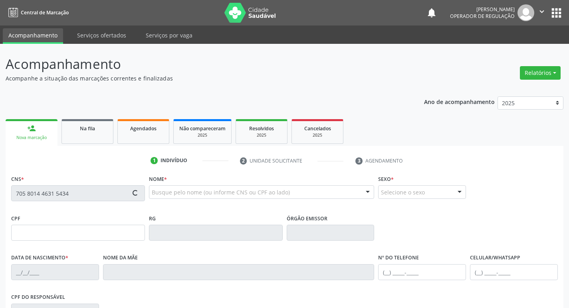
type input "[PHONE_NUMBER]"
type input "052.152.714-70"
type input "1321"
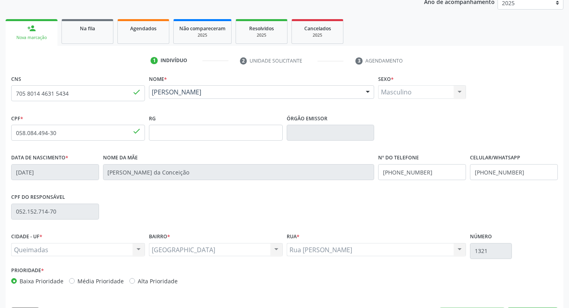
scroll to position [124, 0]
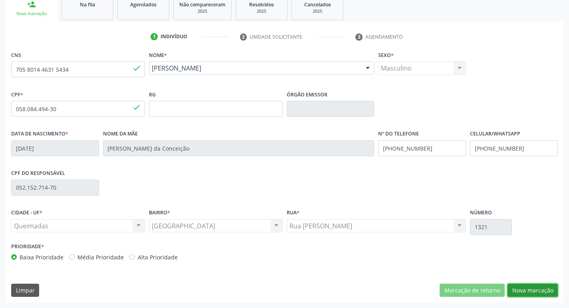
drag, startPoint x: 516, startPoint y: 286, endPoint x: 496, endPoint y: 281, distance: 20.2
click at [516, 286] on button "Nova marcação" at bounding box center [532, 291] width 50 height 14
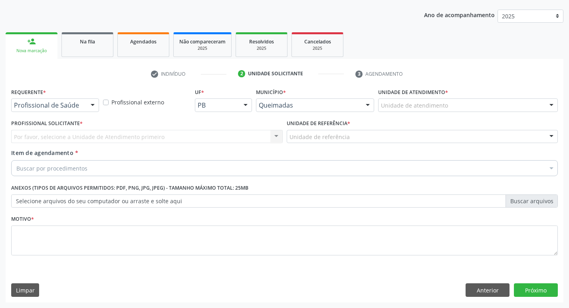
scroll to position [87, 0]
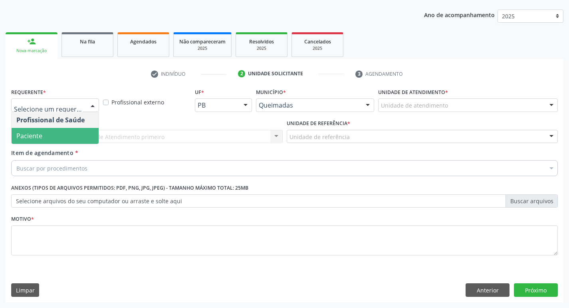
click at [53, 136] on span "Paciente" at bounding box center [55, 136] width 87 height 16
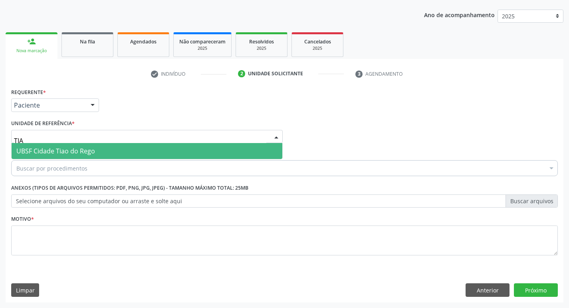
type input "TIAO"
drag, startPoint x: 59, startPoint y: 149, endPoint x: 58, endPoint y: 156, distance: 7.7
click at [59, 149] on span "UBSF Cidade Tiao do Rego" at bounding box center [55, 151] width 79 height 9
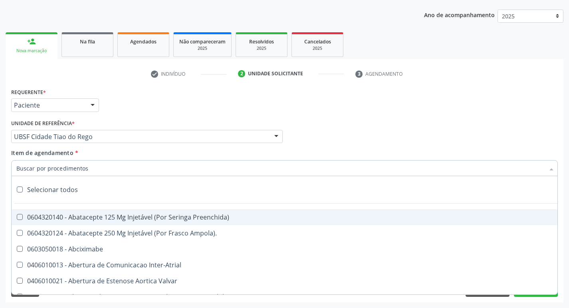
type input "B"
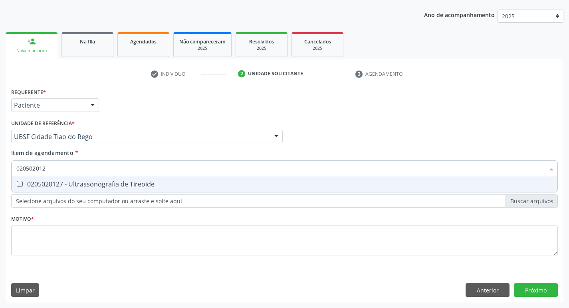
type input "0205020127"
click at [61, 181] on div "0205020127 - Ultrassonografia de Tireoide" at bounding box center [284, 184] width 536 height 6
checkbox Tireoide "true"
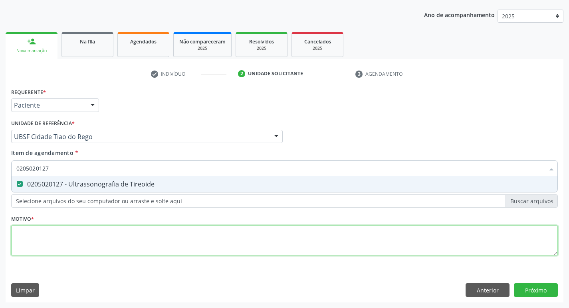
click at [72, 253] on div "Requerente * Paciente Profissional de Saúde Paciente Nenhum resultado encontrad…" at bounding box center [284, 176] width 546 height 181
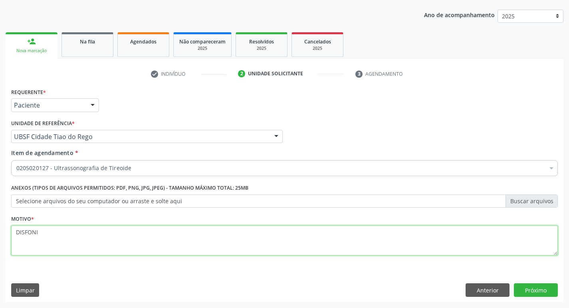
type textarea "DISFONIA"
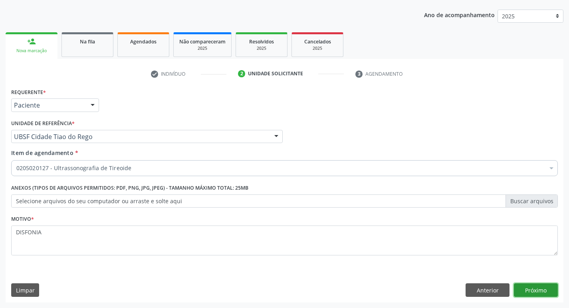
click at [546, 290] on button "Próximo" at bounding box center [536, 291] width 44 height 14
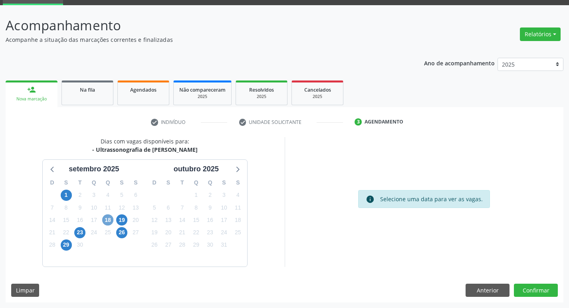
click at [106, 219] on span "18" at bounding box center [107, 220] width 11 height 11
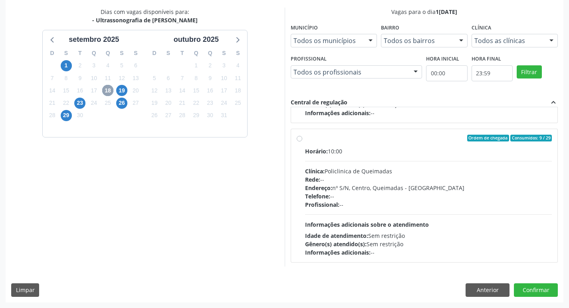
scroll to position [126, 0]
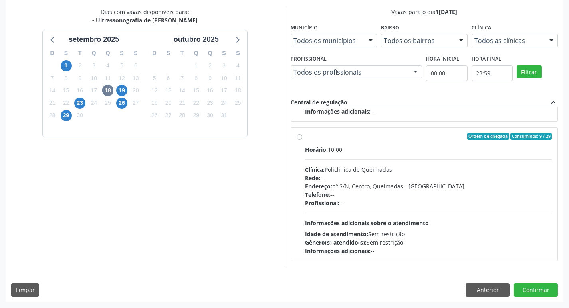
click at [440, 144] on label "Ordem de chegada Consumidos: 9 / 29 Horário: 10:00 Clínica: Policlinica de Quei…" at bounding box center [428, 194] width 247 height 122
click at [302, 140] on input "Ordem de chegada Consumidos: 9 / 29 Horário: 10:00 Clínica: Policlinica de Quei…" at bounding box center [299, 136] width 6 height 7
radio input "true"
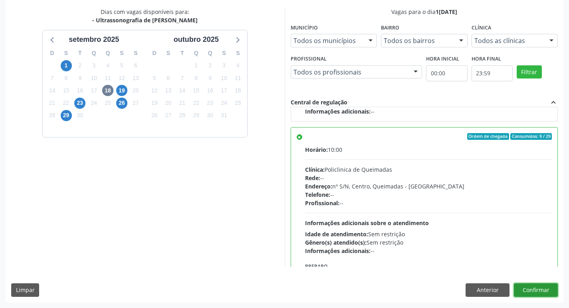
click at [539, 290] on button "Confirmar" at bounding box center [536, 291] width 44 height 14
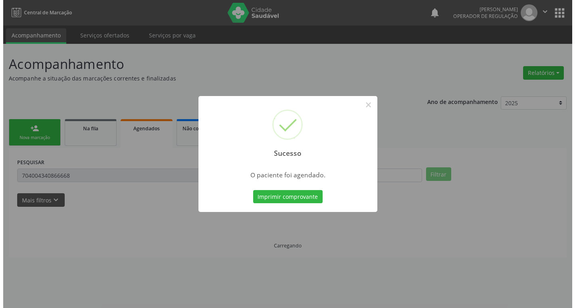
scroll to position [0, 0]
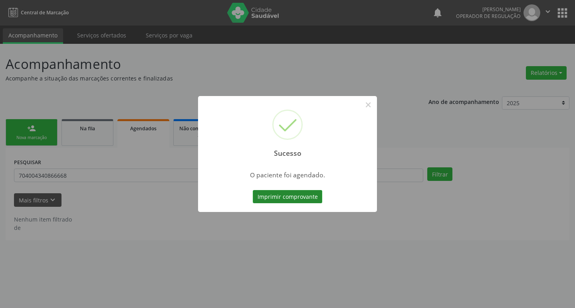
click at [307, 200] on button "Imprimir comprovante" at bounding box center [287, 197] width 69 height 14
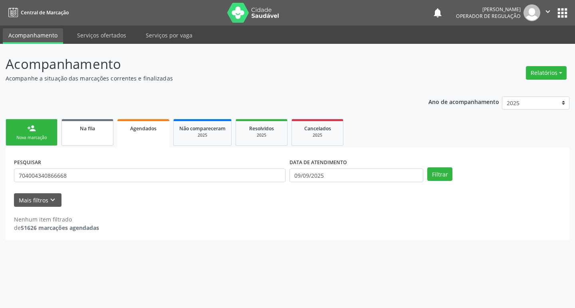
click at [94, 140] on link "Na fila" at bounding box center [87, 132] width 52 height 27
